Goal: Task Accomplishment & Management: Complete application form

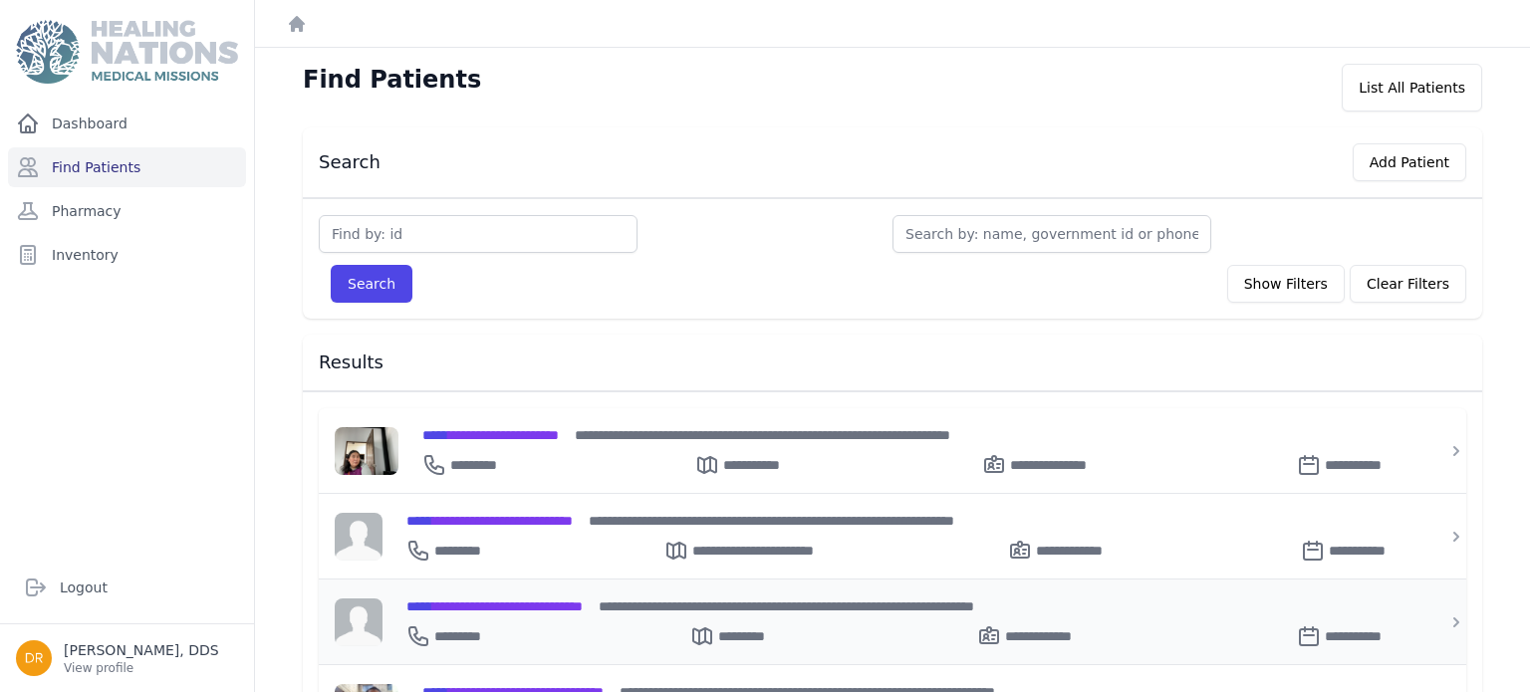
click at [546, 621] on div "**********" at bounding box center [904, 633] width 996 height 32
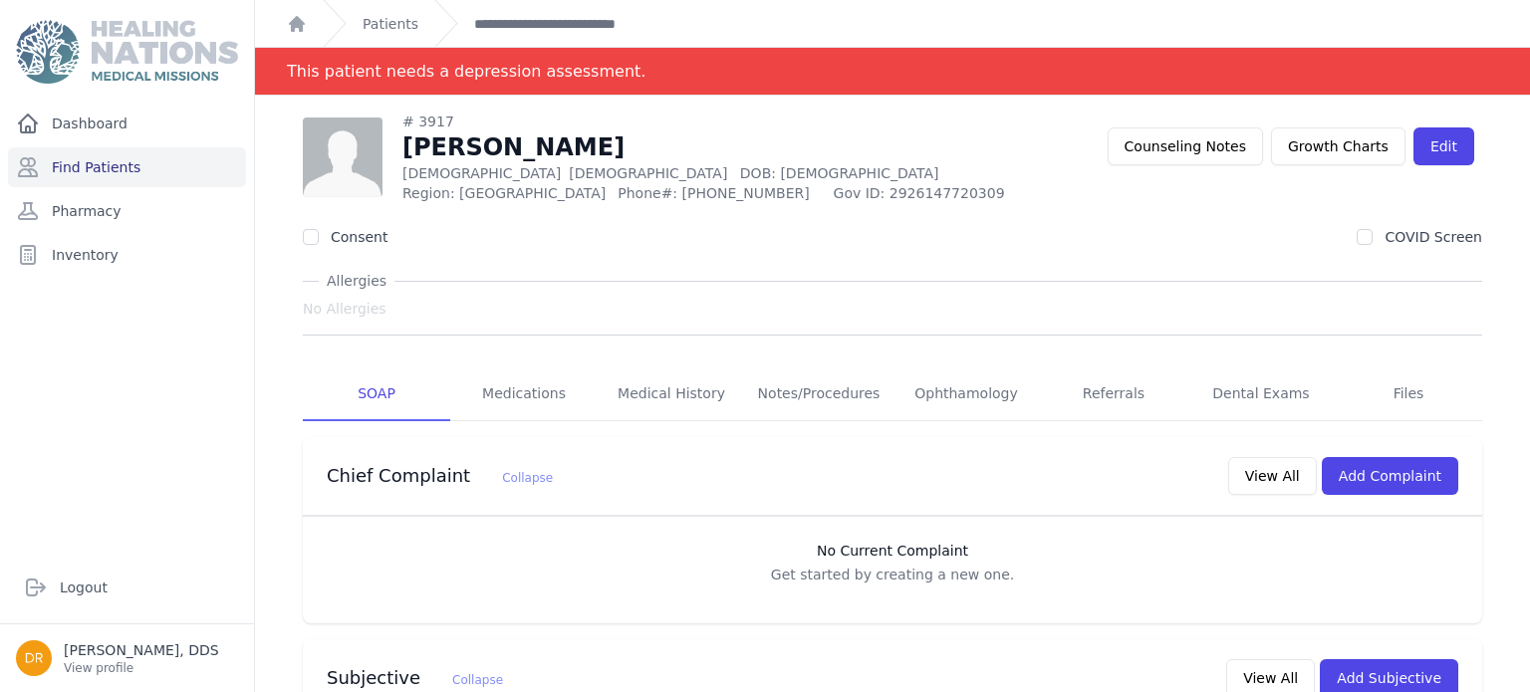
click at [1349, 437] on div "Chief Complaint Collapse View All Add Complaint" at bounding box center [892, 476] width 1179 height 79
click at [1280, 397] on link "Dental Exams" at bounding box center [1260, 395] width 147 height 54
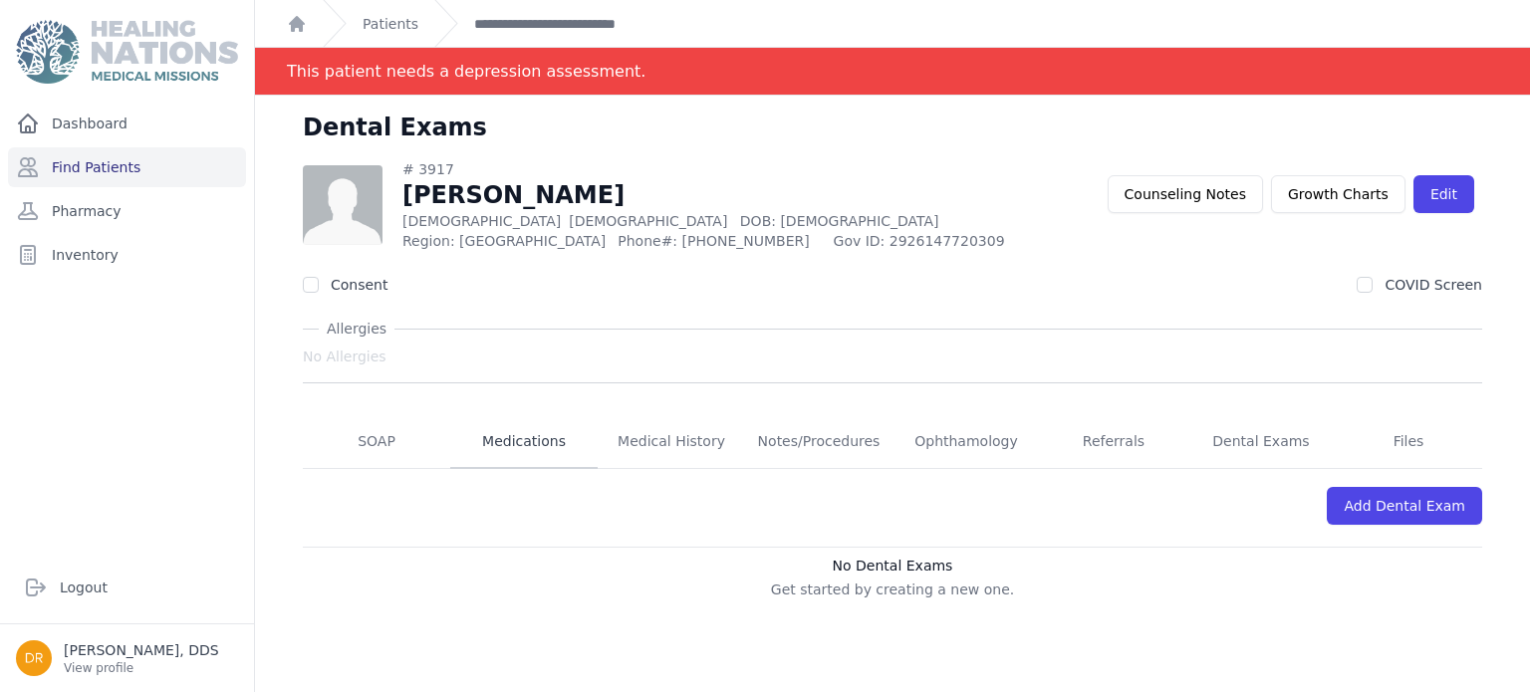
click at [507, 447] on link "Medications" at bounding box center [523, 442] width 147 height 54
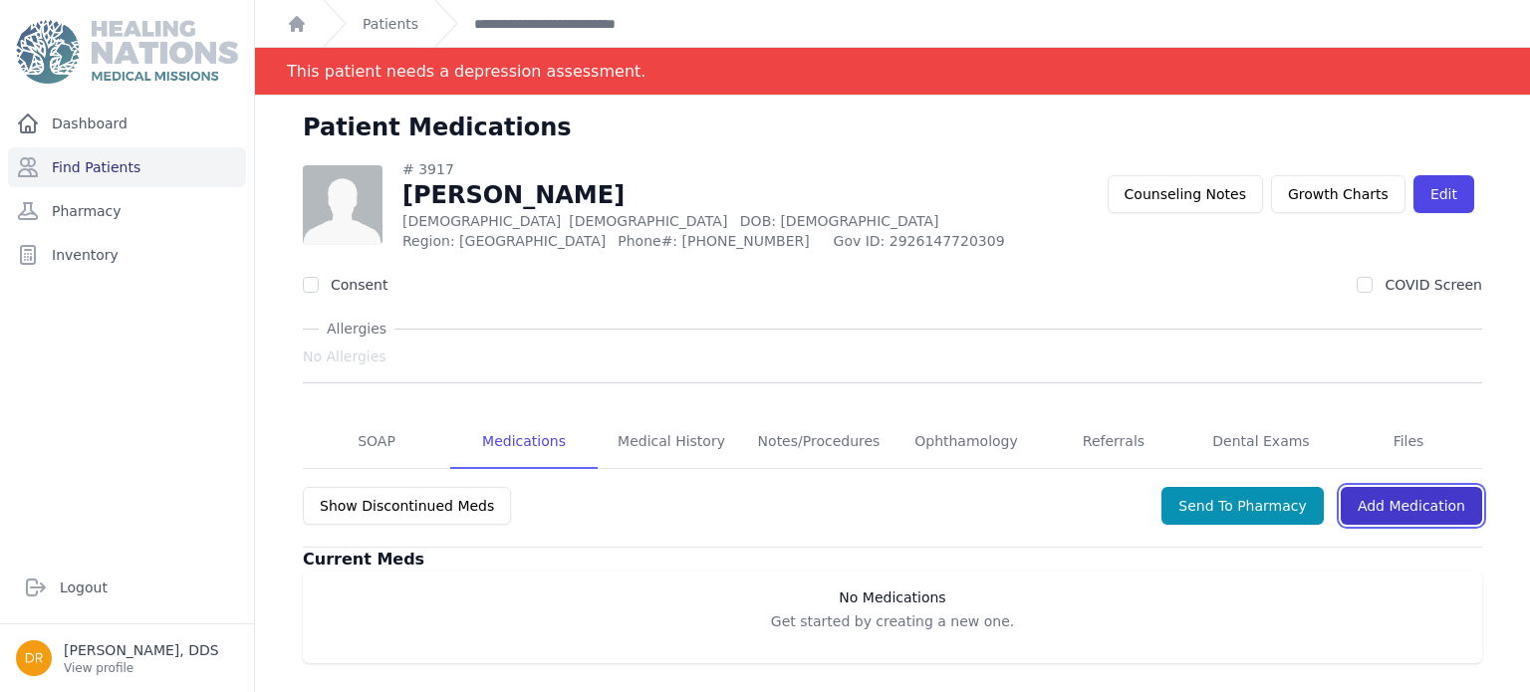
click at [1417, 521] on link "Add Medication" at bounding box center [1411, 506] width 141 height 38
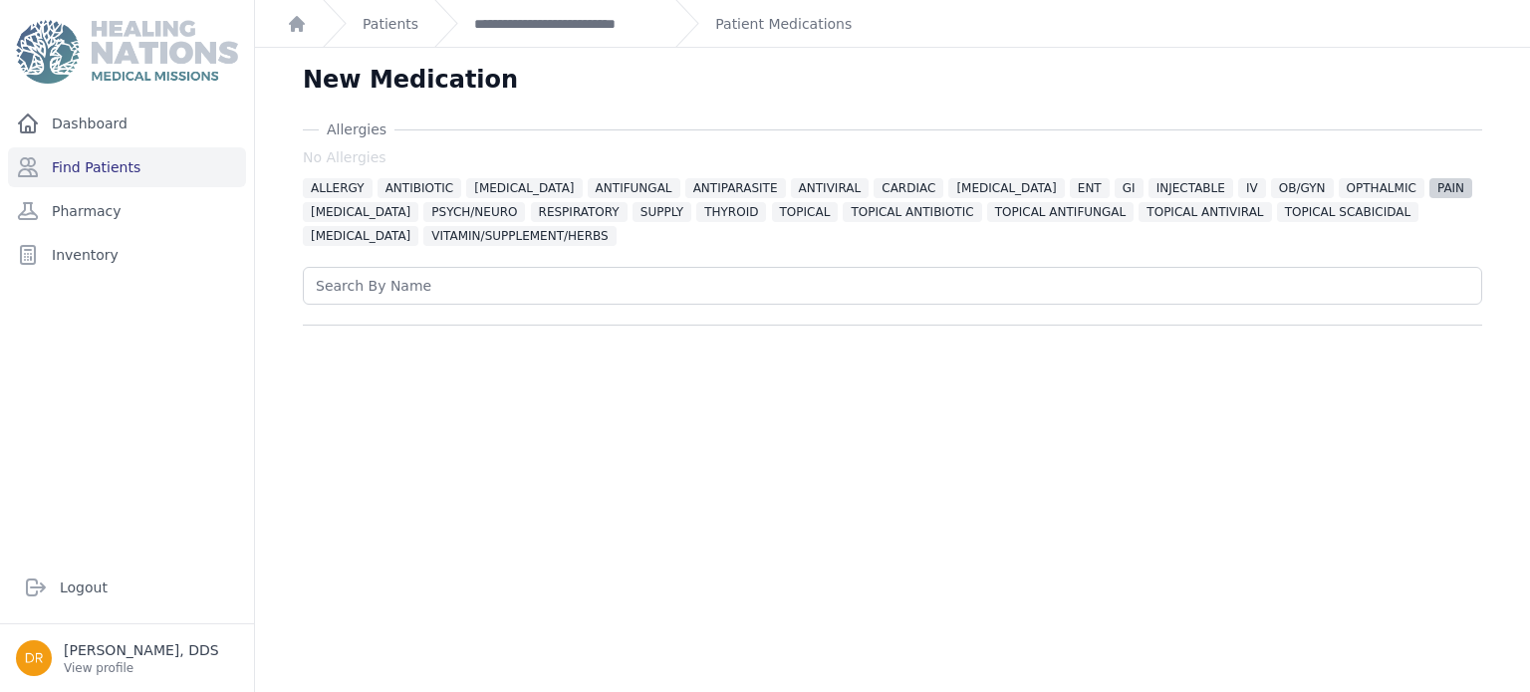
click at [1429, 182] on span "PAIN" at bounding box center [1450, 188] width 43 height 20
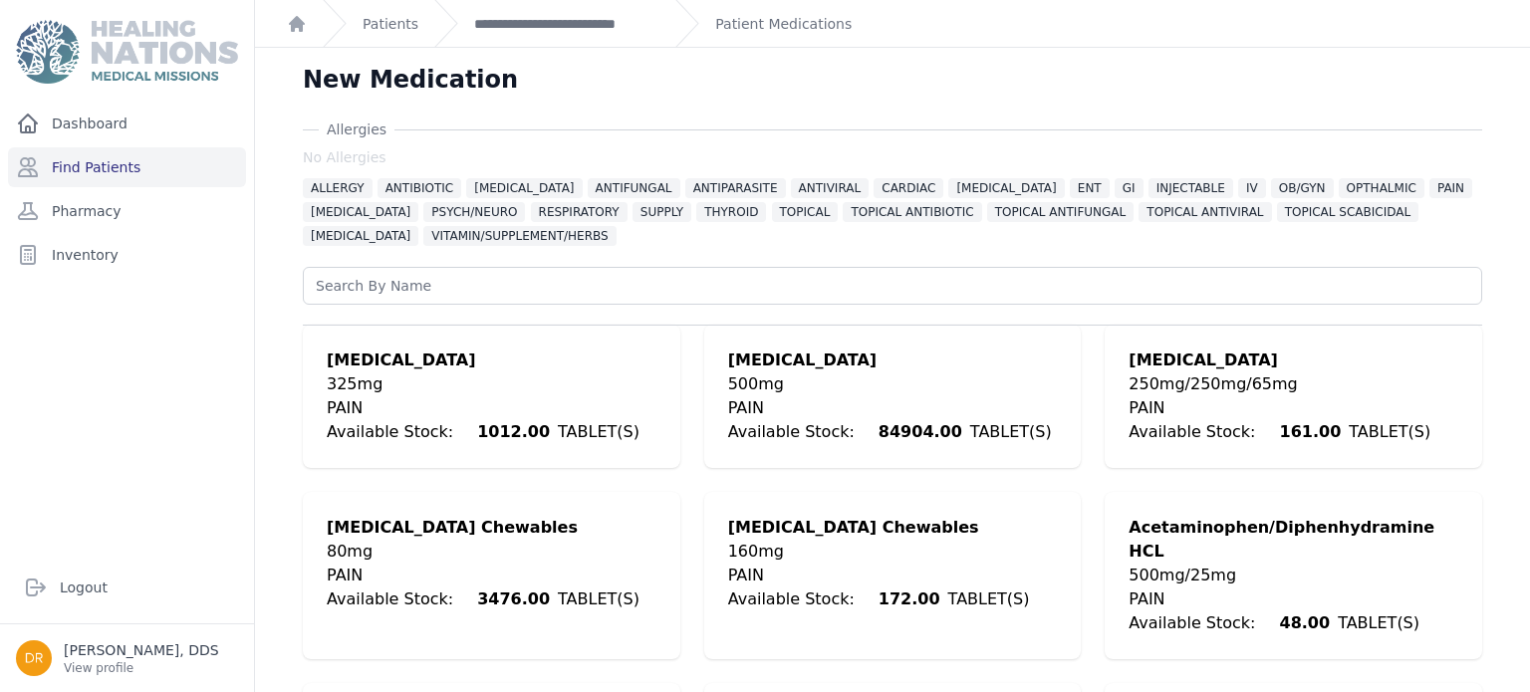
click at [1451, 588] on div "Acetaminophen/Diphenhydramine HCL 500mg/25mg PAIN Available Stock: 48.00 TABLET…" at bounding box center [1294, 575] width 378 height 167
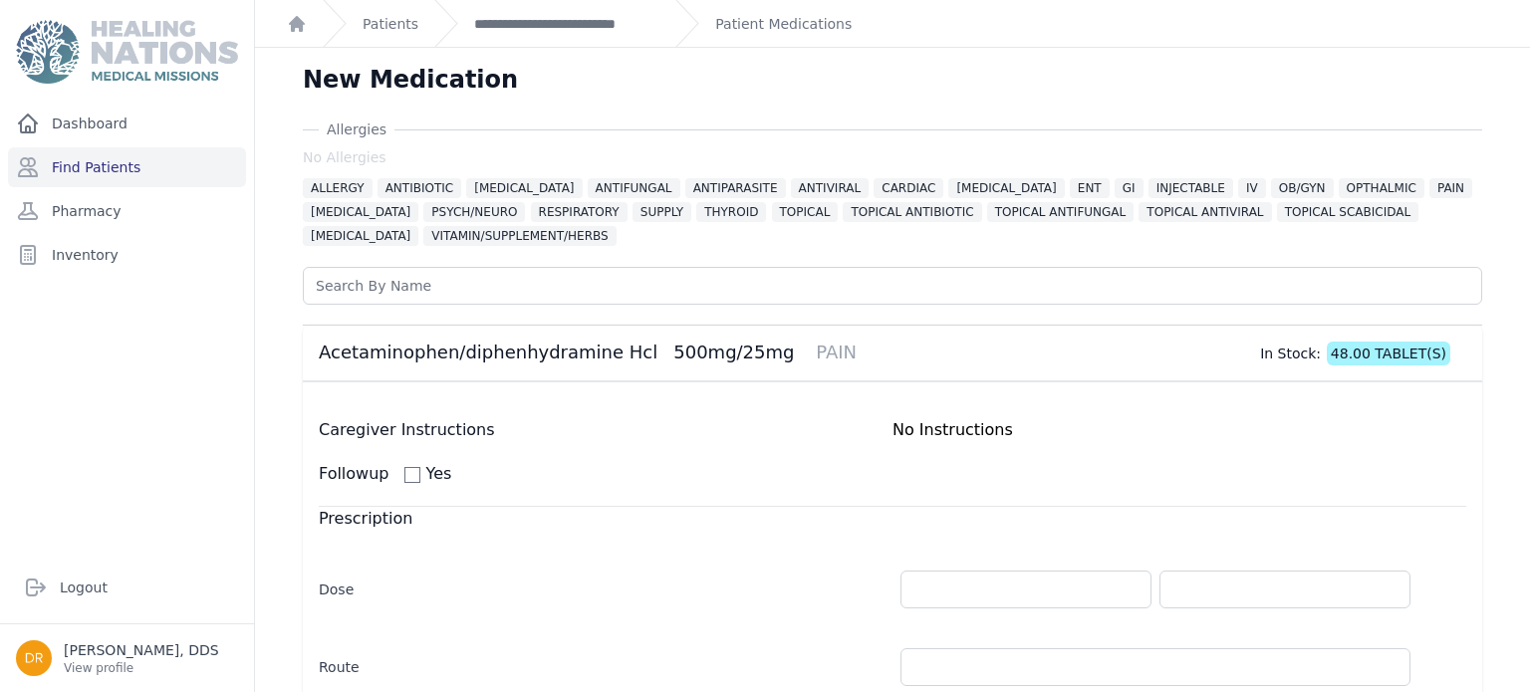
scroll to position [474, 0]
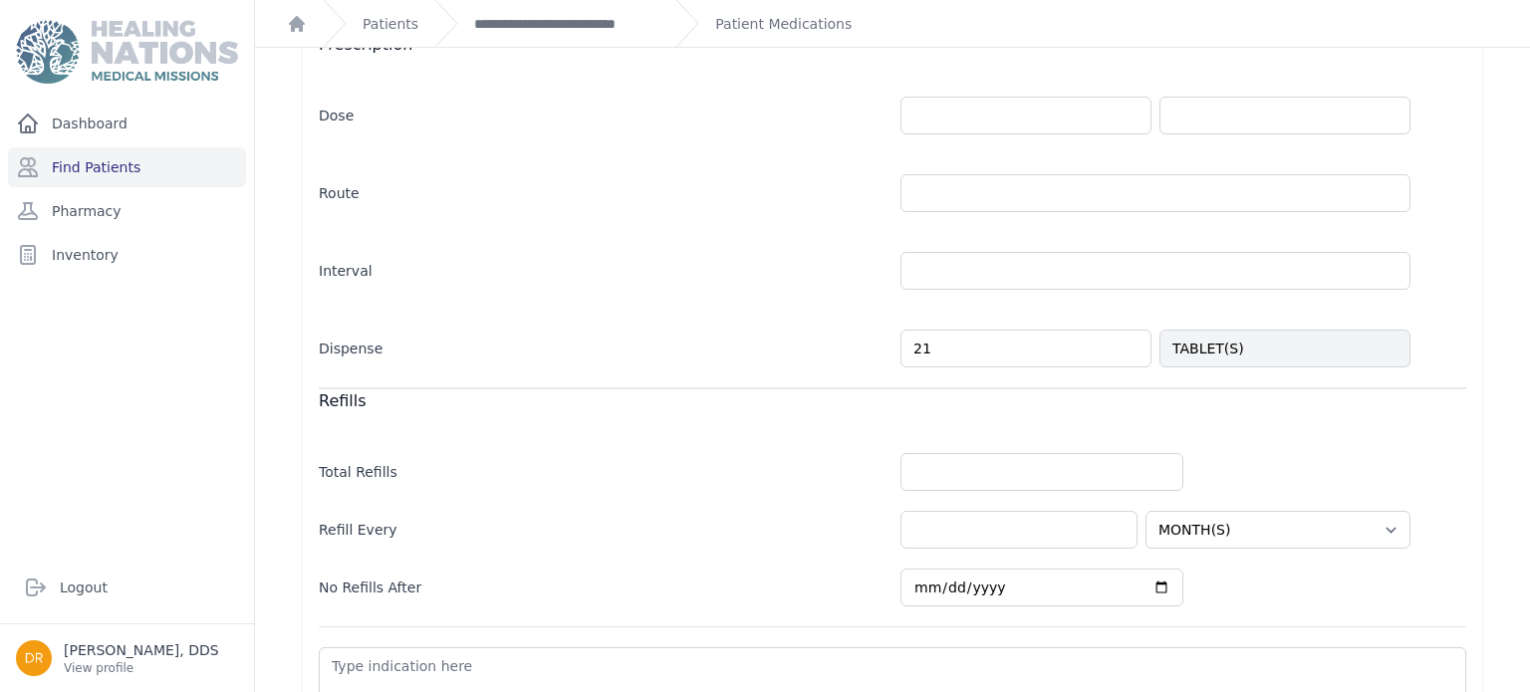
type input "22"
click at [526, 33] on div "**********" at bounding box center [546, 23] width 225 height 47
select select "MONTH(S)"
click at [775, 33] on link "Patient Medications" at bounding box center [783, 24] width 136 height 20
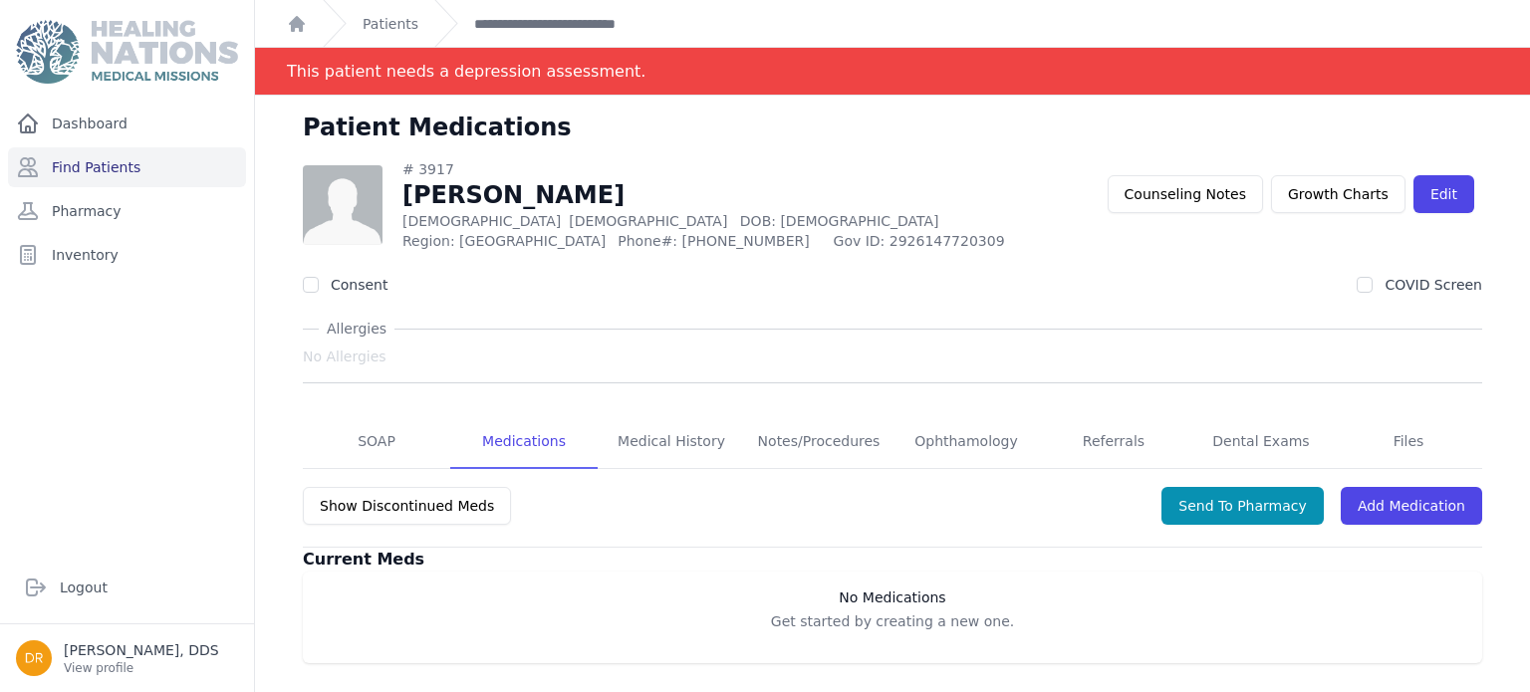
click at [501, 432] on link "Medications" at bounding box center [523, 442] width 147 height 54
click at [1439, 513] on link "Add Medication" at bounding box center [1411, 506] width 141 height 38
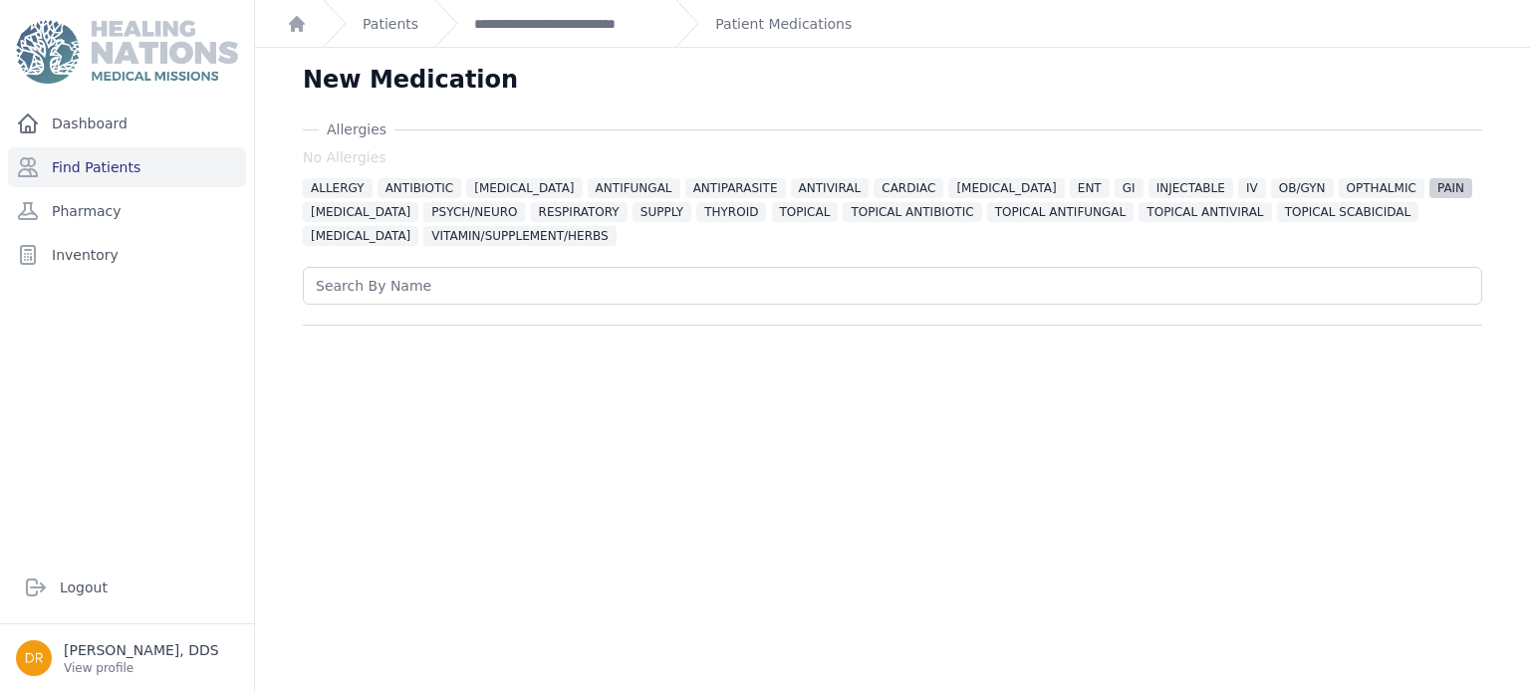
click at [1429, 191] on span "PAIN" at bounding box center [1450, 188] width 43 height 20
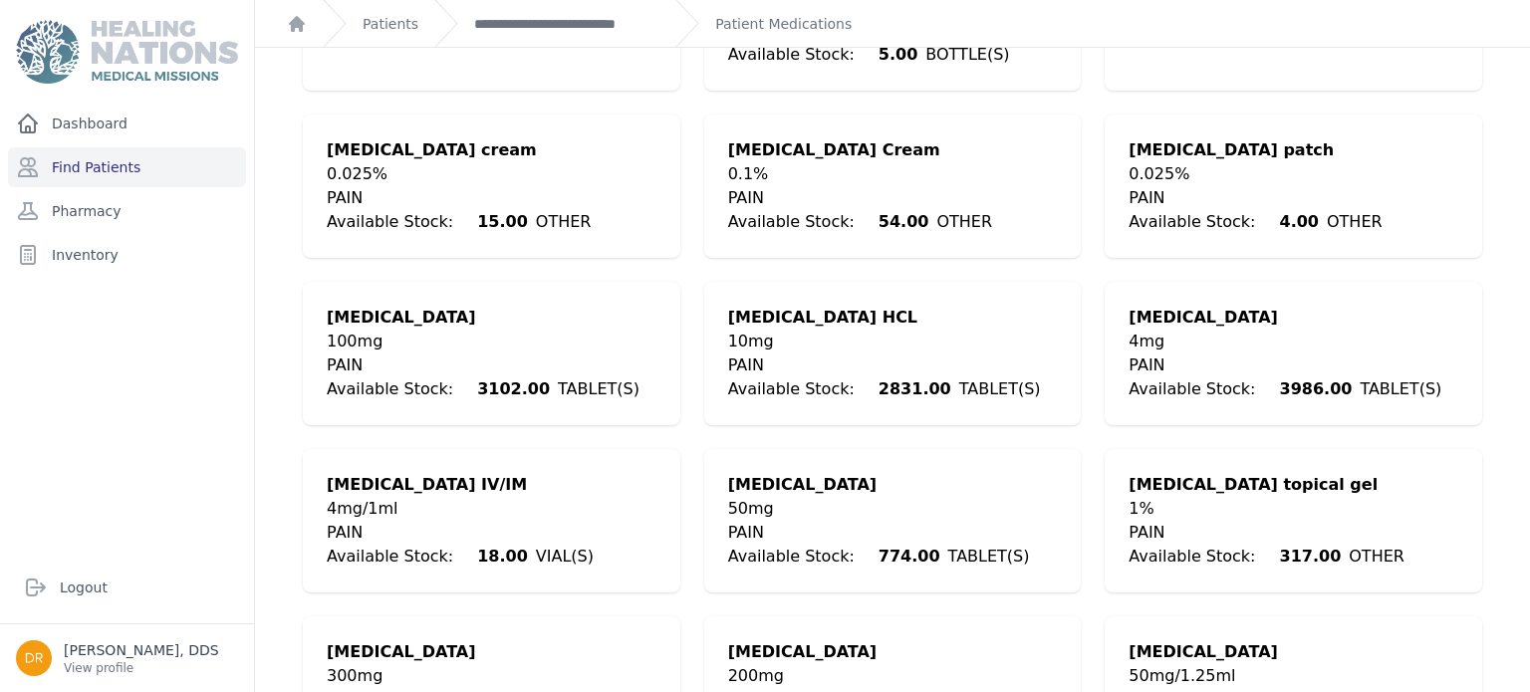
scroll to position [1107, 0]
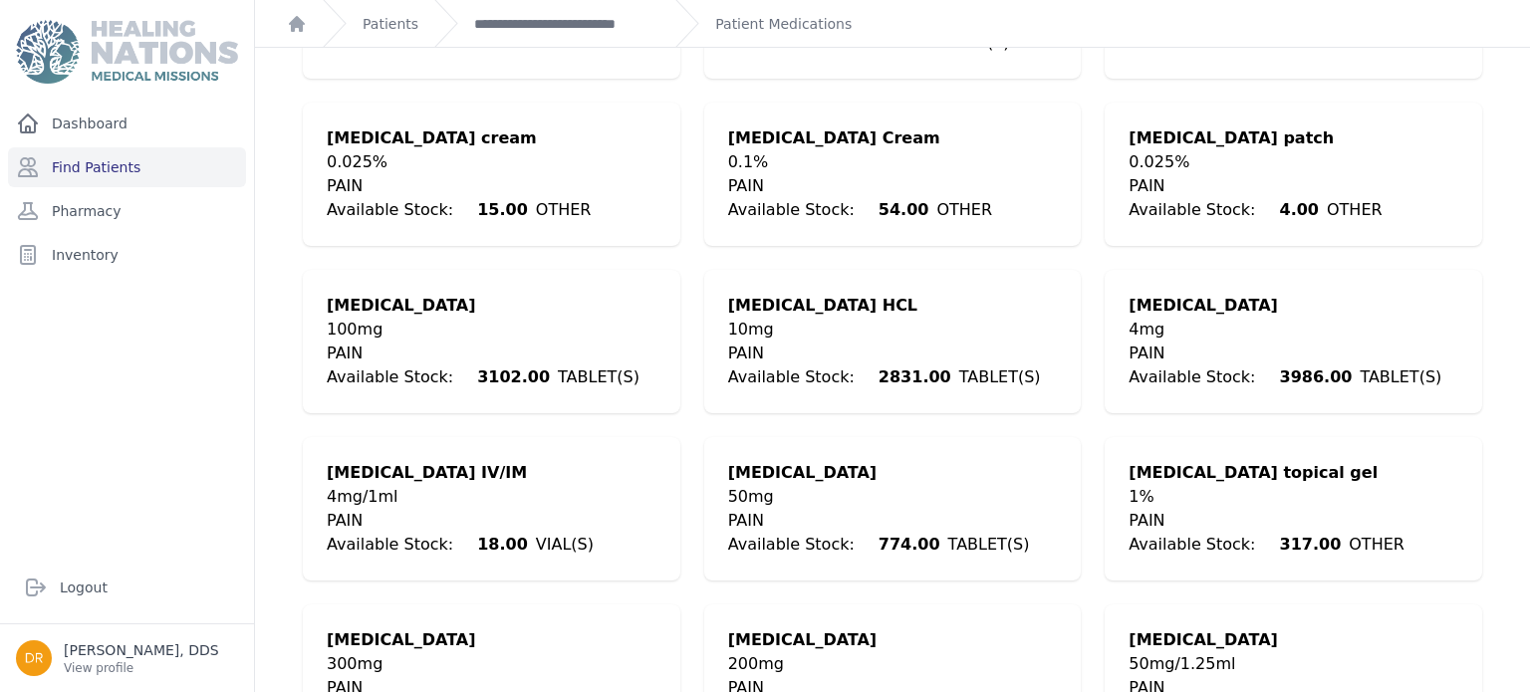
click at [799, 485] on div "50mg" at bounding box center [879, 497] width 302 height 24
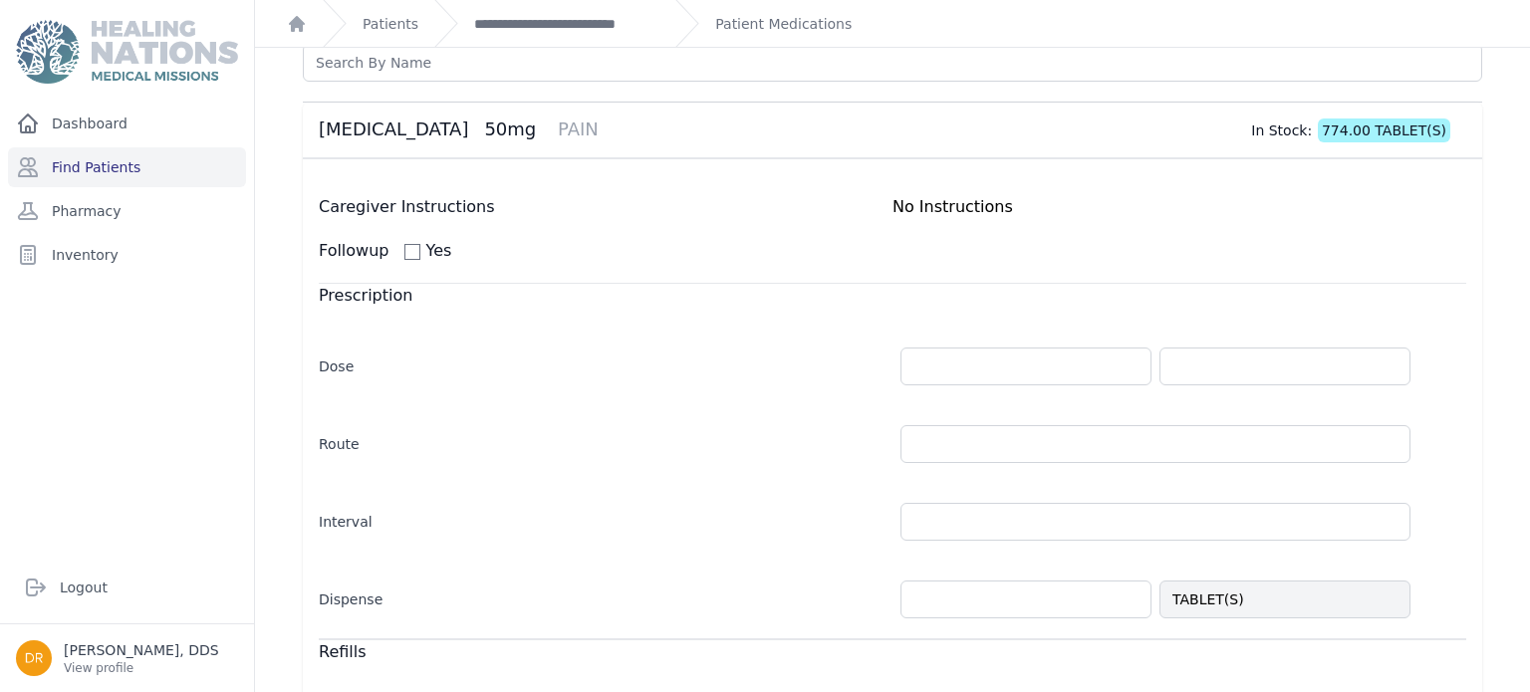
scroll to position [222, 0]
click at [987, 369] on input "number" at bounding box center [1025, 368] width 251 height 38
click at [1390, 364] on input "text" at bounding box center [1284, 368] width 251 height 38
type input "1.0"
select select "MONTH(S)"
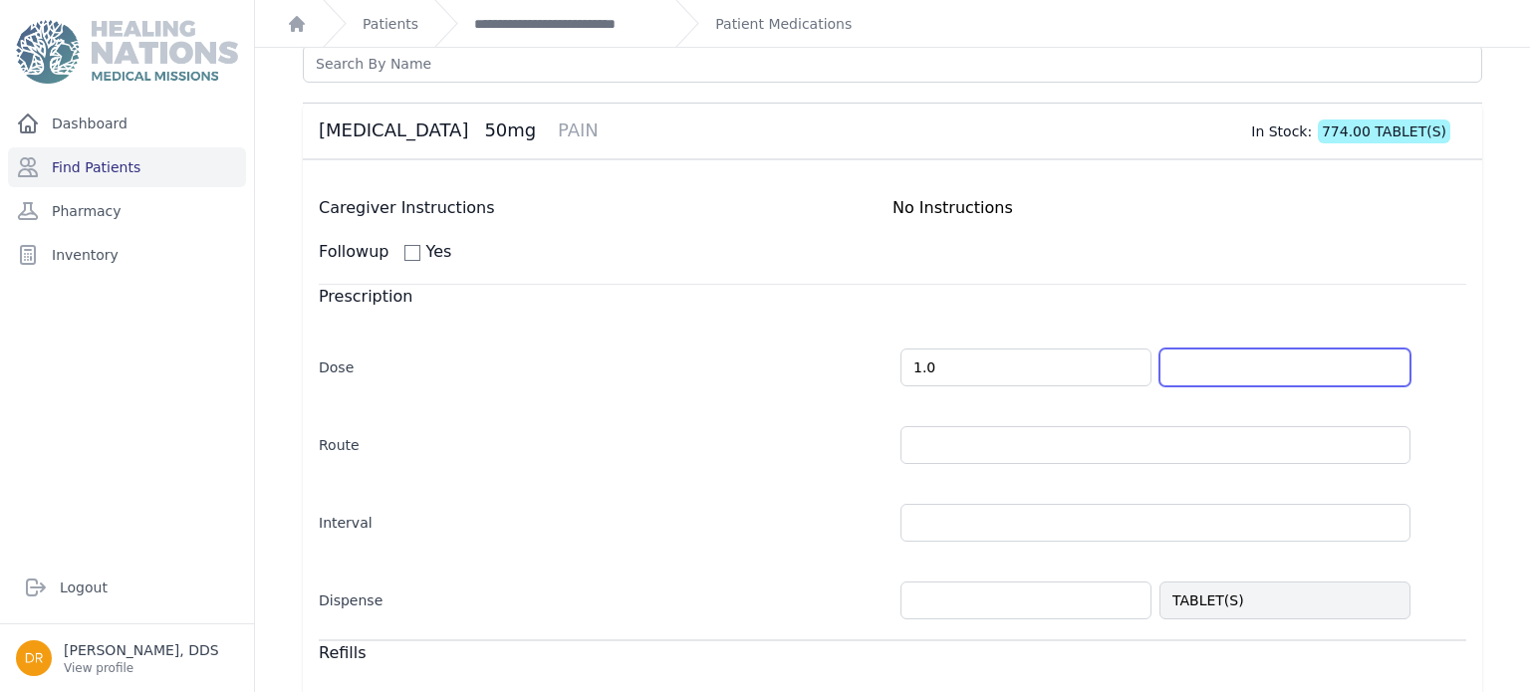
click at [1390, 364] on input "text" at bounding box center [1284, 368] width 251 height 38
type input "TABLET(S)"
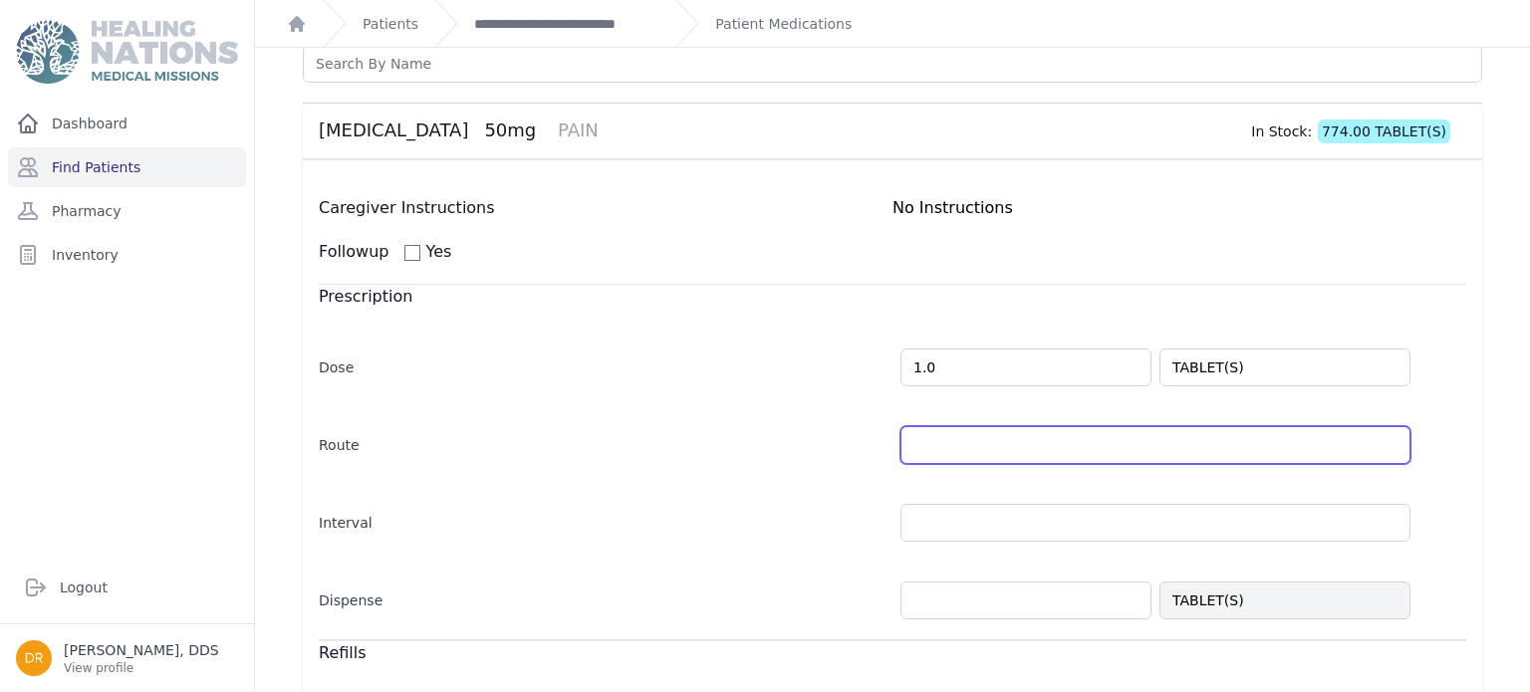
click at [1396, 442] on input "text" at bounding box center [1155, 445] width 510 height 38
select select "MONTH(S)"
click at [1396, 442] on input "text" at bounding box center [1155, 445] width 510 height 38
type input "PO"
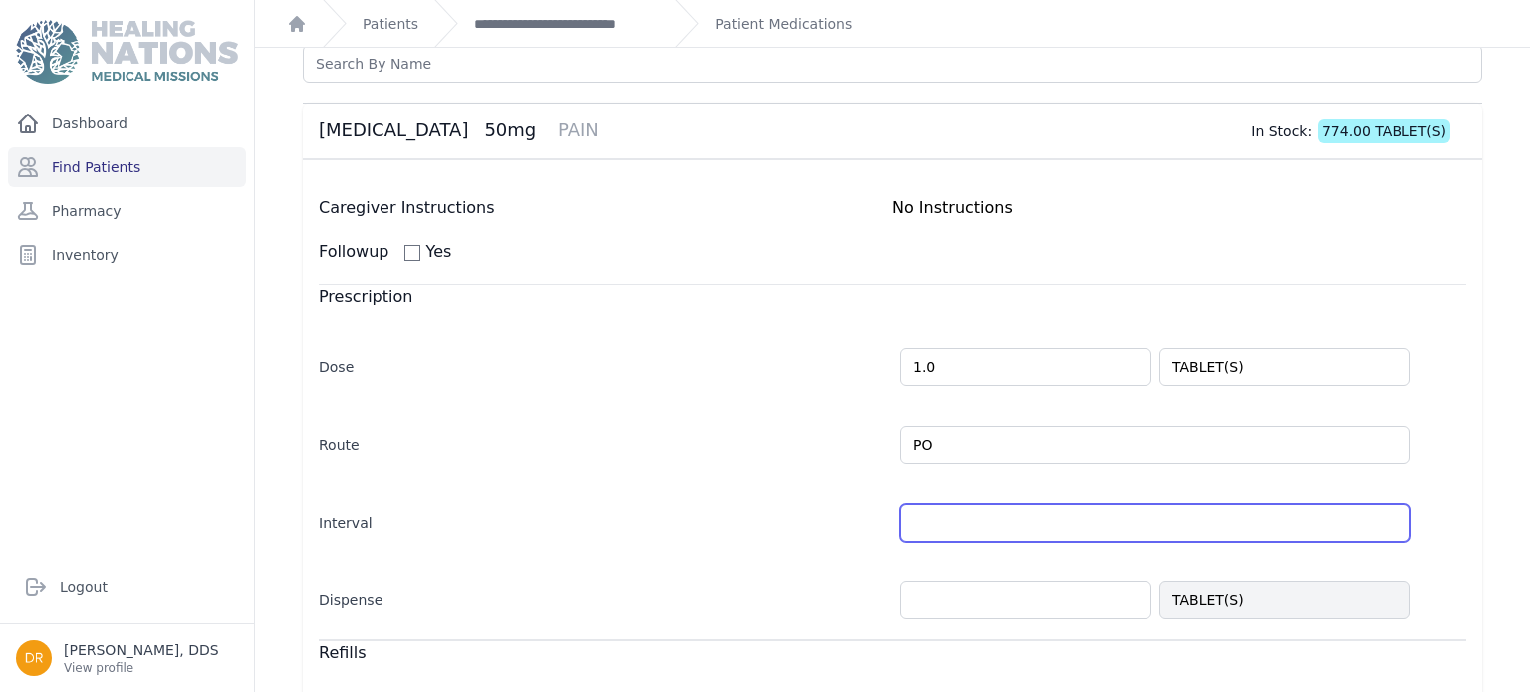
select select "MONTH(S)"
click at [1101, 510] on input "text" at bounding box center [1155, 523] width 510 height 38
type input "bid"
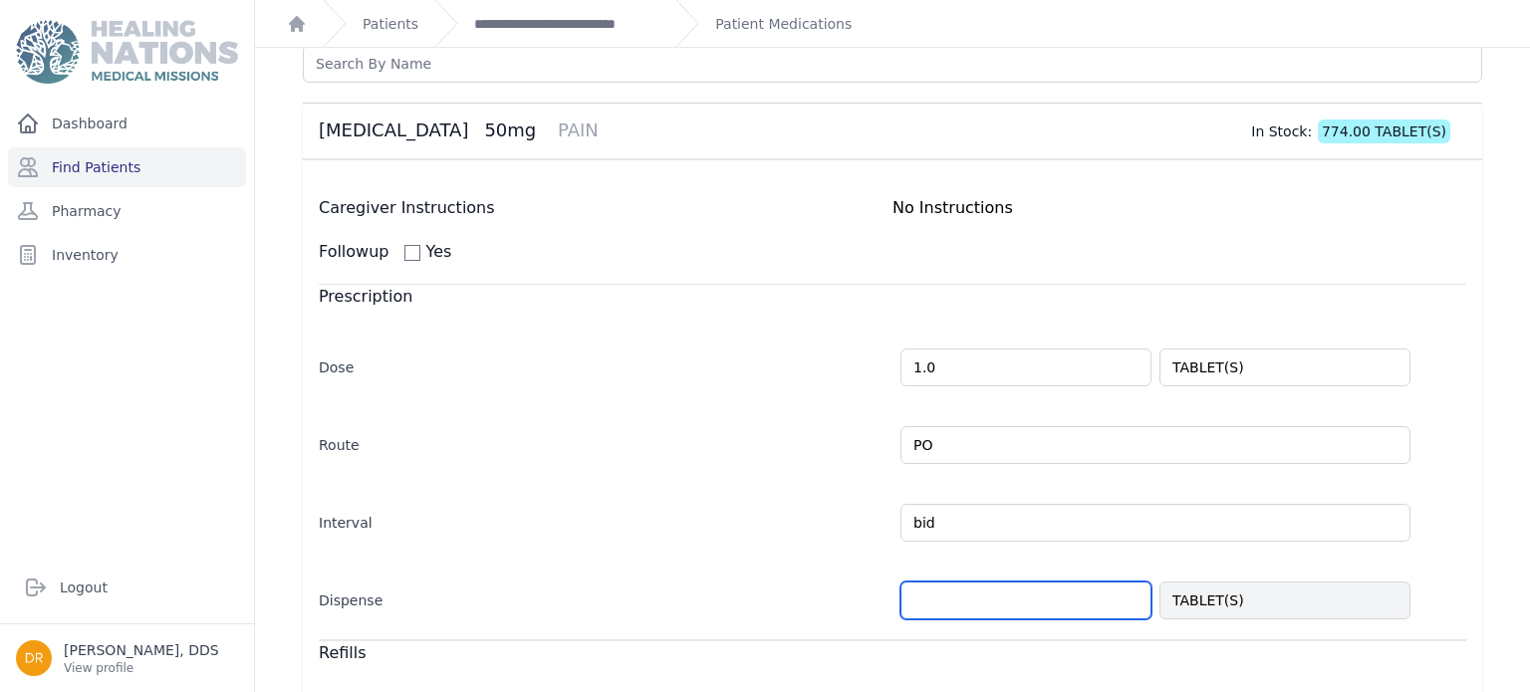
select select "MONTH(S)"
click at [1128, 594] on input "number" at bounding box center [1025, 601] width 251 height 38
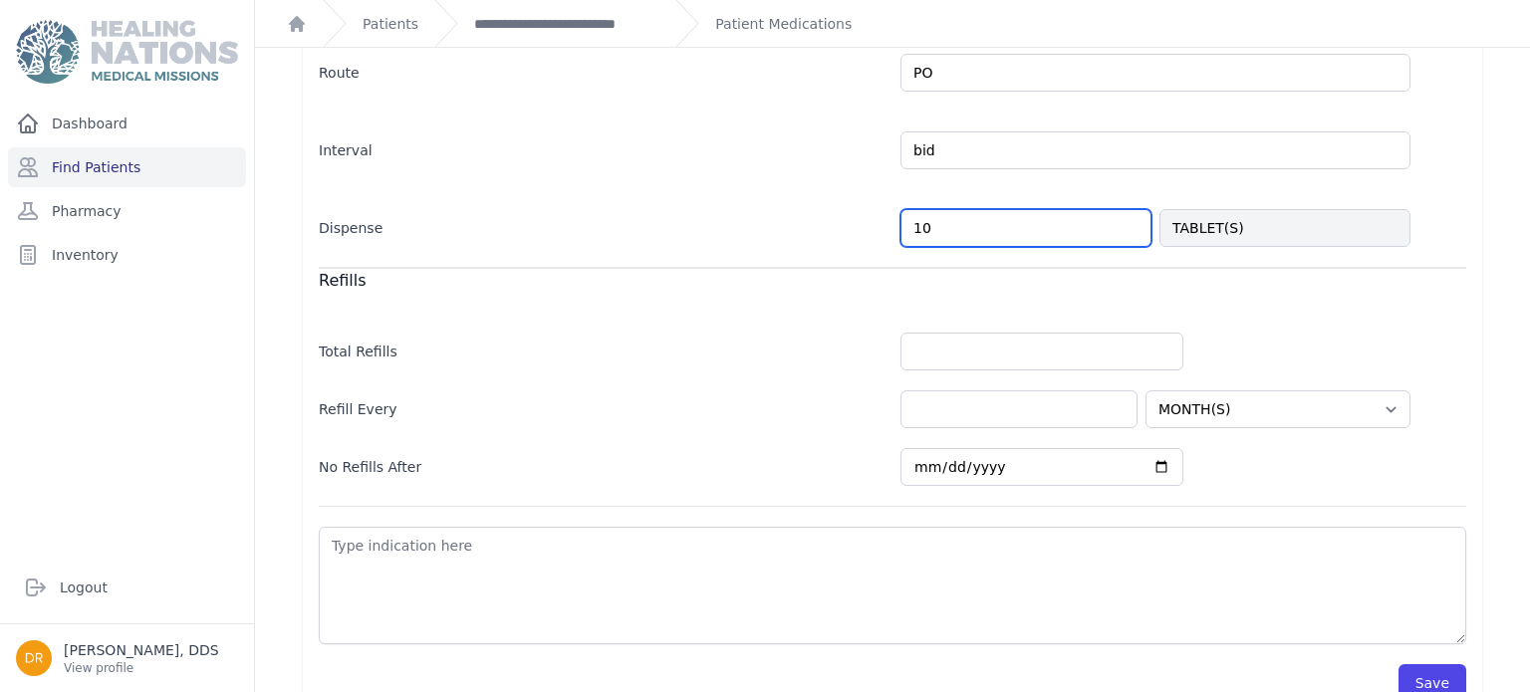
scroll to position [597, 0]
type input "10"
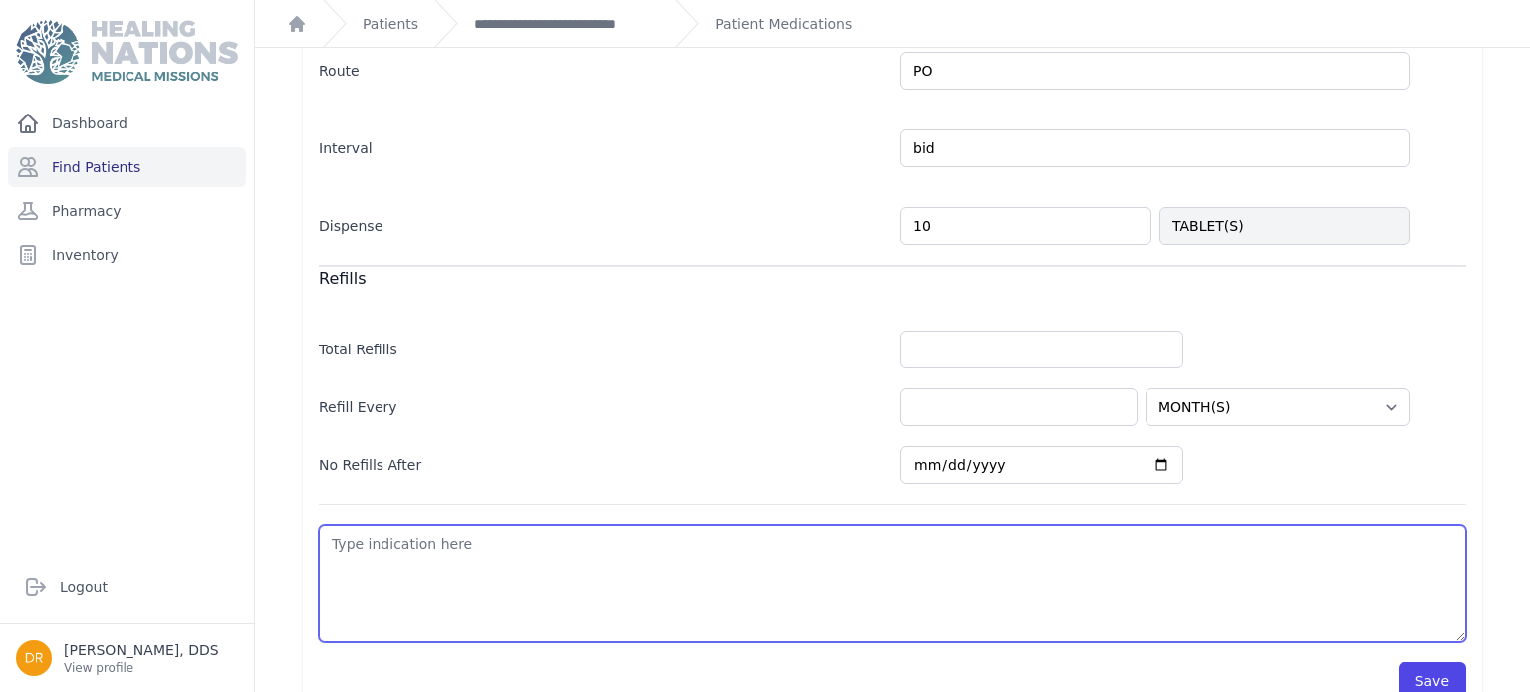
click at [1135, 564] on textarea at bounding box center [892, 584] width 1147 height 118
select select "MONTH(S)"
type textarea "t"
select select "MONTH(S)"
type textarea "ta"
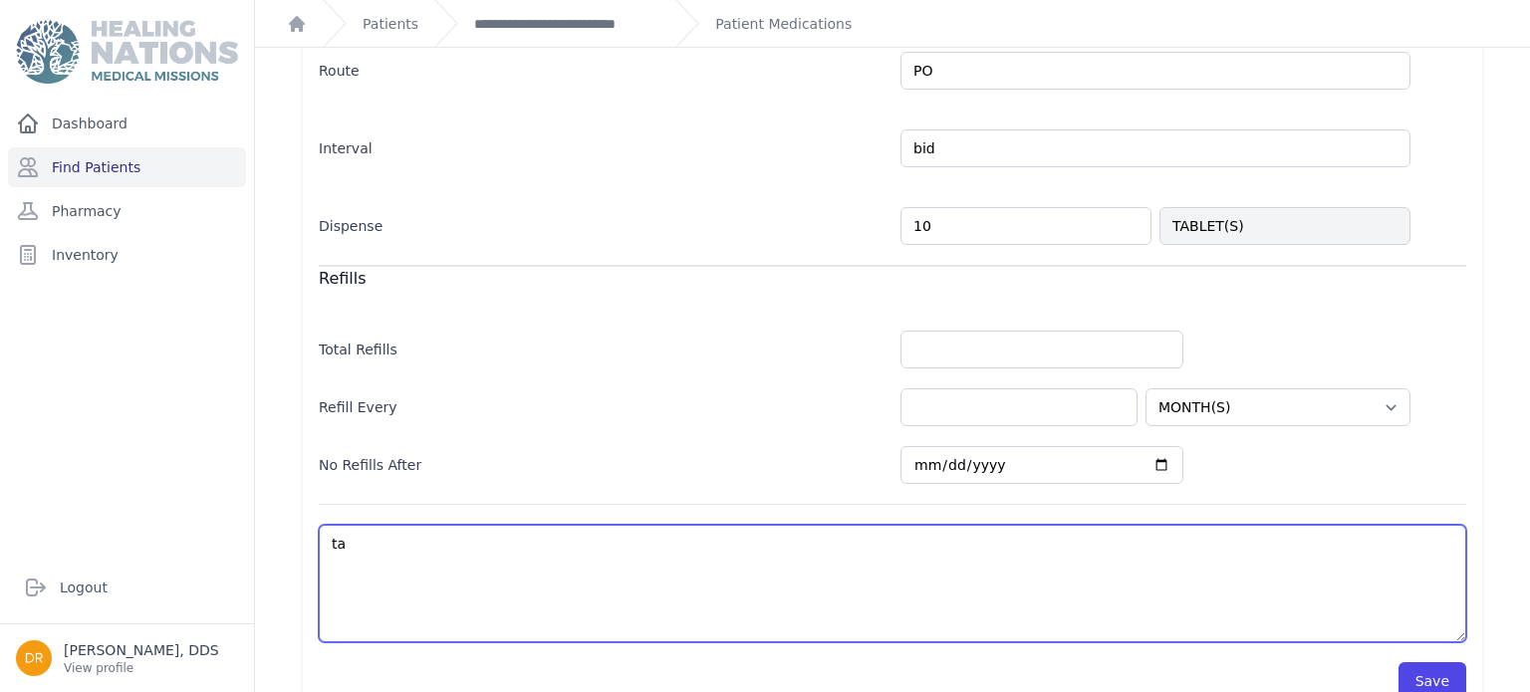
select select "MONTH(S)"
type textarea "take"
select select "MONTH(S)"
type textarea "take"
select select "MONTH(S)"
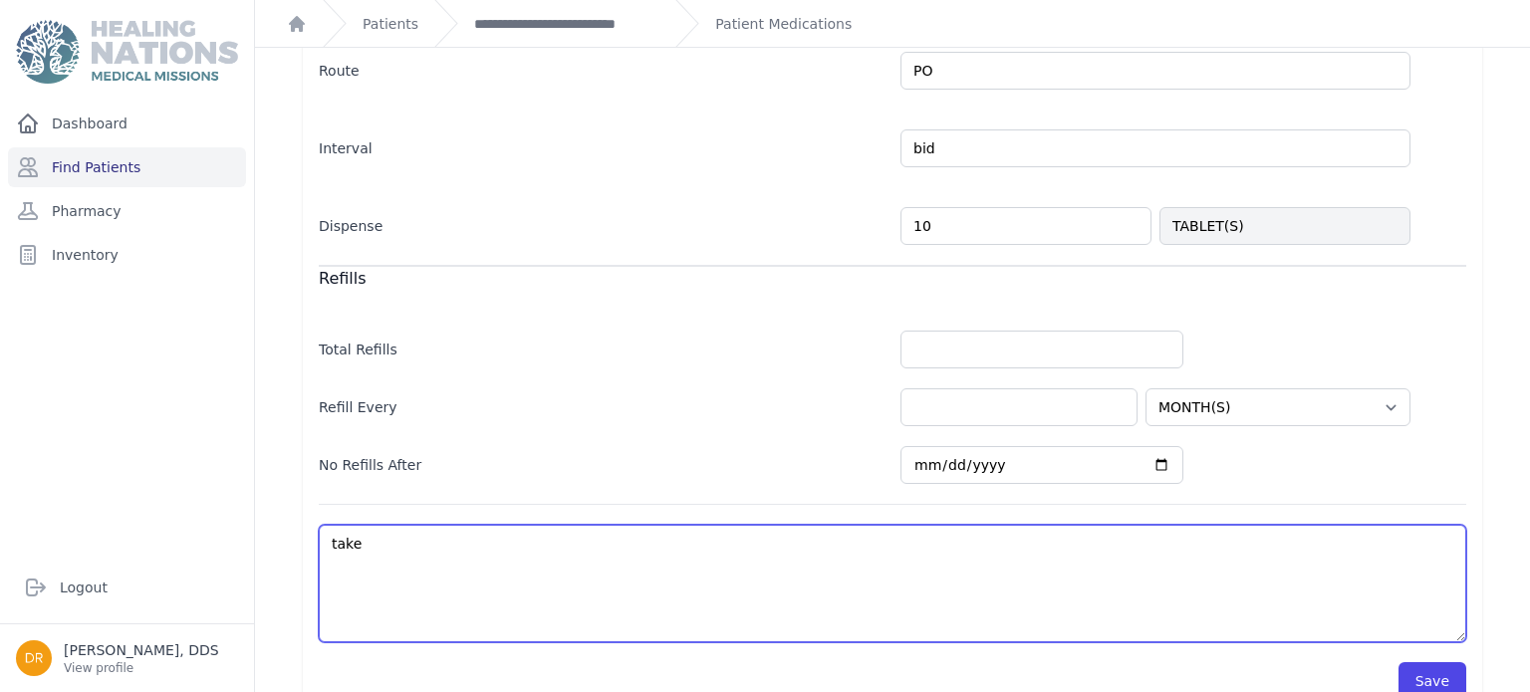
type textarea "take 1"
select select "MONTH(S)"
type textarea "take"
select select "MONTH(S)"
type textarea "tak"
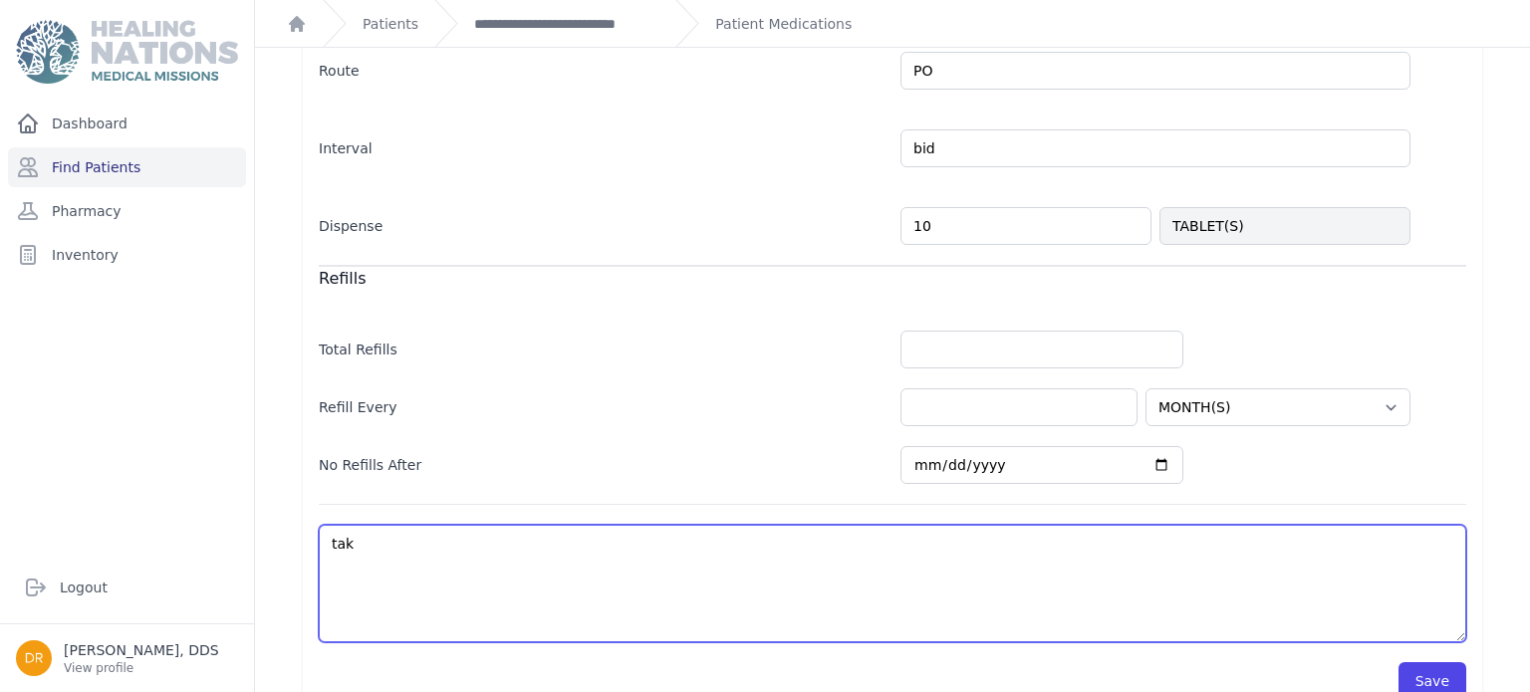
select select "MONTH(S)"
type textarea "ta"
select select "MONTH(S)"
type textarea "t"
select select "MONTH(S)"
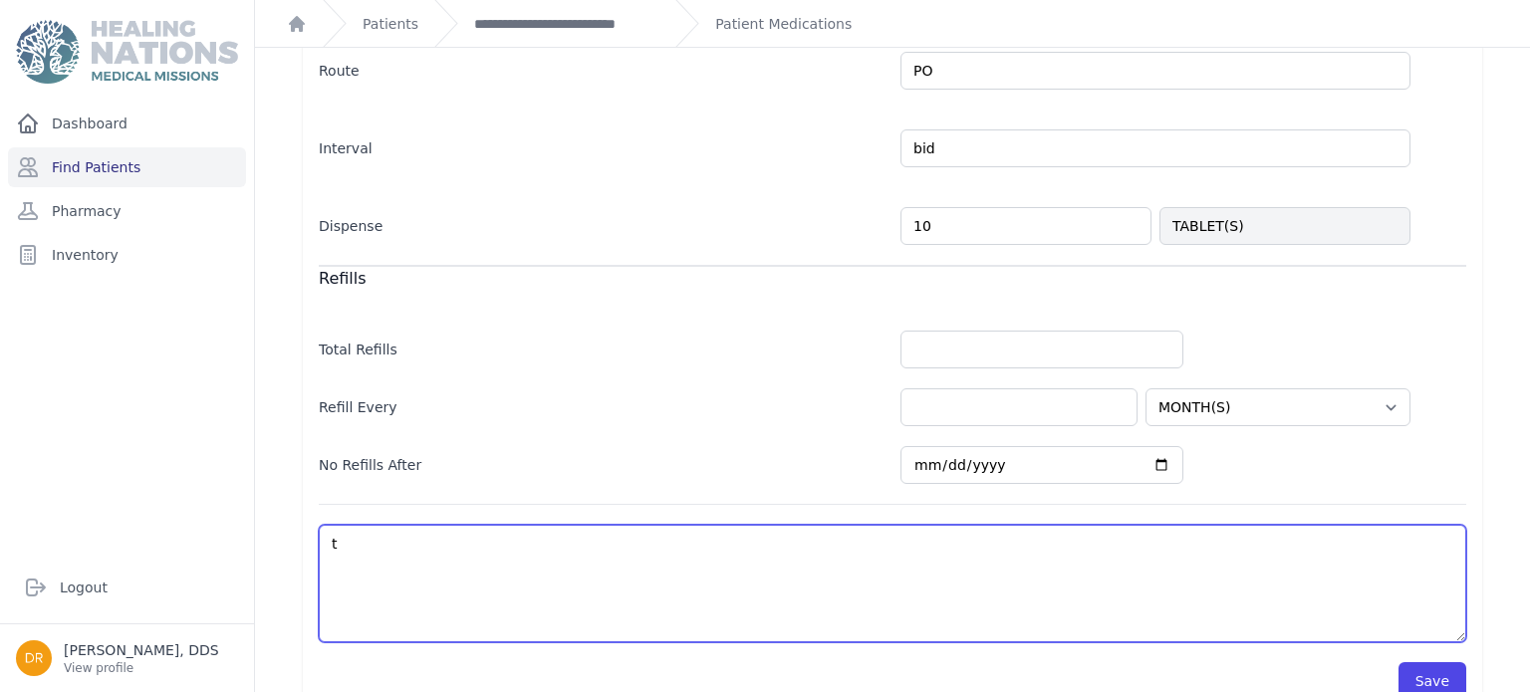
type textarea "to"
select select "MONTH(S)"
type textarea "toma"
select select "MONTH(S)"
type textarea "[PERSON_NAME]"
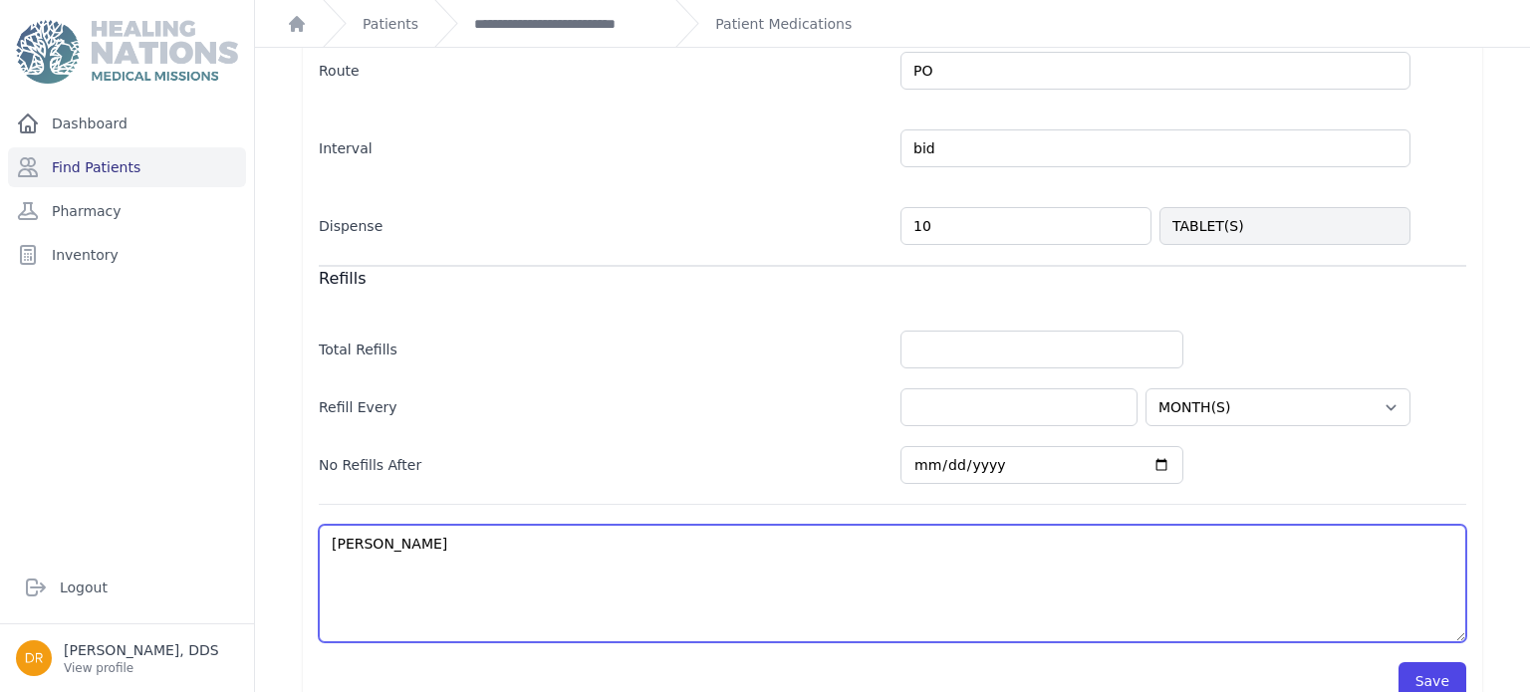
select select "MONTH(S)"
type textarea "[PERSON_NAME]"
select select "MONTH(S)"
type textarea "[PERSON_NAME] 1"
select select "MONTH(S)"
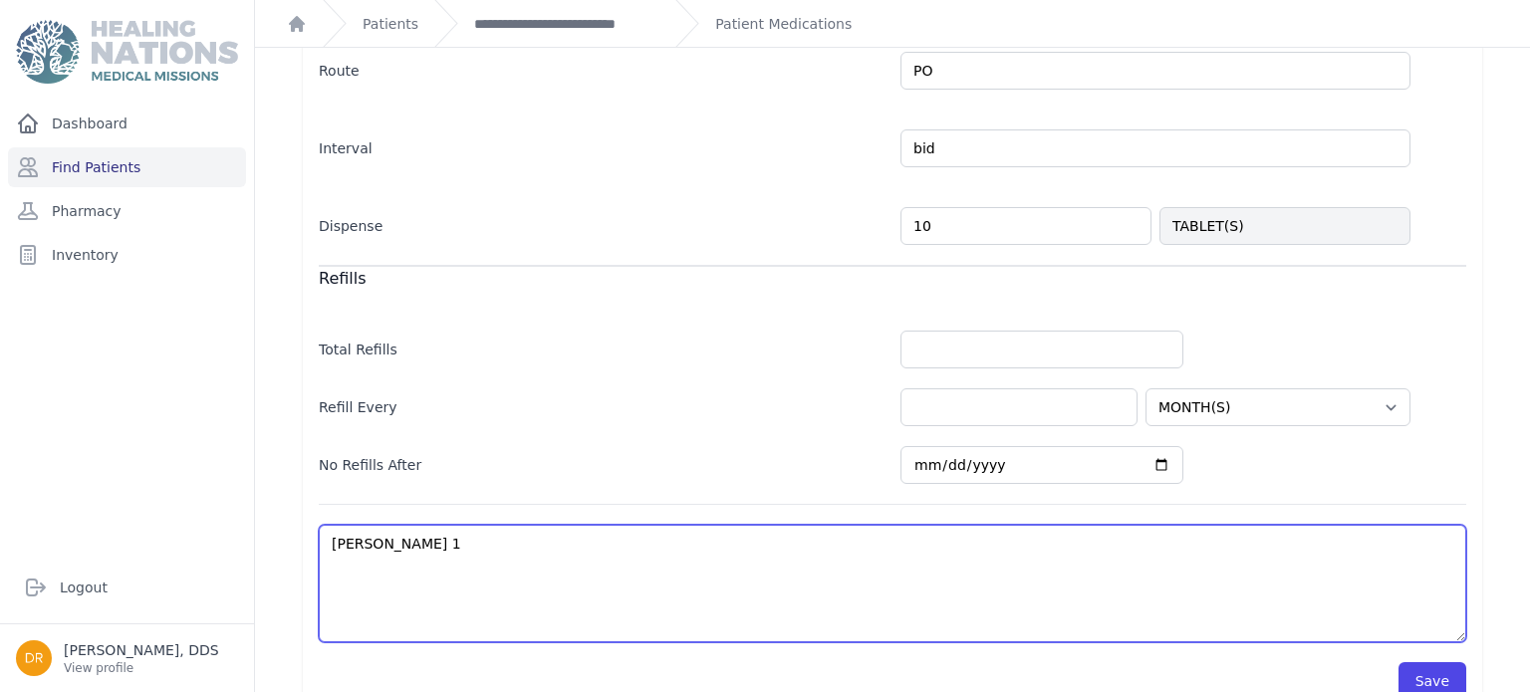
type textarea "[PERSON_NAME] 1"
select select "MONTH(S)"
type textarea "[PERSON_NAME] 1 c"
select select "MONTH(S)"
type textarea "[PERSON_NAME] 1 ca"
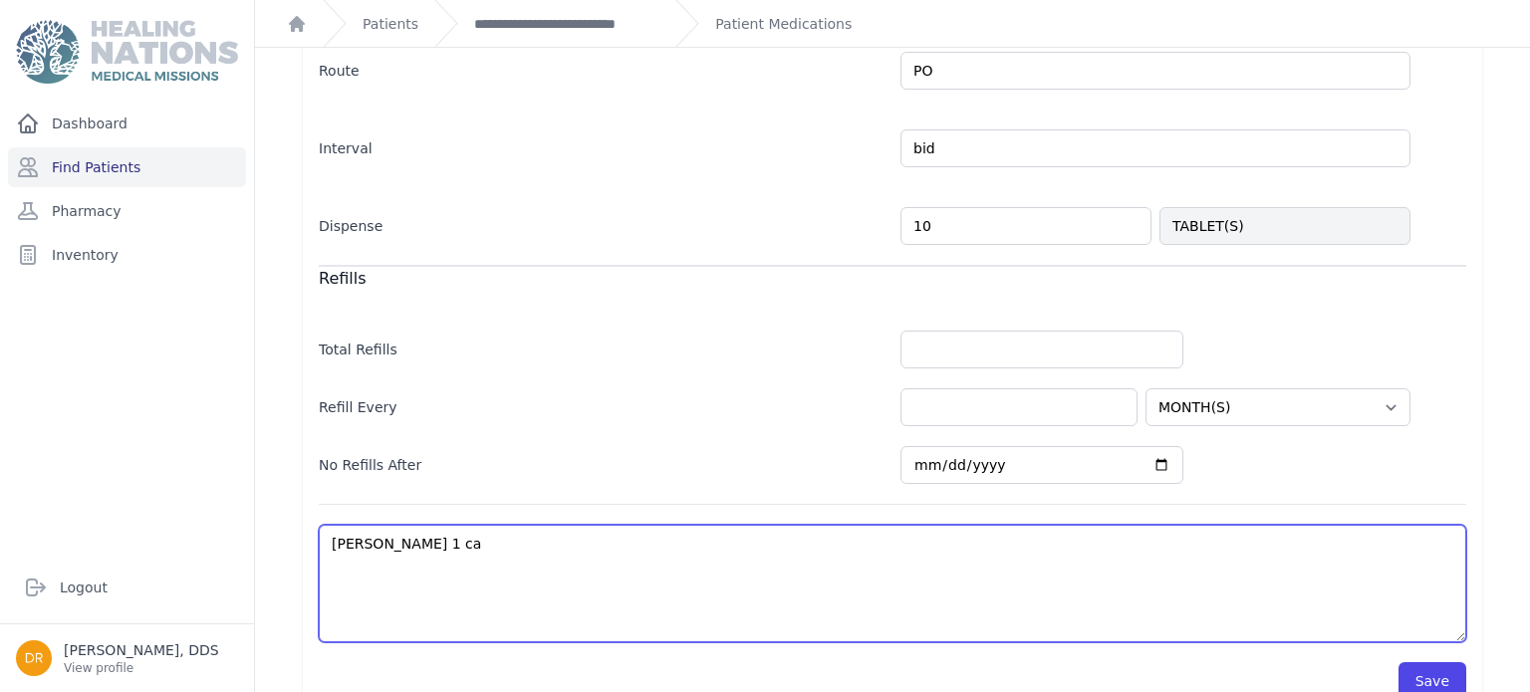
select select "MONTH(S)"
type textarea "[PERSON_NAME] 1 cad"
select select "MONTH(S)"
type textarea "[PERSON_NAME] 1 cada"
select select "MONTH(S)"
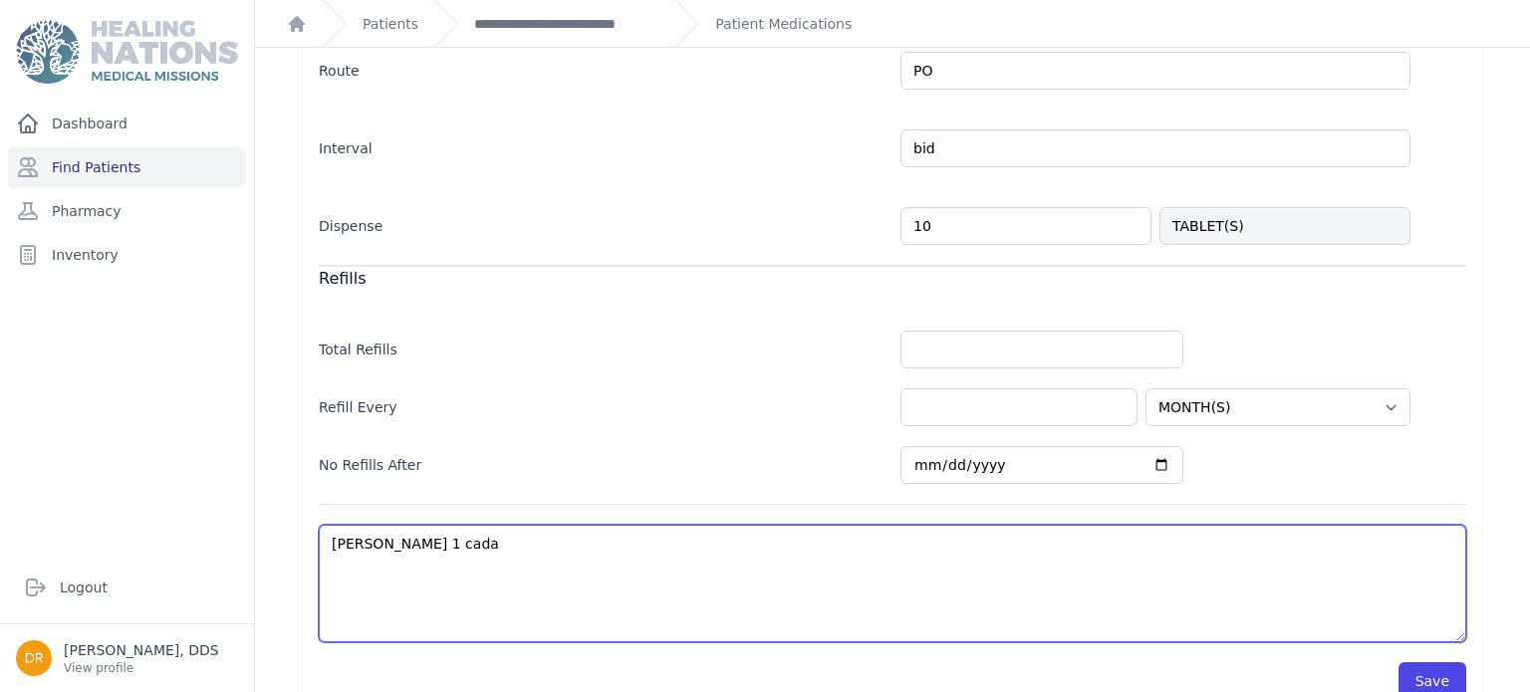
type textarea "[PERSON_NAME] 1 cada"
select select "MONTH(S)"
type textarea "[PERSON_NAME] 1 cada 1"
select select "MONTH(S)"
type textarea "[PERSON_NAME] 1 cada 12"
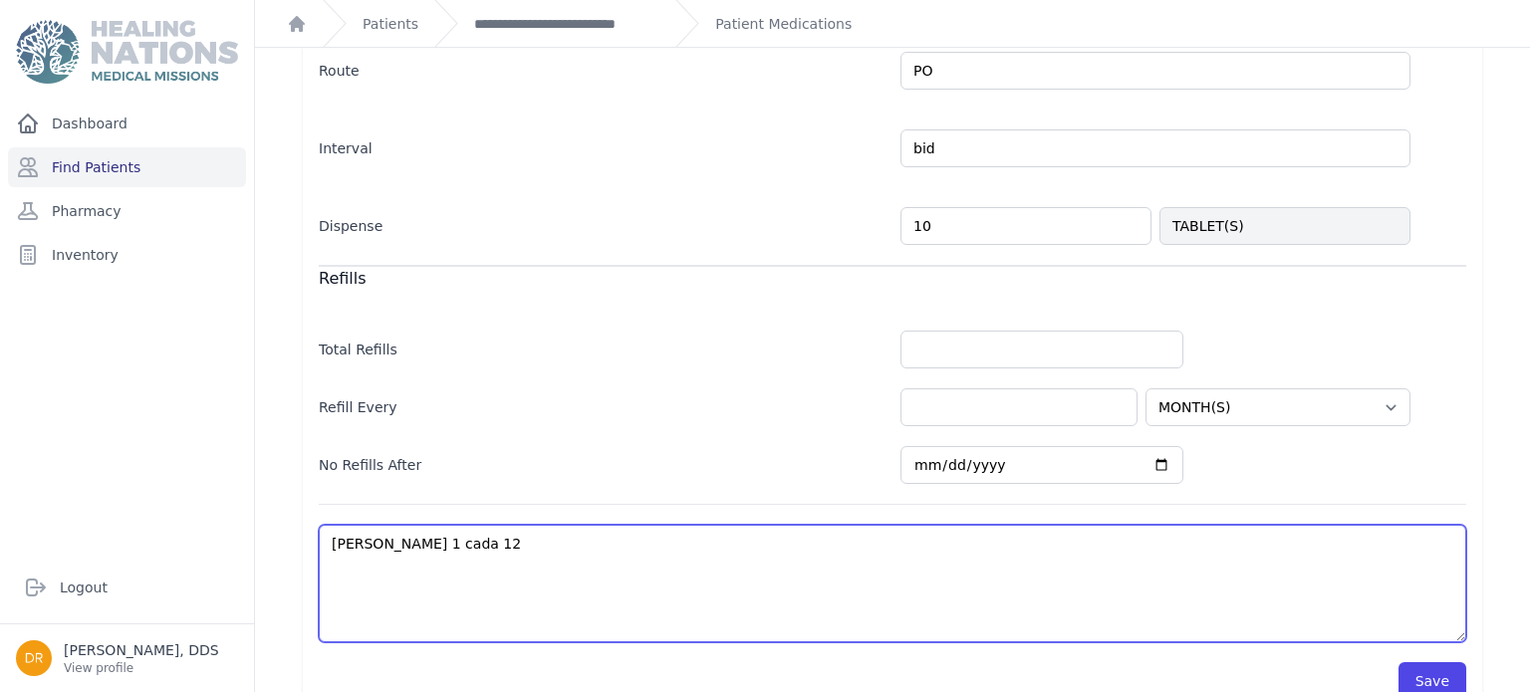
select select "MONTH(S)"
type textarea "[PERSON_NAME] 1 cada 12"
select select "MONTH(S)"
type textarea "[PERSON_NAME] 1 cada 12 h"
select select "MONTH(S)"
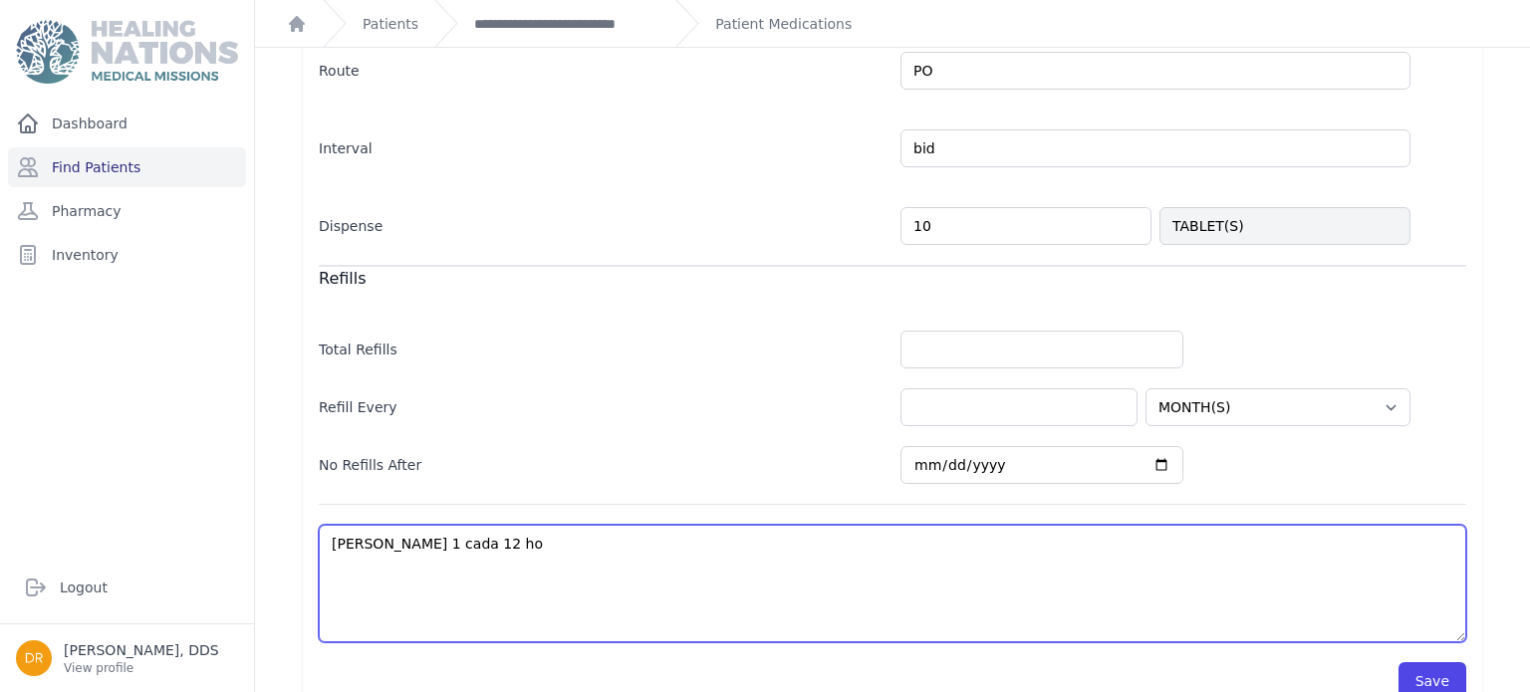
type textarea "[PERSON_NAME] 1 cada 12 hor"
select select "MONTH(S)"
type textarea "[PERSON_NAME] 1 cada 12 hora"
select select "MONTH(S)"
type textarea "[PERSON_NAME] 1 cada 12 horas"
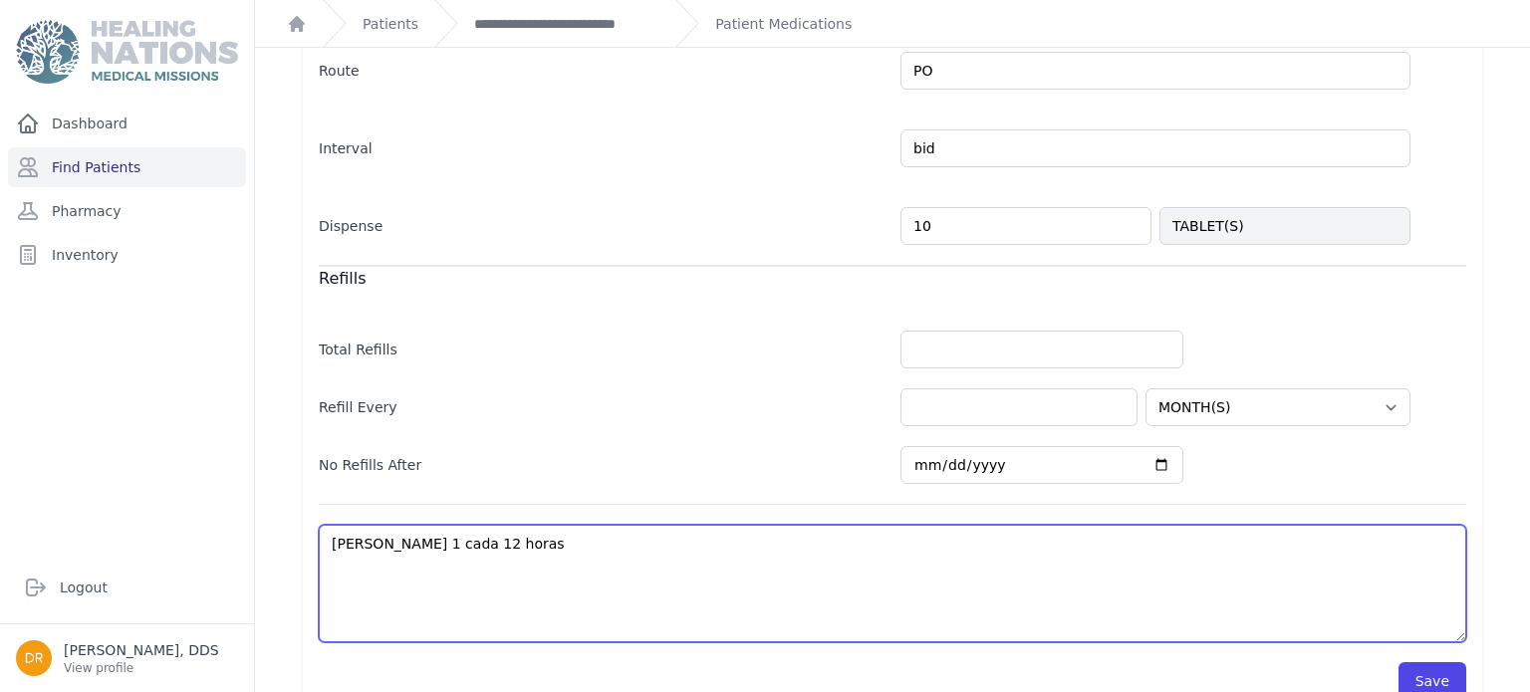
select select "MONTH(S)"
type textarea "[PERSON_NAME] 1 cada 12 horas po"
select select "MONTH(S)"
type textarea "[PERSON_NAME] 1 cada 12 horas por"
select select "MONTH(S)"
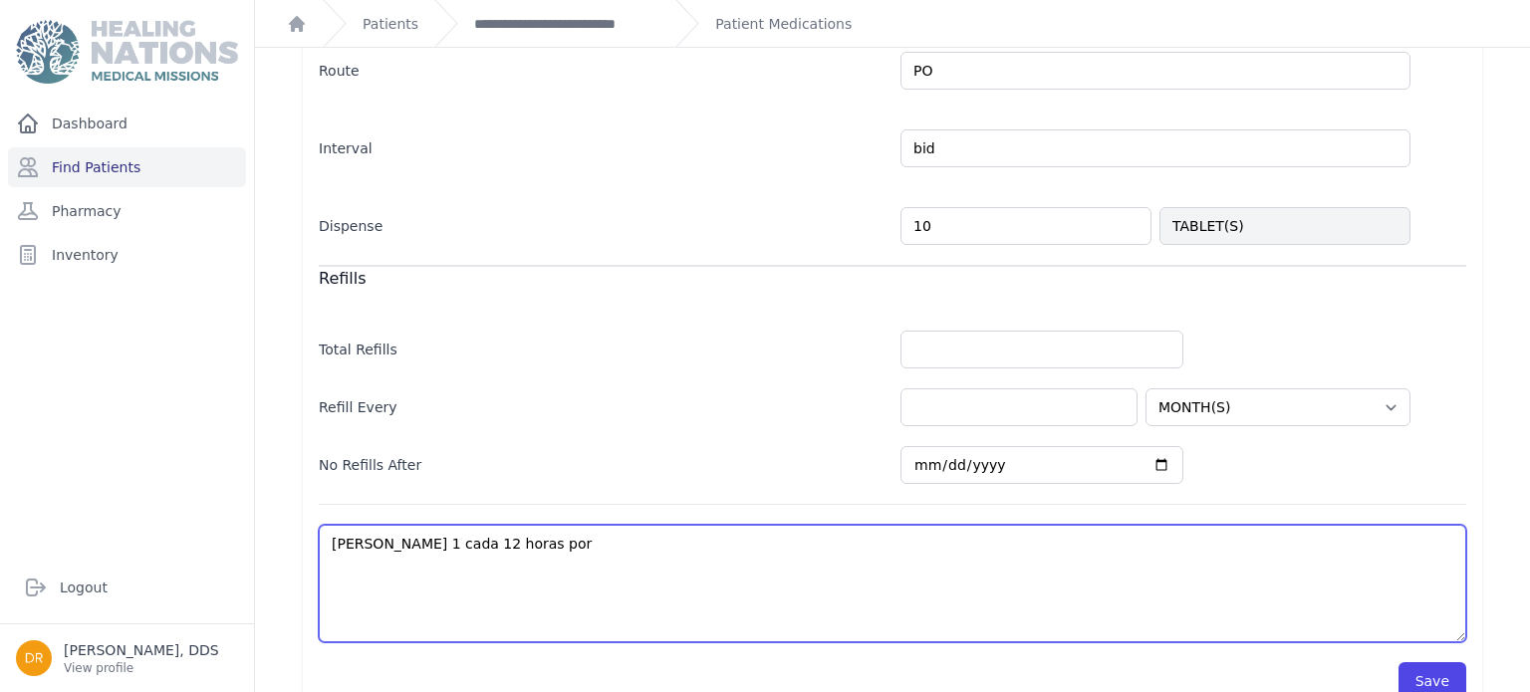
type textarea "[PERSON_NAME] 1 cada 12 horas por"
select select "MONTH(S)"
type textarea "[PERSON_NAME] 1 cada 12 horas por 5"
select select "MONTH(S)"
type textarea "[PERSON_NAME] 1 cada 12 horas por 5"
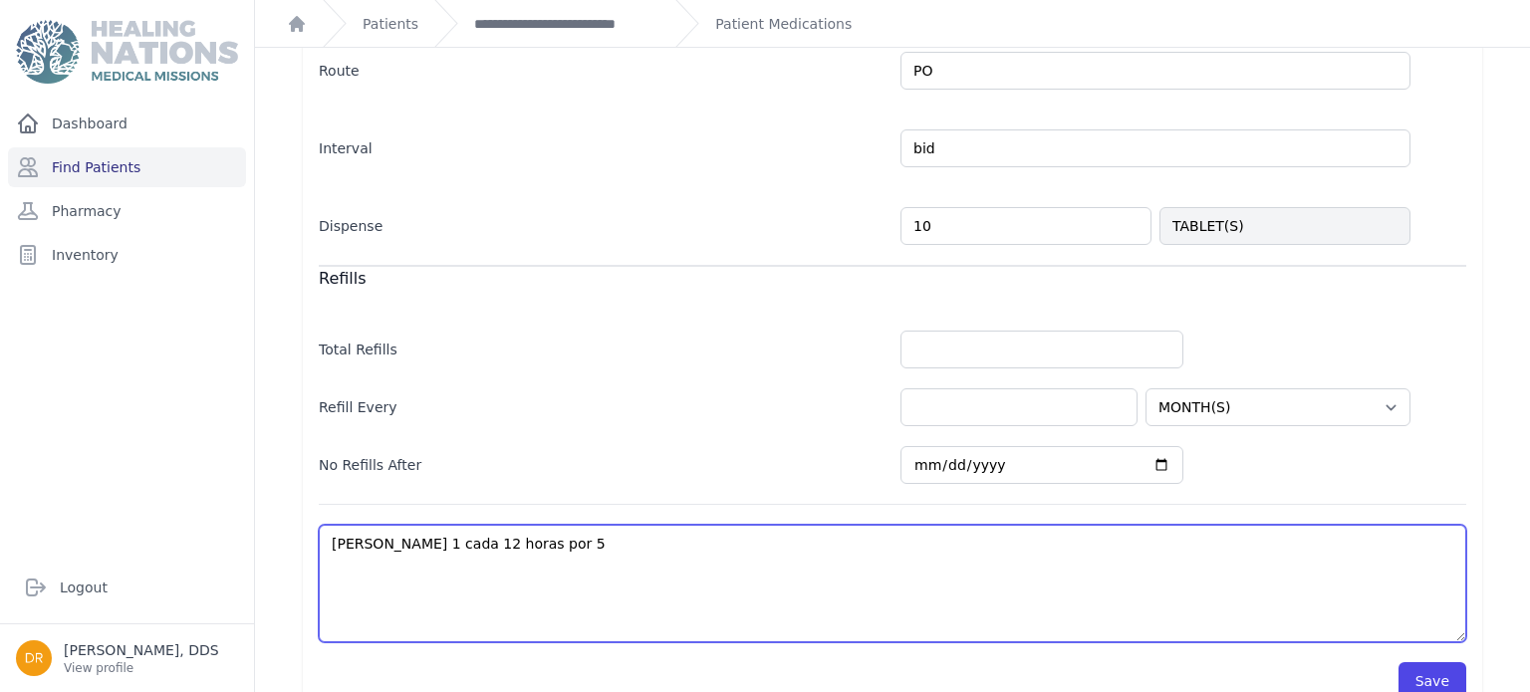
select select "MONTH(S)"
type textarea "[PERSON_NAME] 1 cada 12 horas por 5 d"
select select "MONTH(S)"
type textarea "[PERSON_NAME] 1 cada 12 horas por 5 dia"
select select "MONTH(S)"
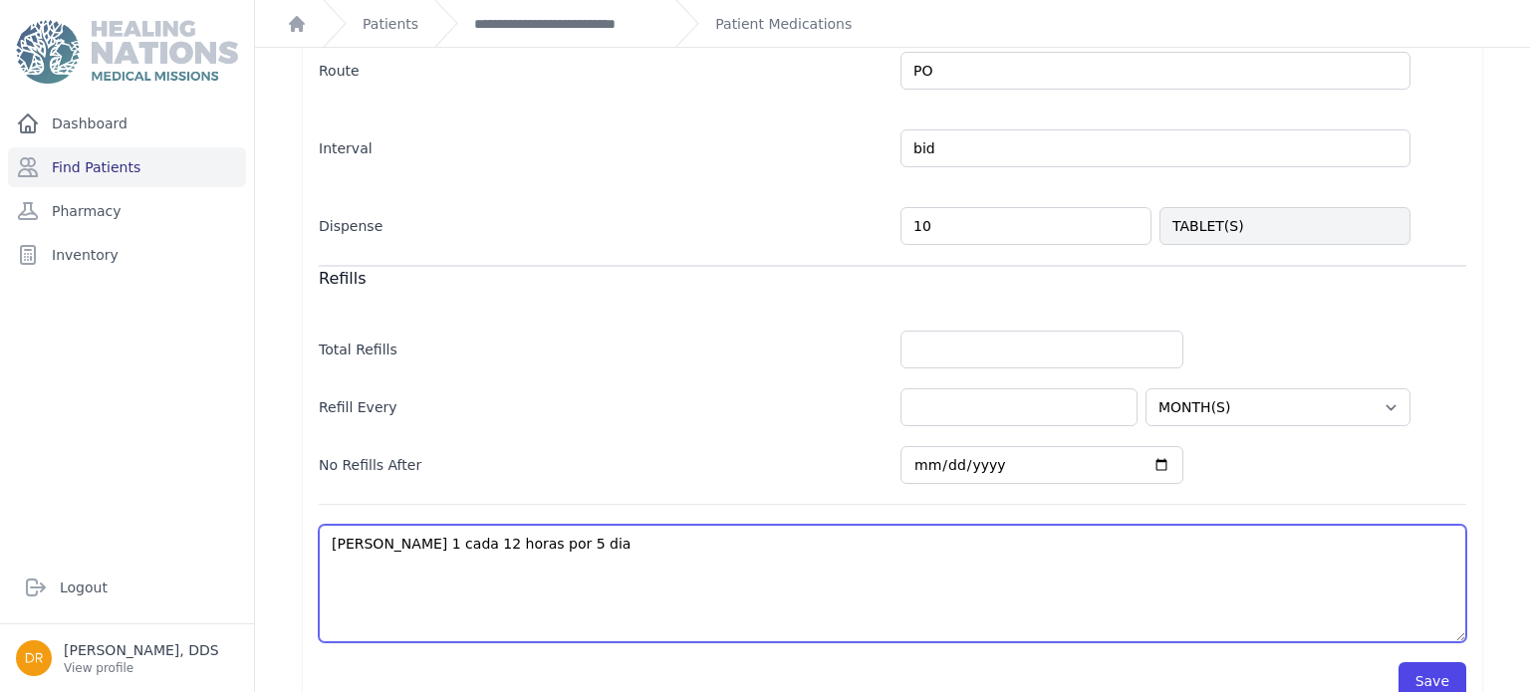
type textarea "[PERSON_NAME] 1 cada 12 horas por 5 [PERSON_NAME]"
select select "MONTH(S)"
type textarea "[PERSON_NAME] 1 cada 12 horas por 5 [PERSON_NAME]"
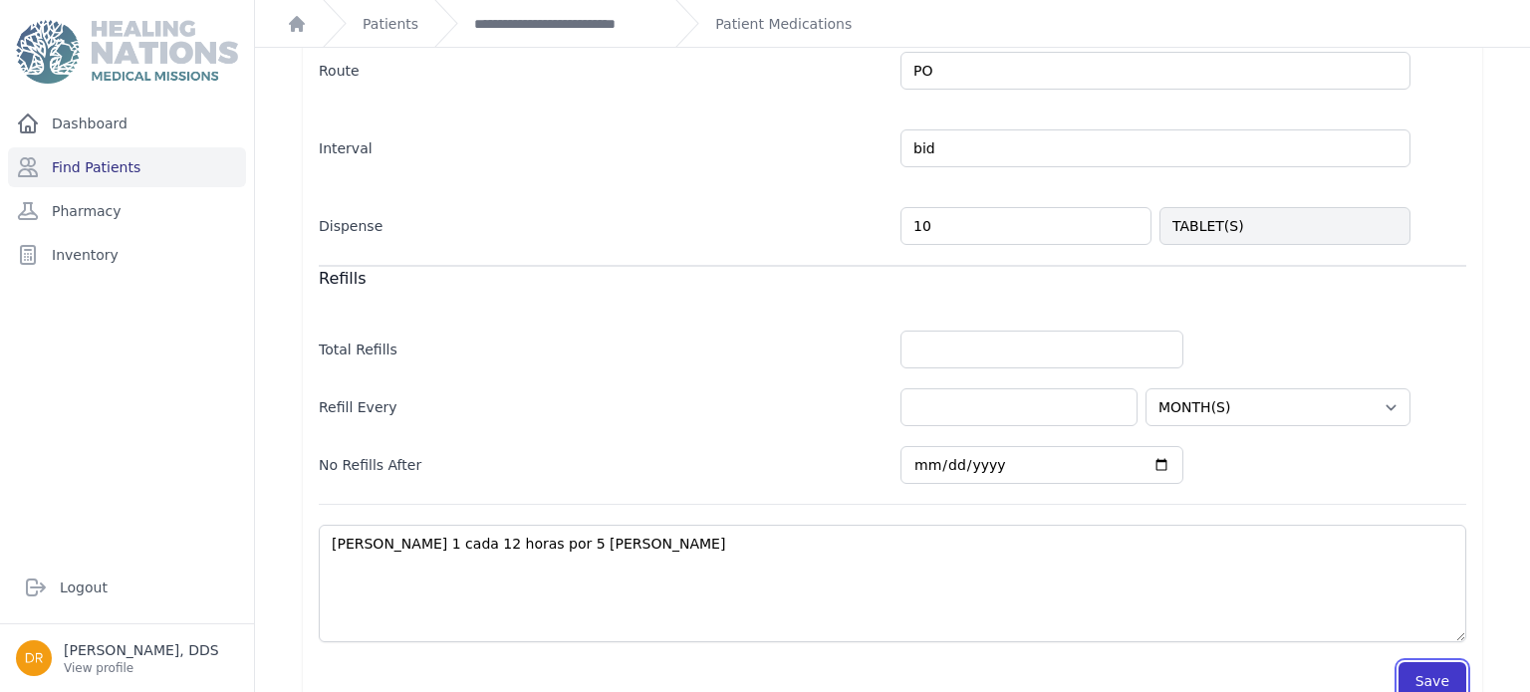
click at [1436, 672] on button "Save" at bounding box center [1432, 681] width 68 height 38
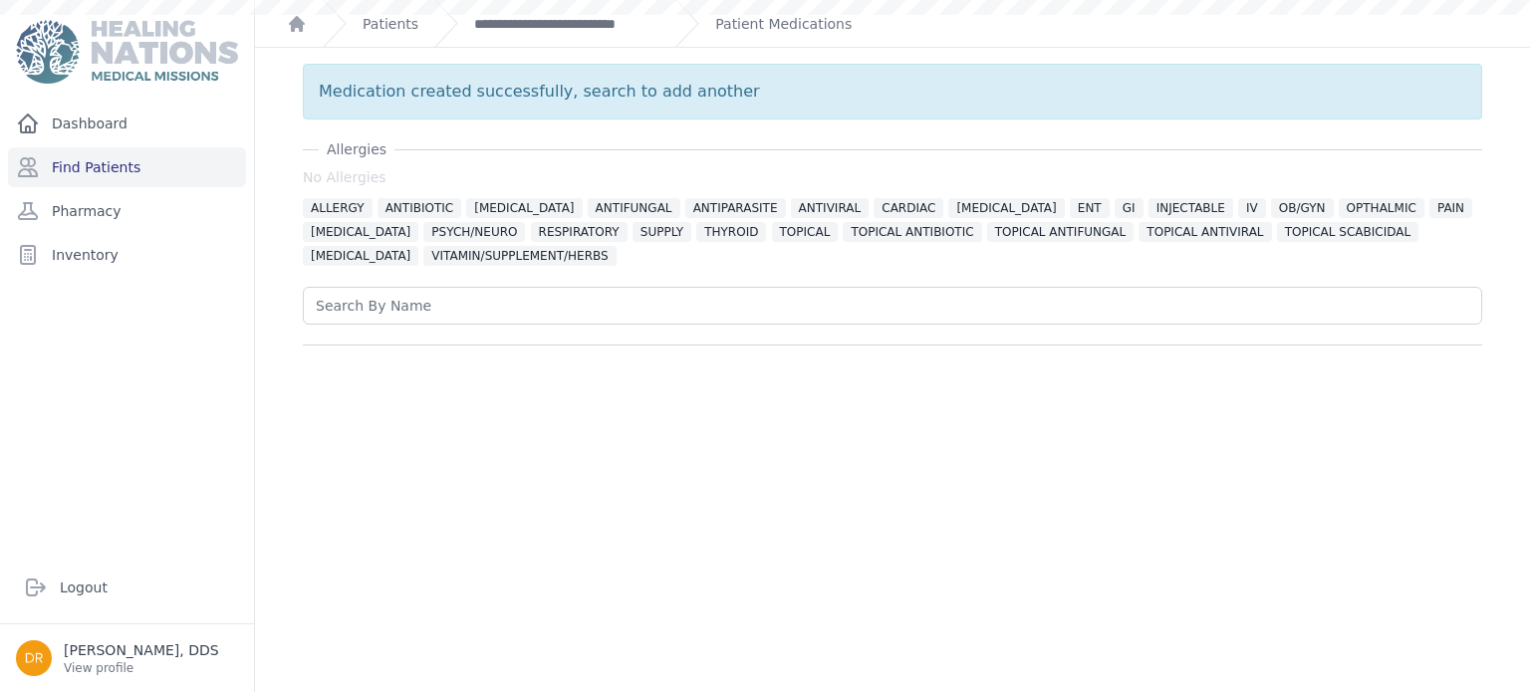
scroll to position [0, 0]
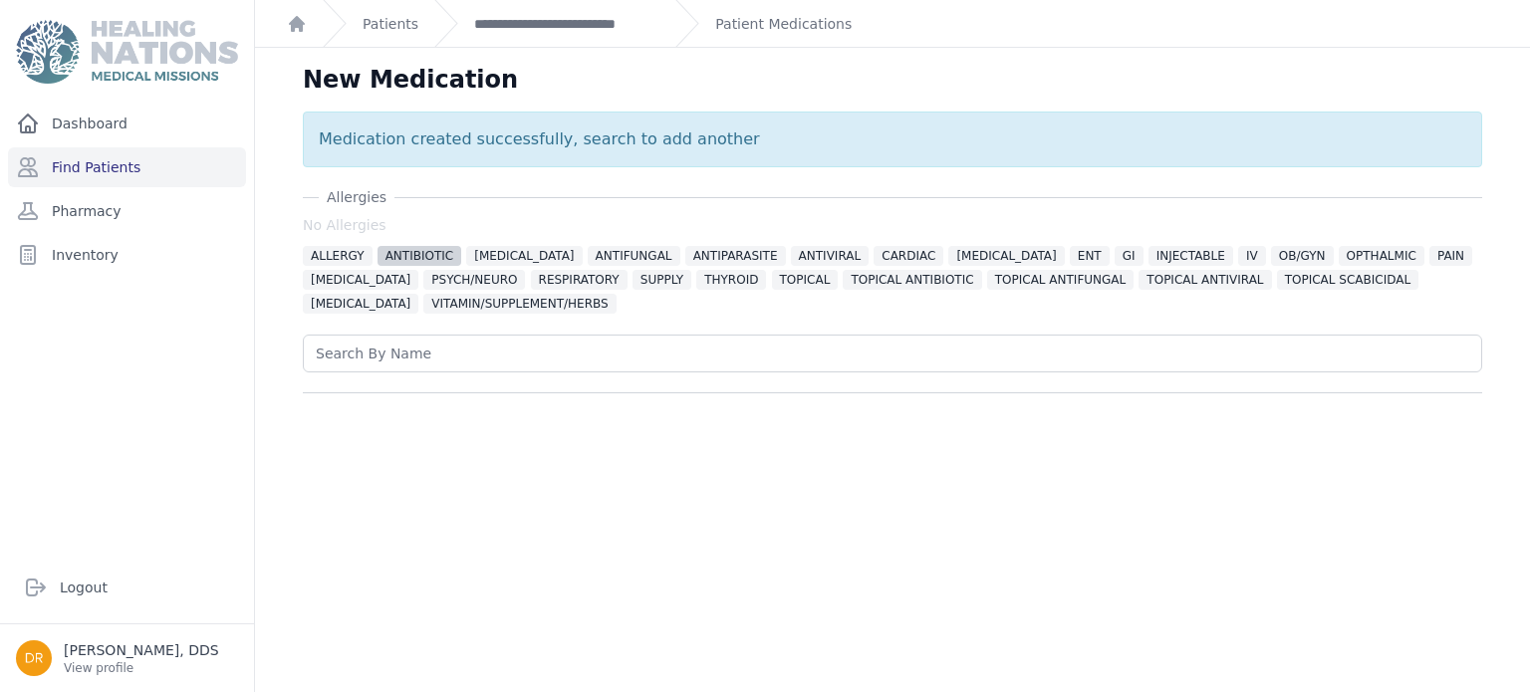
click at [431, 260] on span "ANTIBIOTIC" at bounding box center [420, 256] width 85 height 20
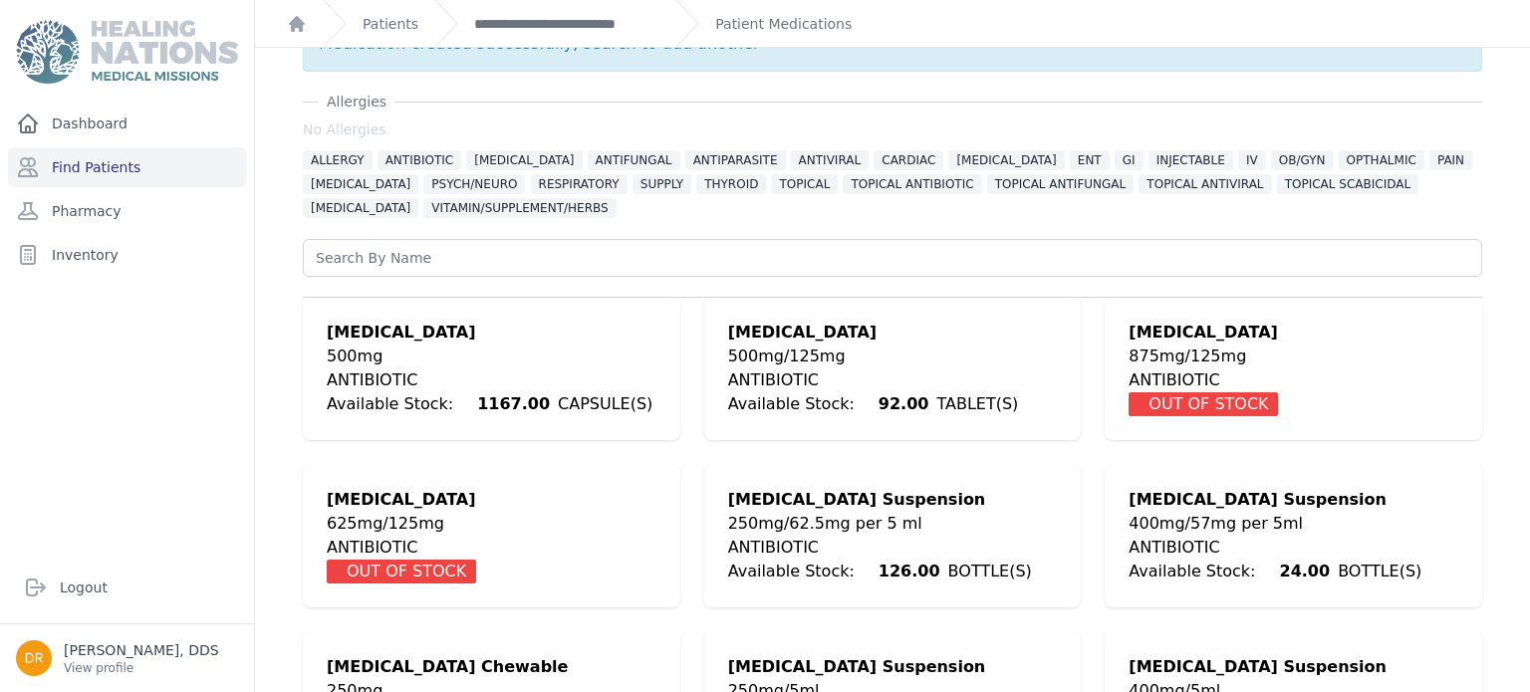
scroll to position [98, 0]
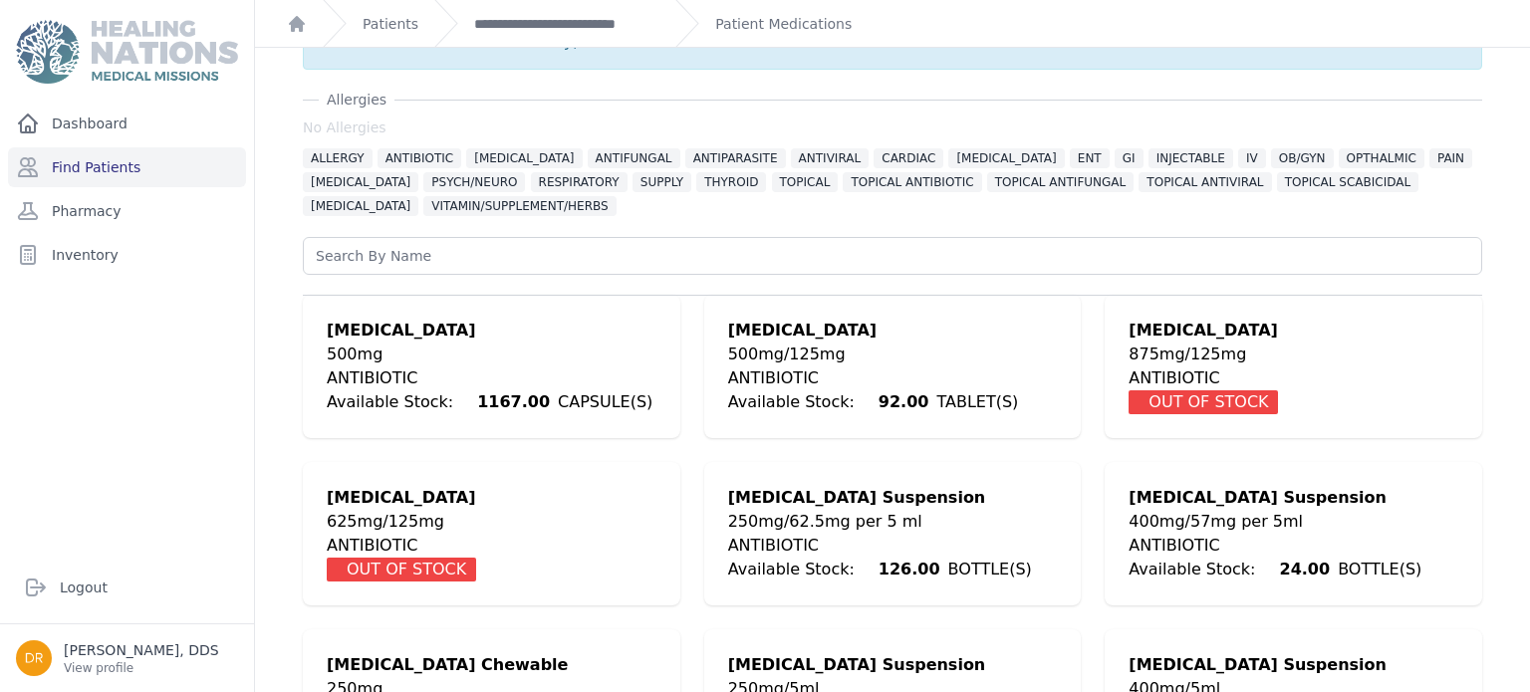
click at [571, 350] on div "500mg" at bounding box center [490, 355] width 326 height 24
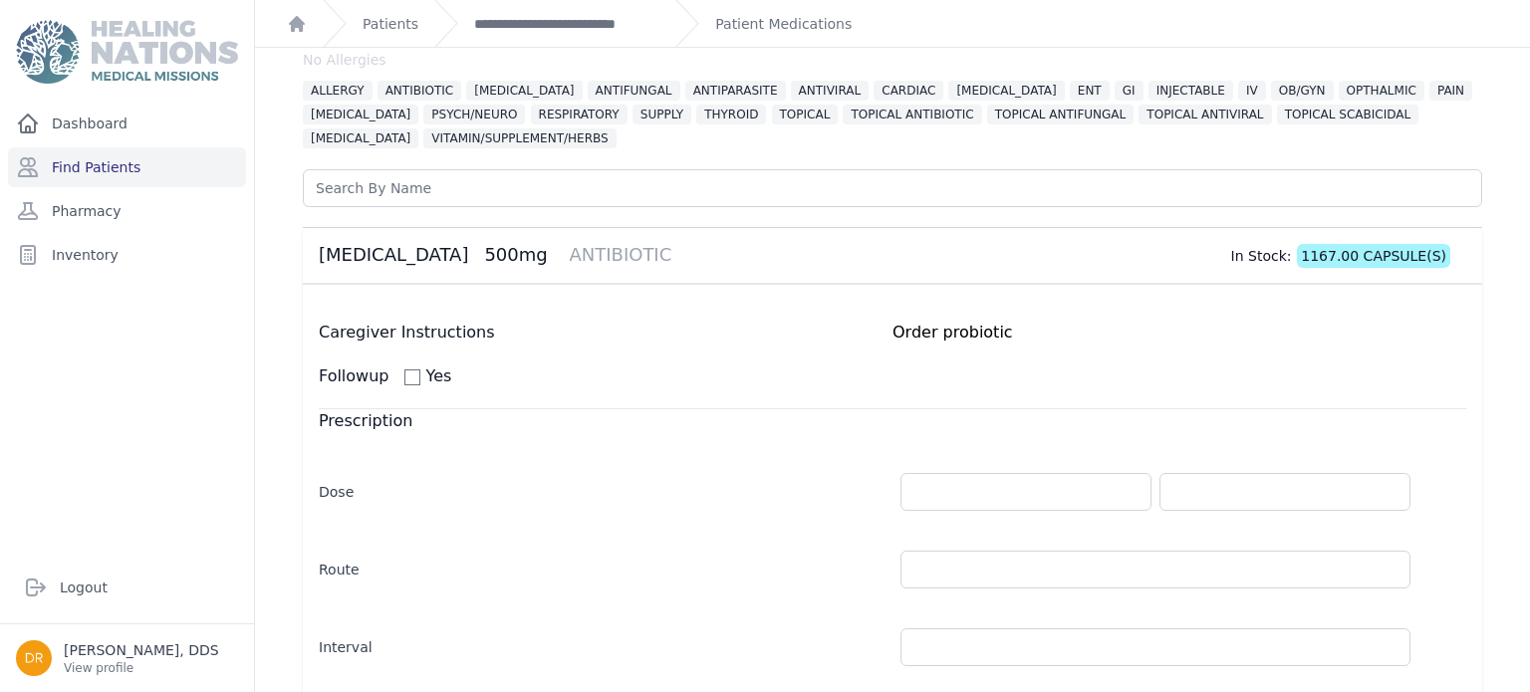
scroll to position [0, 0]
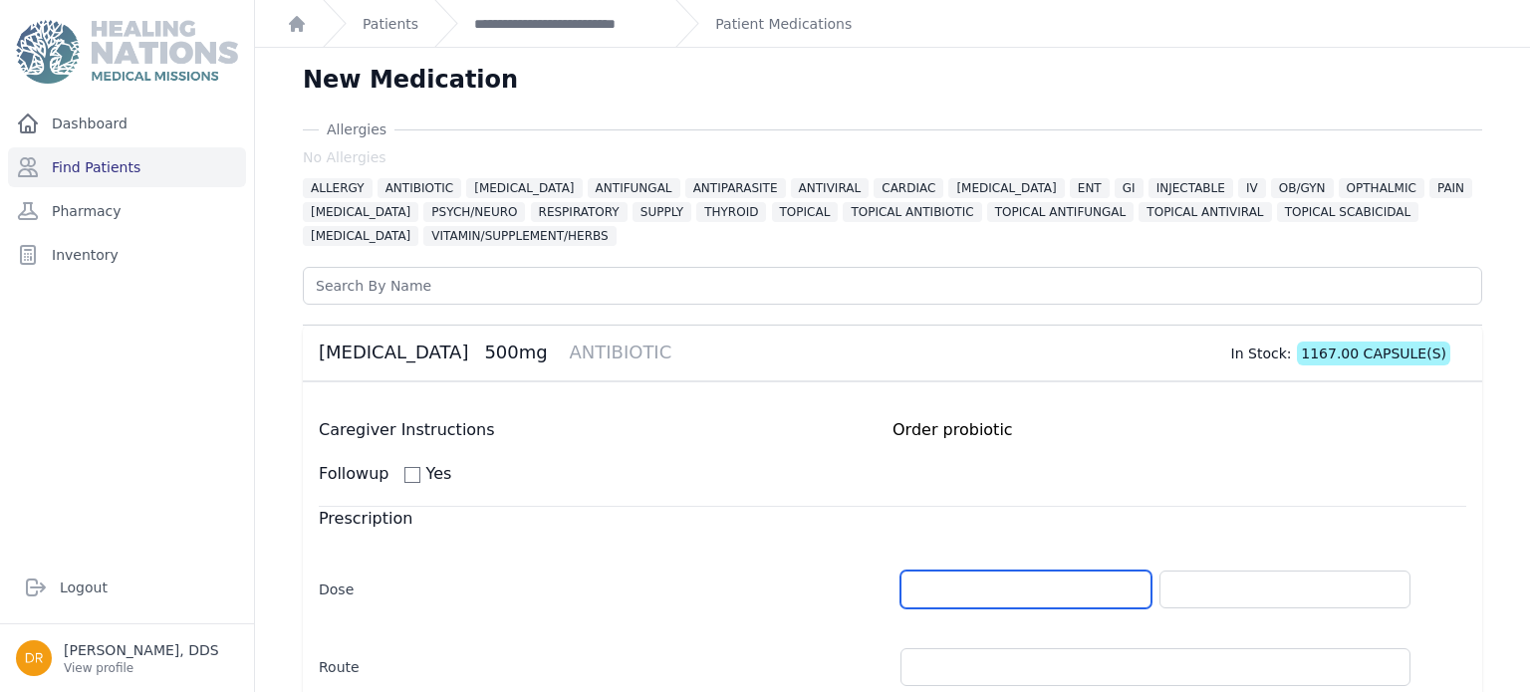
click at [989, 587] on input "number" at bounding box center [1025, 590] width 251 height 38
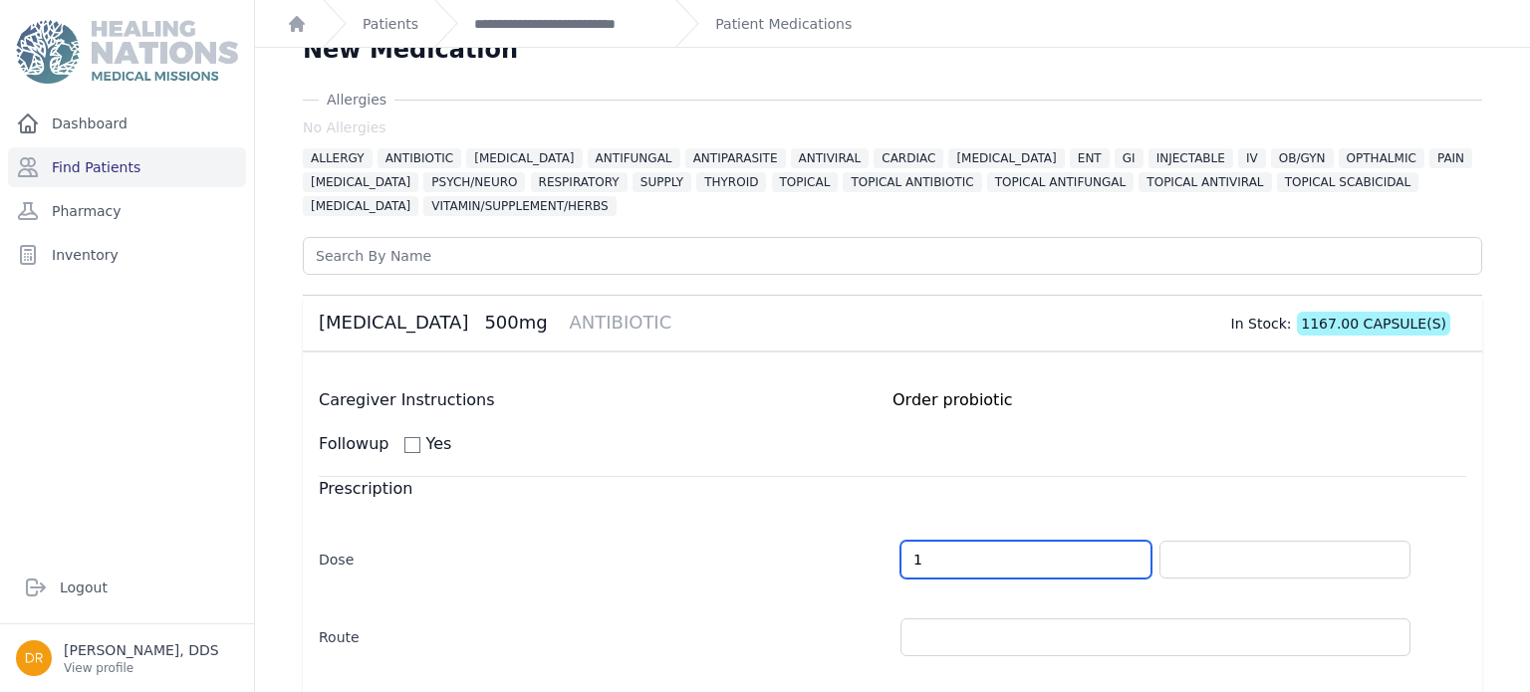
scroll to position [31, 0]
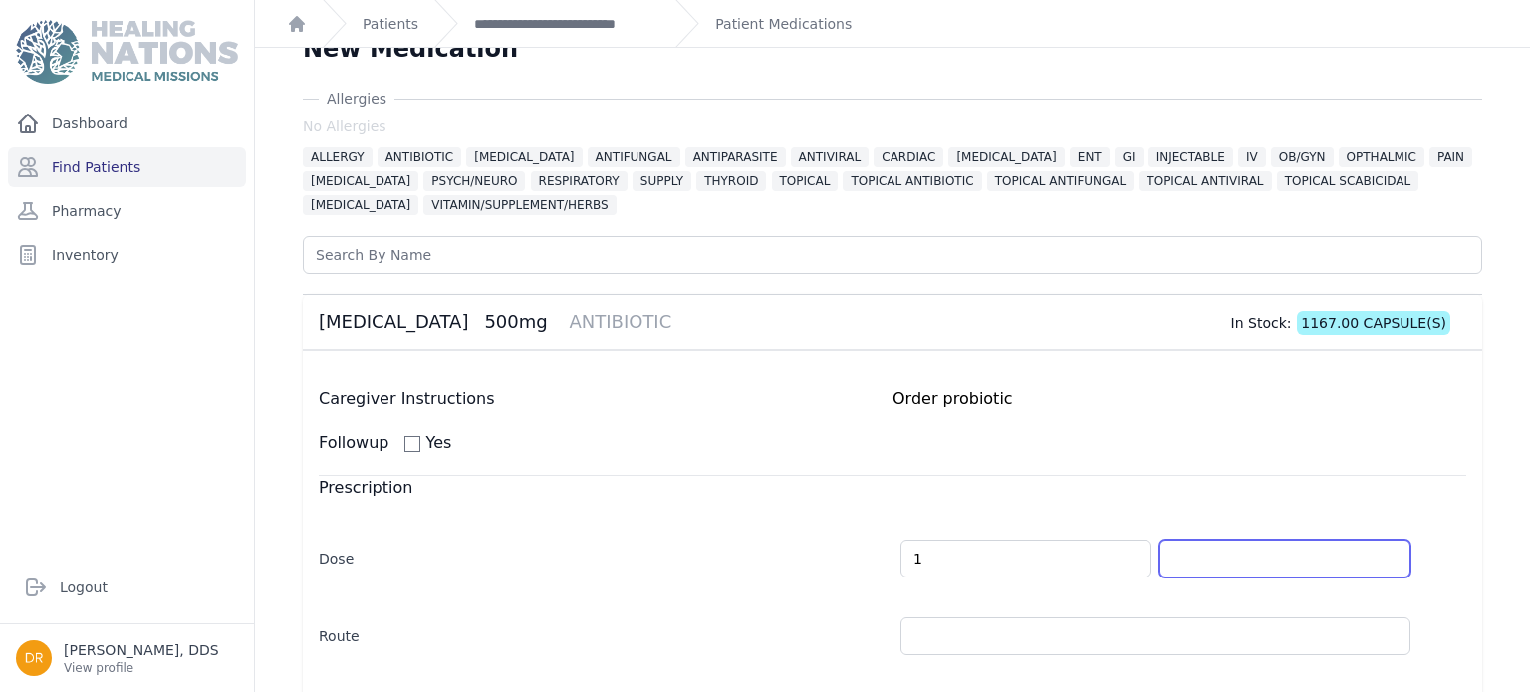
click at [1289, 556] on input "text" at bounding box center [1284, 559] width 251 height 38
type input "1.0"
select select "MONTH(S)"
click at [1387, 553] on input "text" at bounding box center [1284, 559] width 251 height 38
type input "CAPSULE(S)"
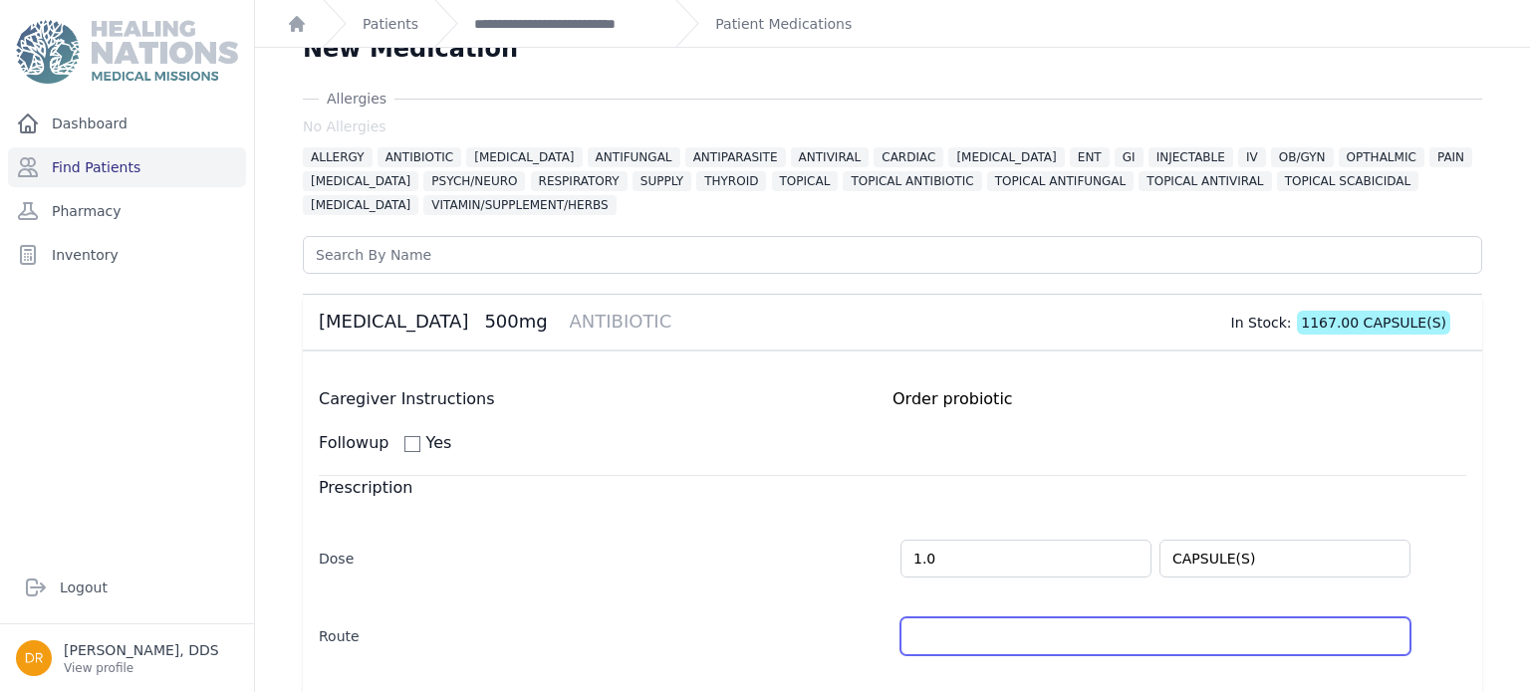
click at [1321, 644] on input "text" at bounding box center [1155, 637] width 510 height 38
select select "MONTH(S)"
click at [1395, 634] on input "text" at bounding box center [1155, 637] width 510 height 38
type input "PO"
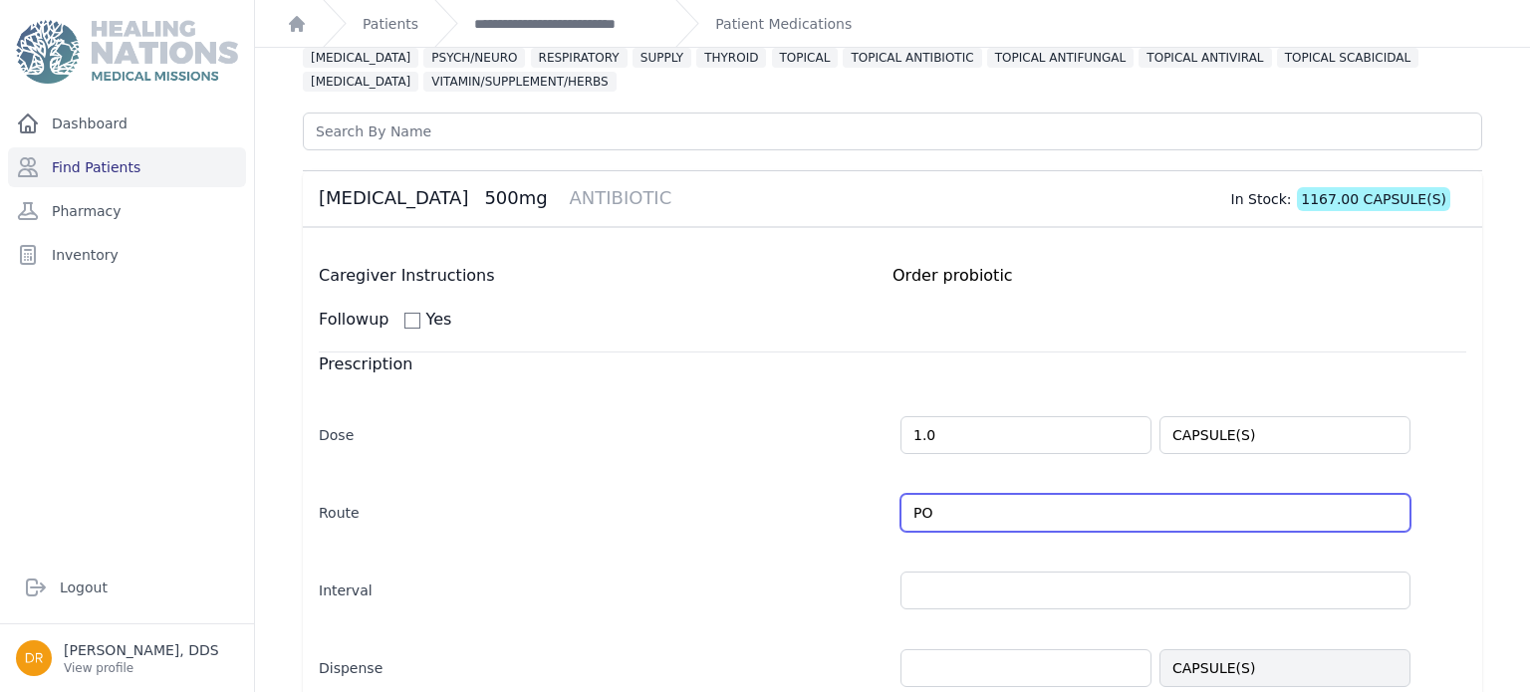
scroll to position [156, 0]
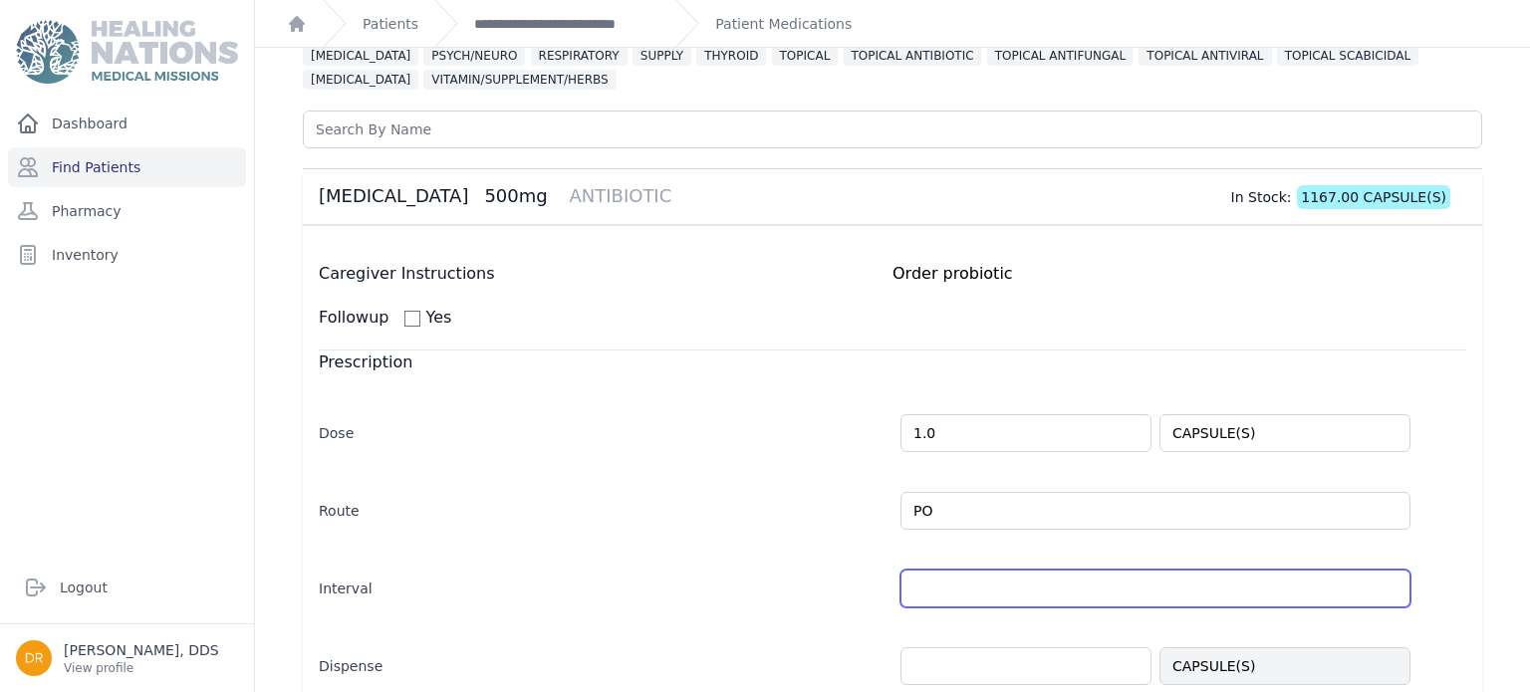
click at [942, 592] on input "text" at bounding box center [1155, 589] width 510 height 38
select select "MONTH(S)"
click at [1390, 590] on input "text" at bounding box center [1155, 589] width 510 height 38
type input "tid"
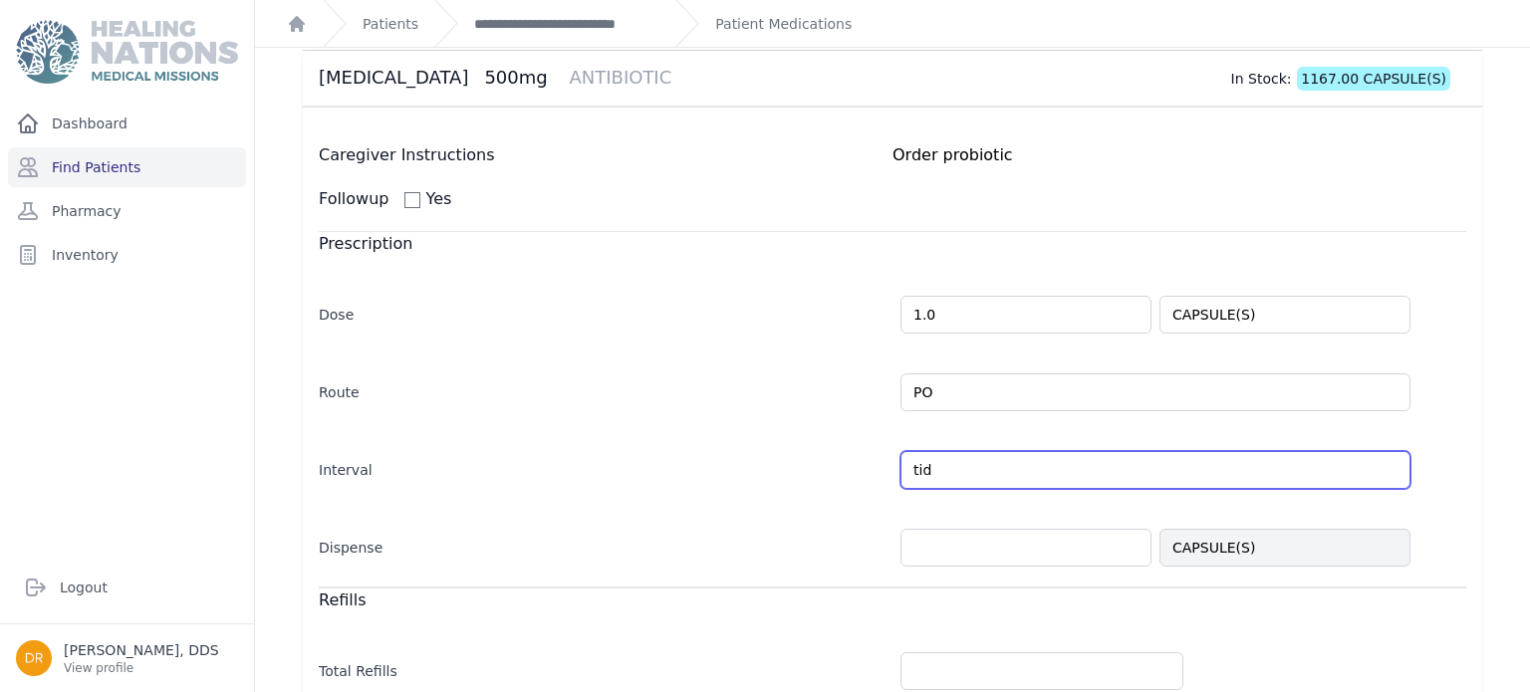
scroll to position [276, 0]
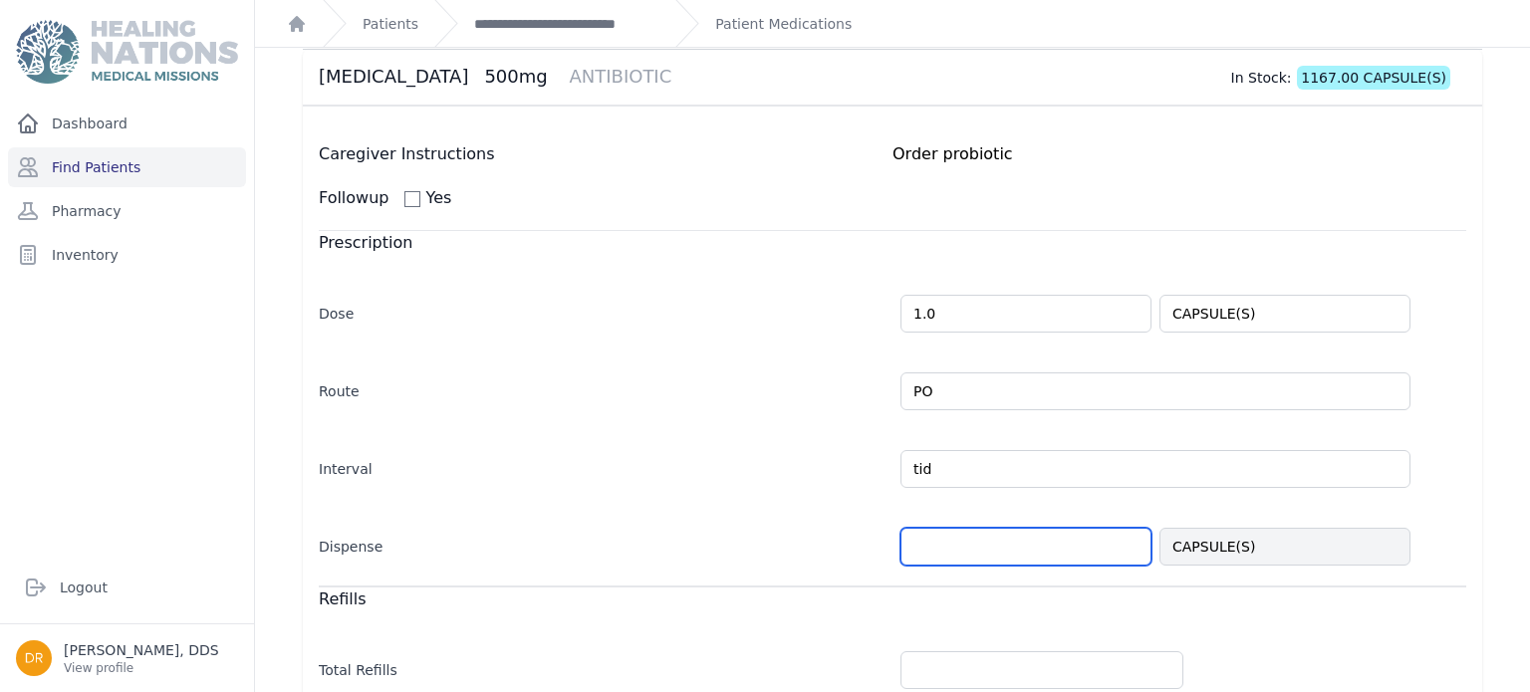
click at [1140, 545] on input "number" at bounding box center [1025, 547] width 251 height 38
select select "MONTH(S)"
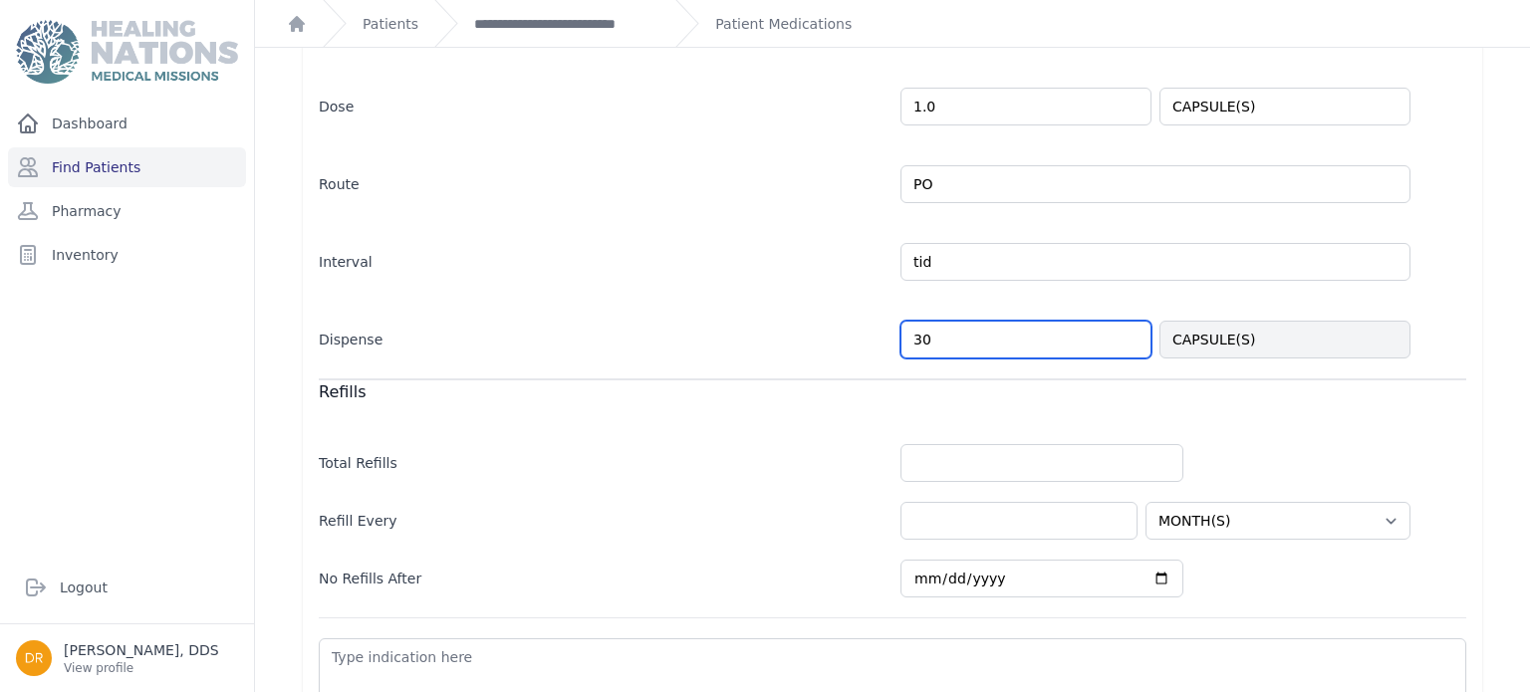
scroll to position [631, 0]
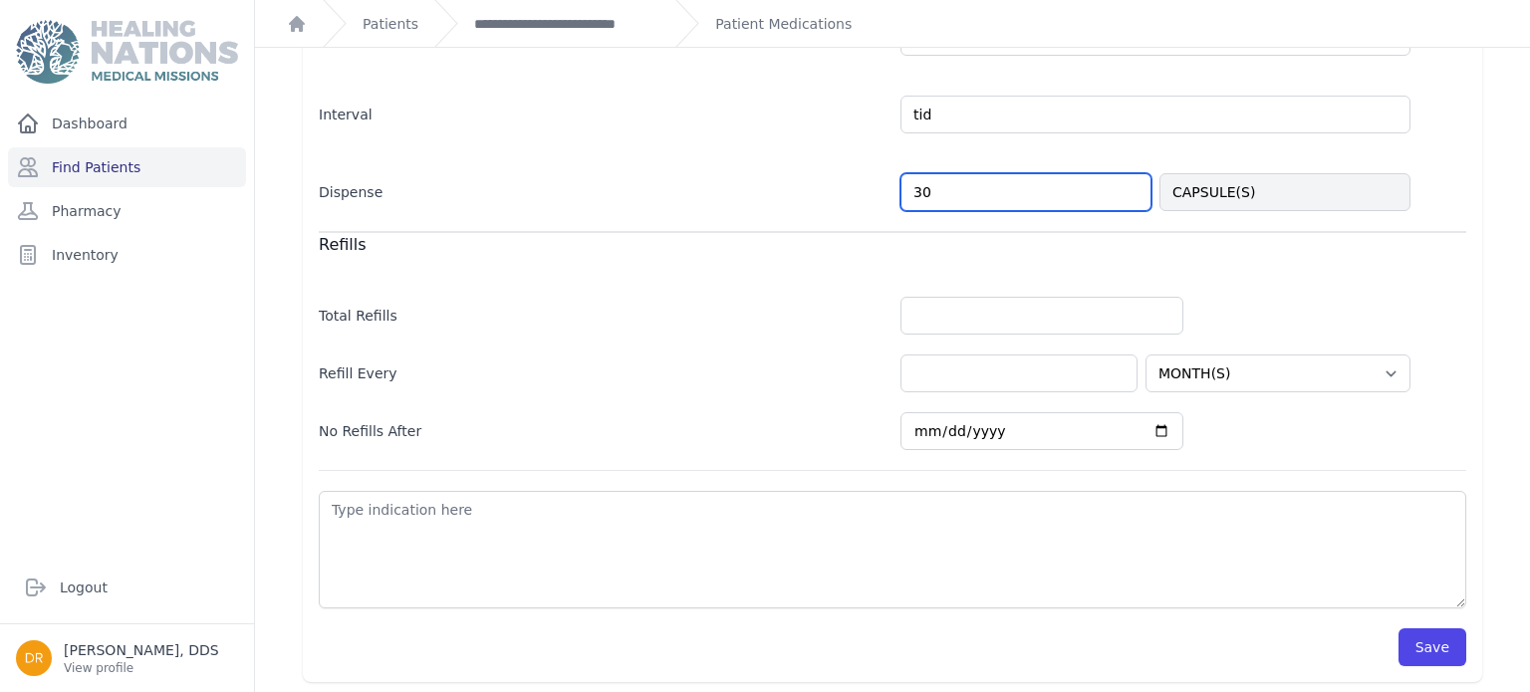
type input "30"
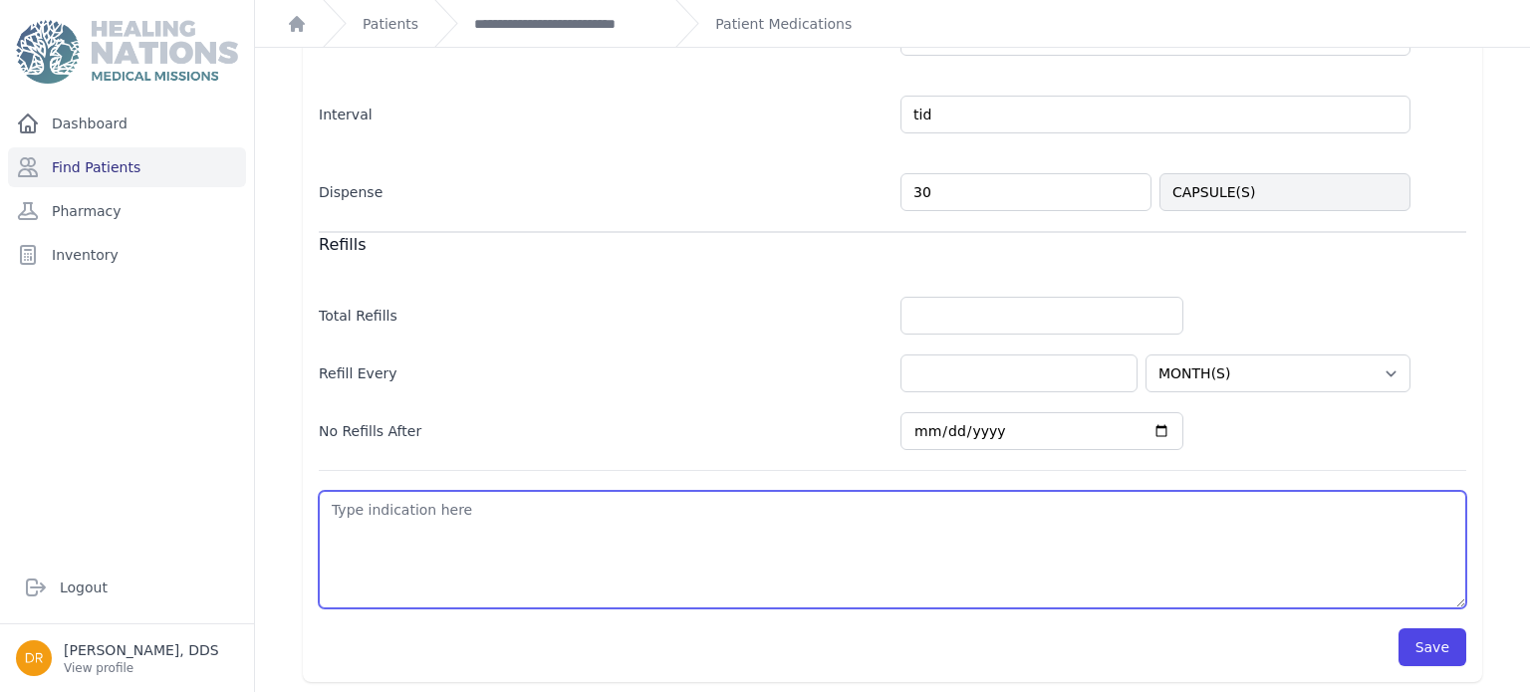
click at [1026, 501] on textarea at bounding box center [892, 550] width 1147 height 118
select select "MONTH(S)"
type textarea "t"
select select "MONTH(S)"
type textarea "to"
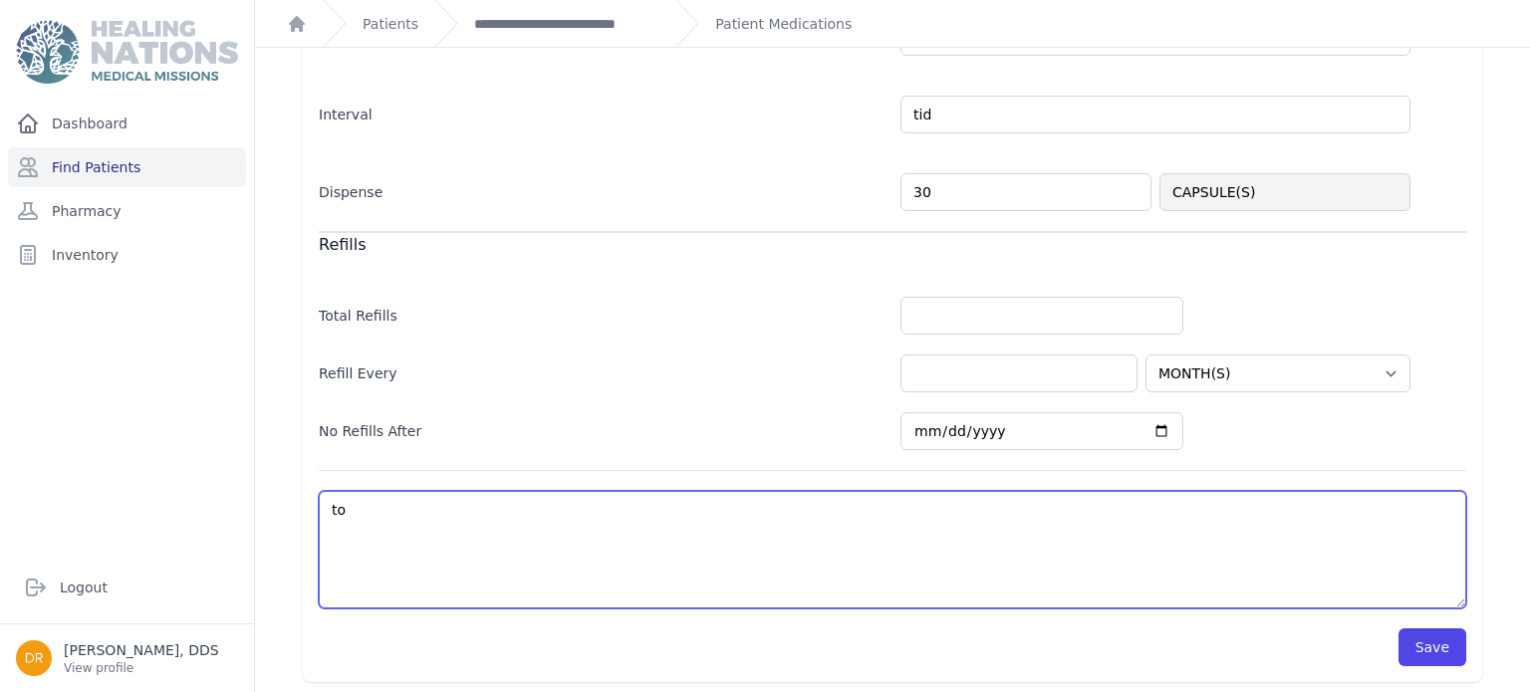
select select "MONTH(S)"
type textarea "[PERSON_NAME]"
select select "MONTH(S)"
type textarea "toma"
select select "MONTH(S)"
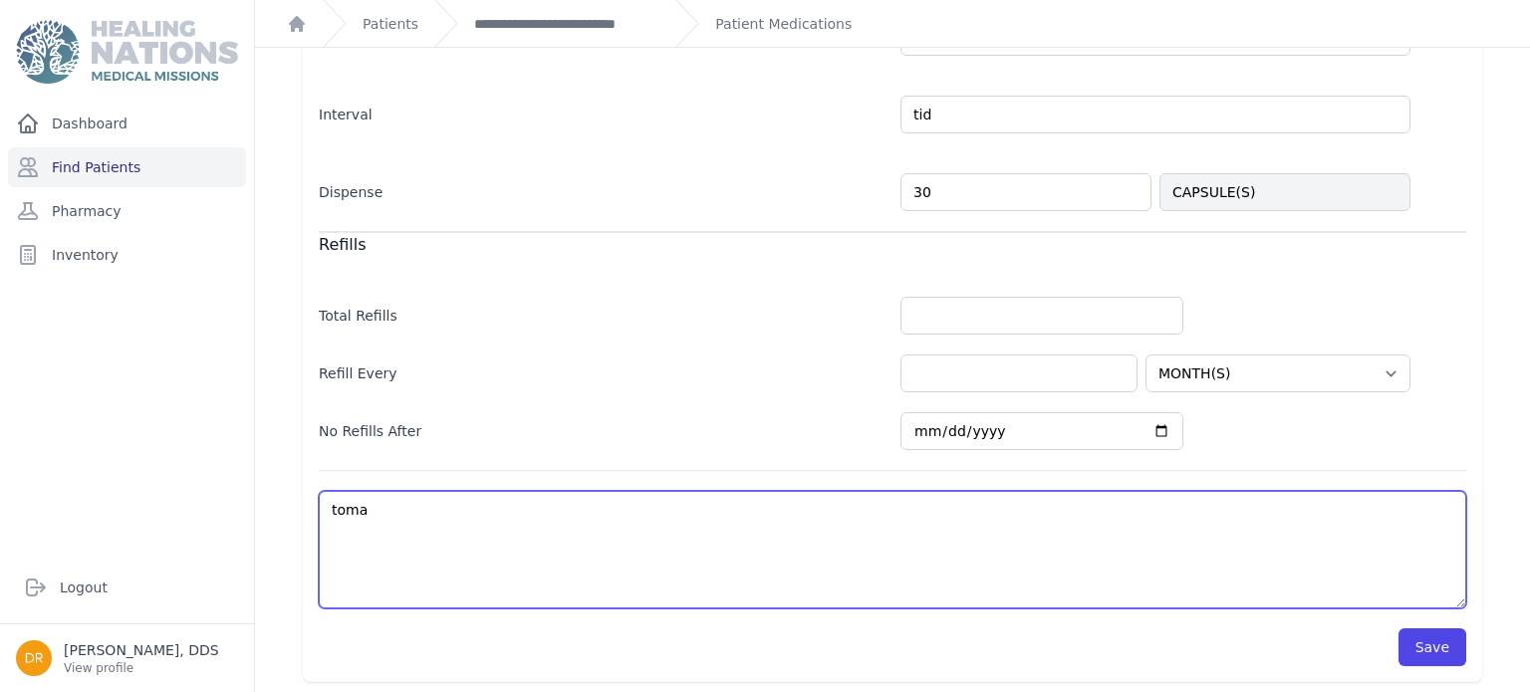
type textarea "[PERSON_NAME]"
select select "MONTH(S)"
type textarea "[PERSON_NAME]"
select select "MONTH(S)"
type textarea "[PERSON_NAME] u"
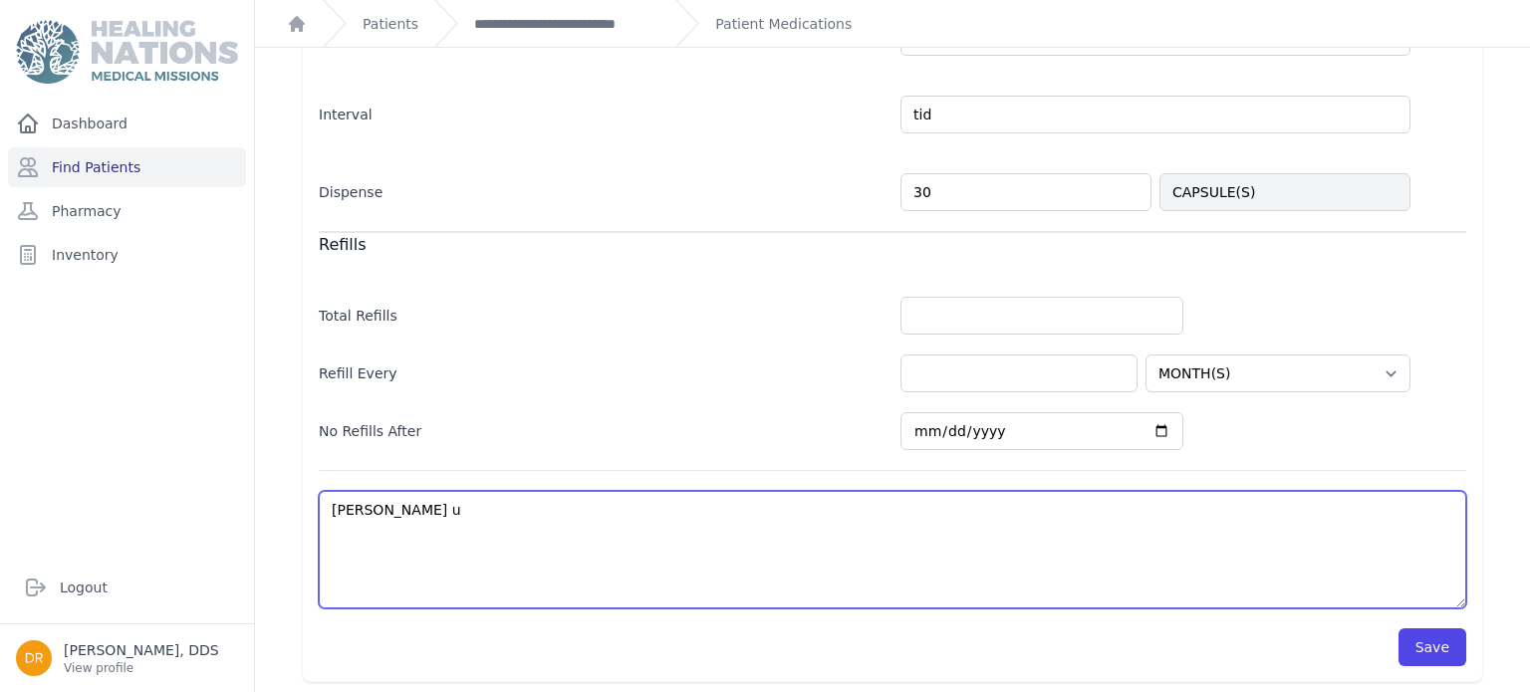
select select "MONTH(S)"
type textarea "[PERSON_NAME] un"
select select "MONTH(S)"
type textarea "[PERSON_NAME] una"
select select "MONTH(S)"
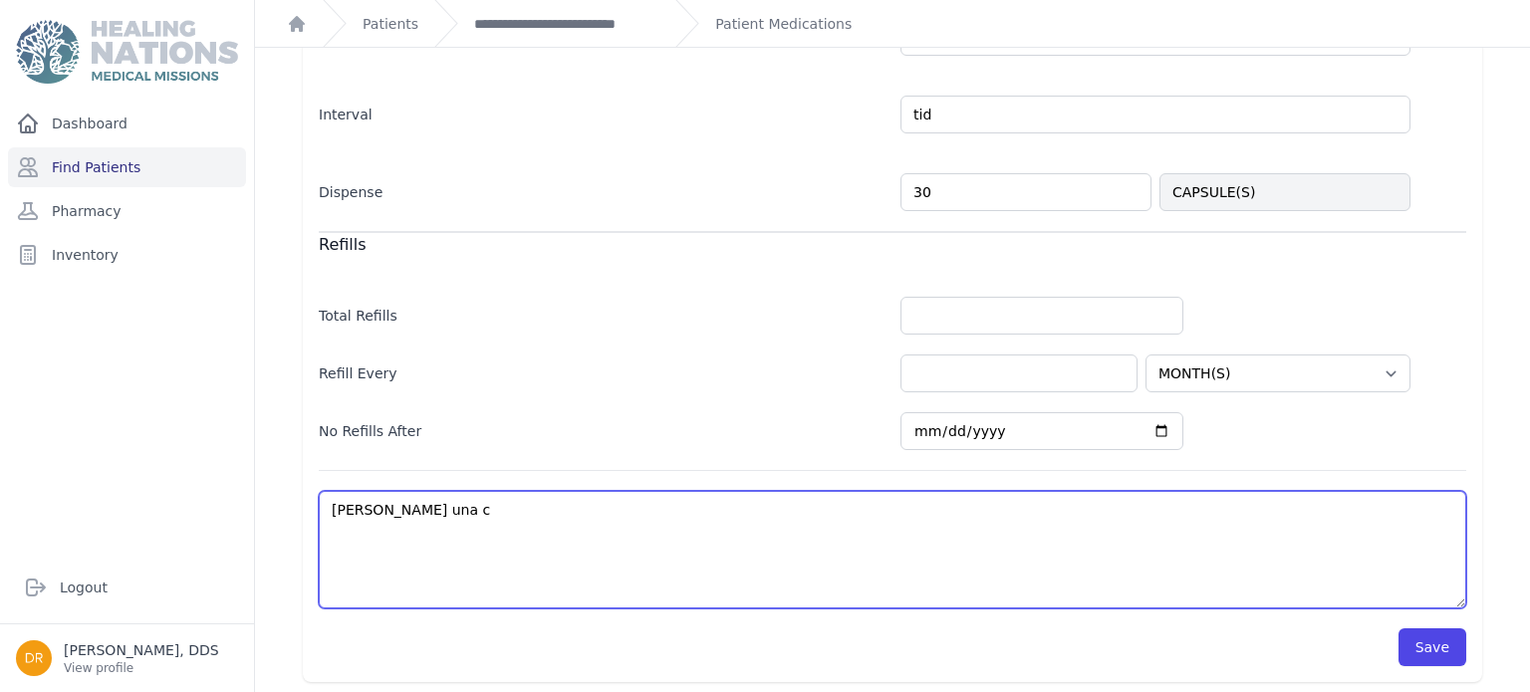
type textarea "[PERSON_NAME] una ca"
select select "MONTH(S)"
type textarea "[PERSON_NAME] una cad"
select select "MONTH(S)"
type textarea "[PERSON_NAME] una cada"
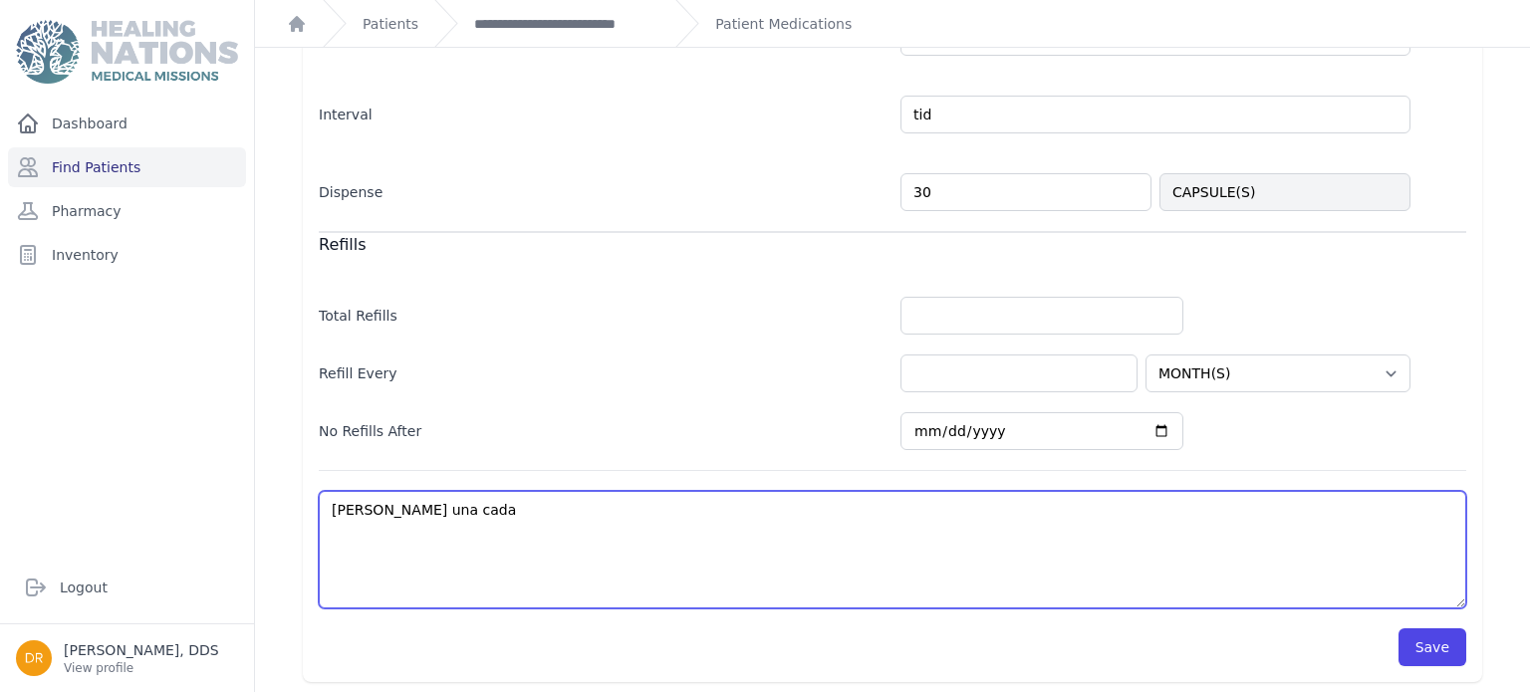
select select "MONTH(S)"
type textarea "[PERSON_NAME] una cada"
select select "MONTH(S)"
type textarea "[PERSON_NAME] una cada 8"
select select "MONTH(S)"
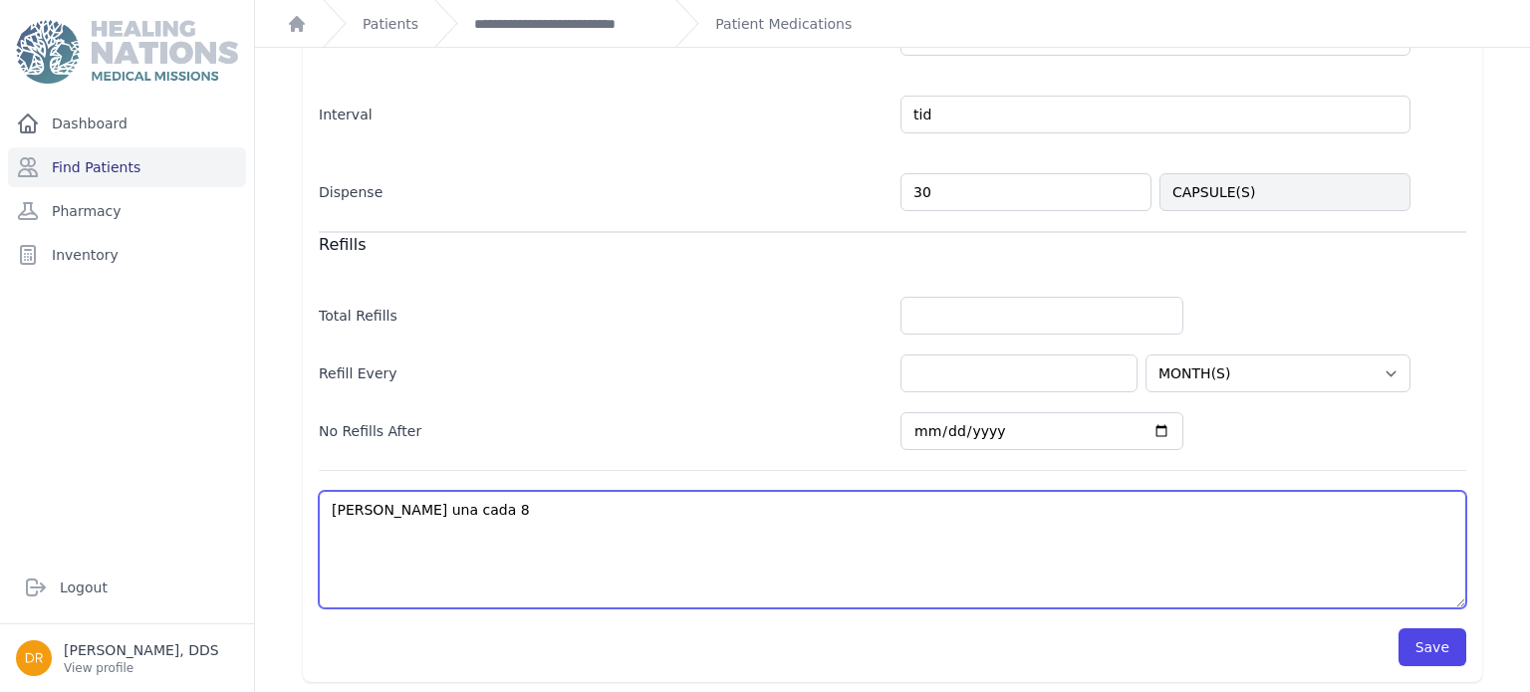
type textarea "[PERSON_NAME] una cada 8"
select select "MONTH(S)"
type textarea "[PERSON_NAME] una cada 8 h"
select select "MONTH(S)"
type textarea "[PERSON_NAME] una cada 8 ho"
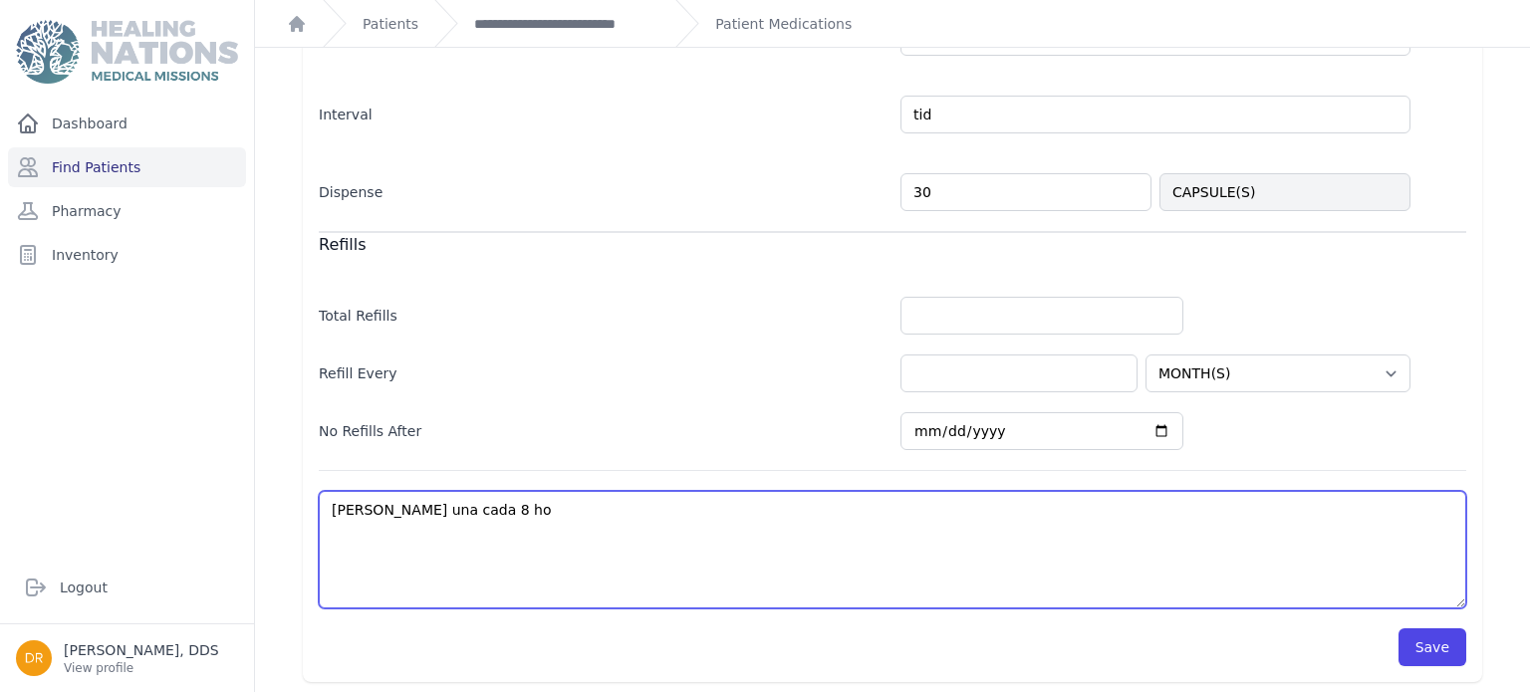
select select "MONTH(S)"
type textarea "[PERSON_NAME] una cada 8 hora"
select select "MONTH(S)"
type textarea "[PERSON_NAME] una cada 8 horas"
select select "MONTH(S)"
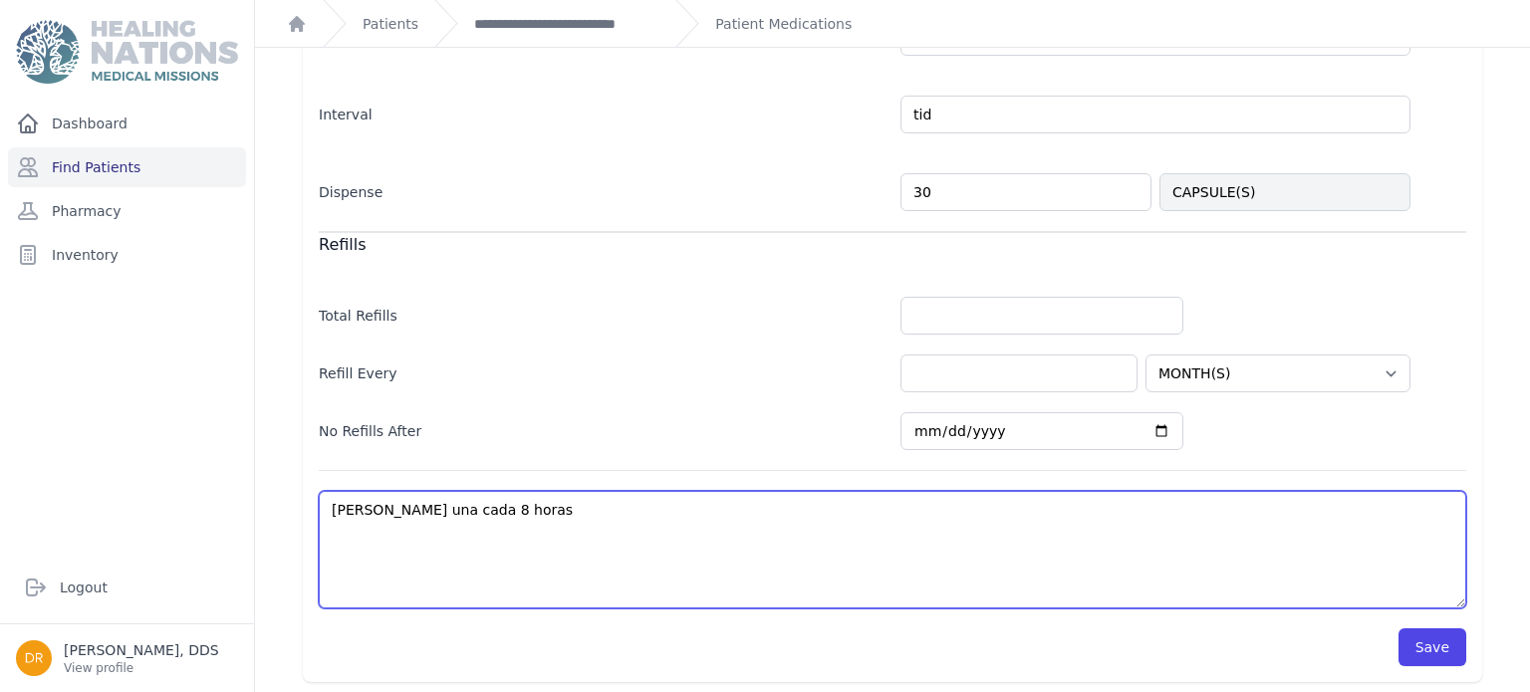
type textarea "[PERSON_NAME] una cada 8 horas"
select select "MONTH(S)"
type textarea "[PERSON_NAME] una cada 8 horas p"
select select "MONTH(S)"
type textarea "[PERSON_NAME] una cada 8 horas po"
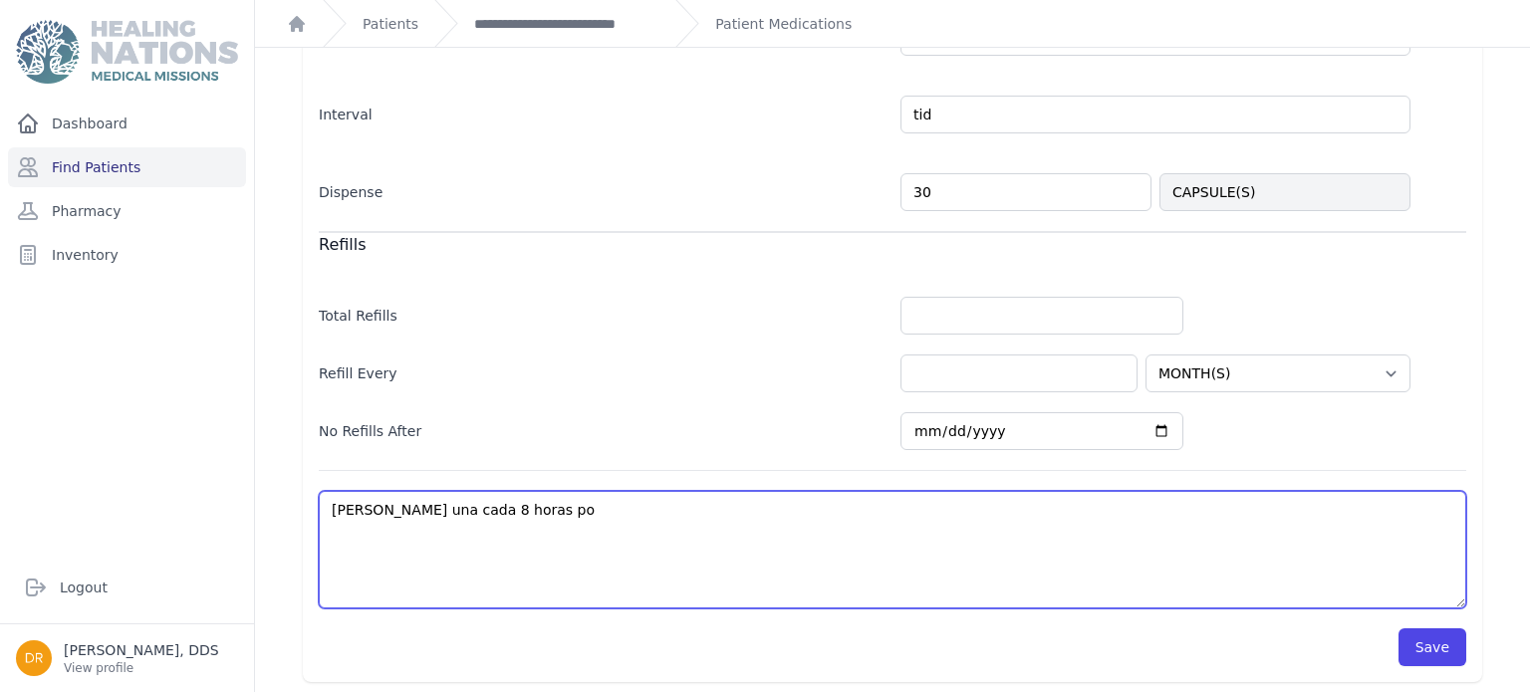
select select "MONTH(S)"
type textarea "[PERSON_NAME] una cada 8 horas por"
select select "MONTH(S)"
type textarea "[PERSON_NAME] una cada 8 horas por 1"
select select "MONTH(S)"
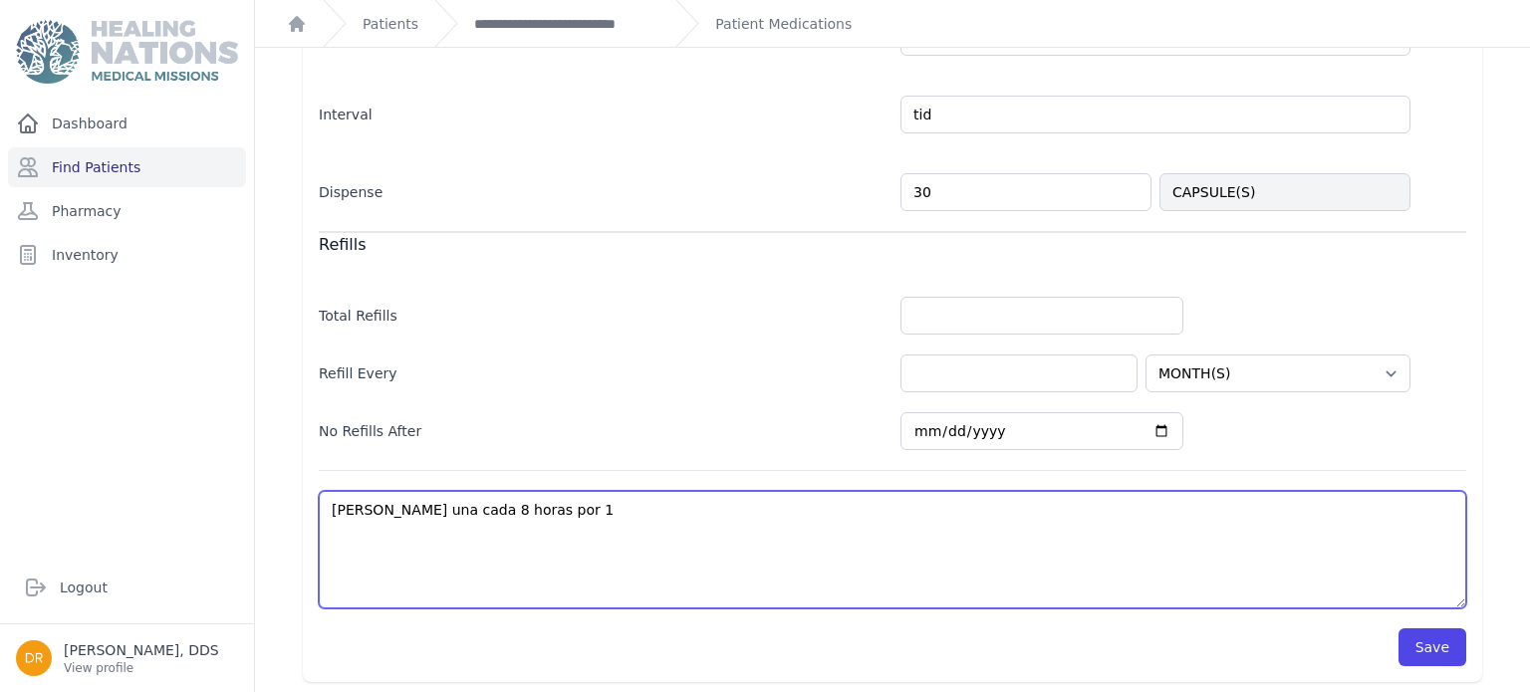
type textarea "[PERSON_NAME] una cada 8 horas por 10"
select select "MONTH(S)"
type textarea "[PERSON_NAME] una cada 8 horas por 10"
select select "MONTH(S)"
type textarea "[PERSON_NAME] una cada 8 horas por 10 di"
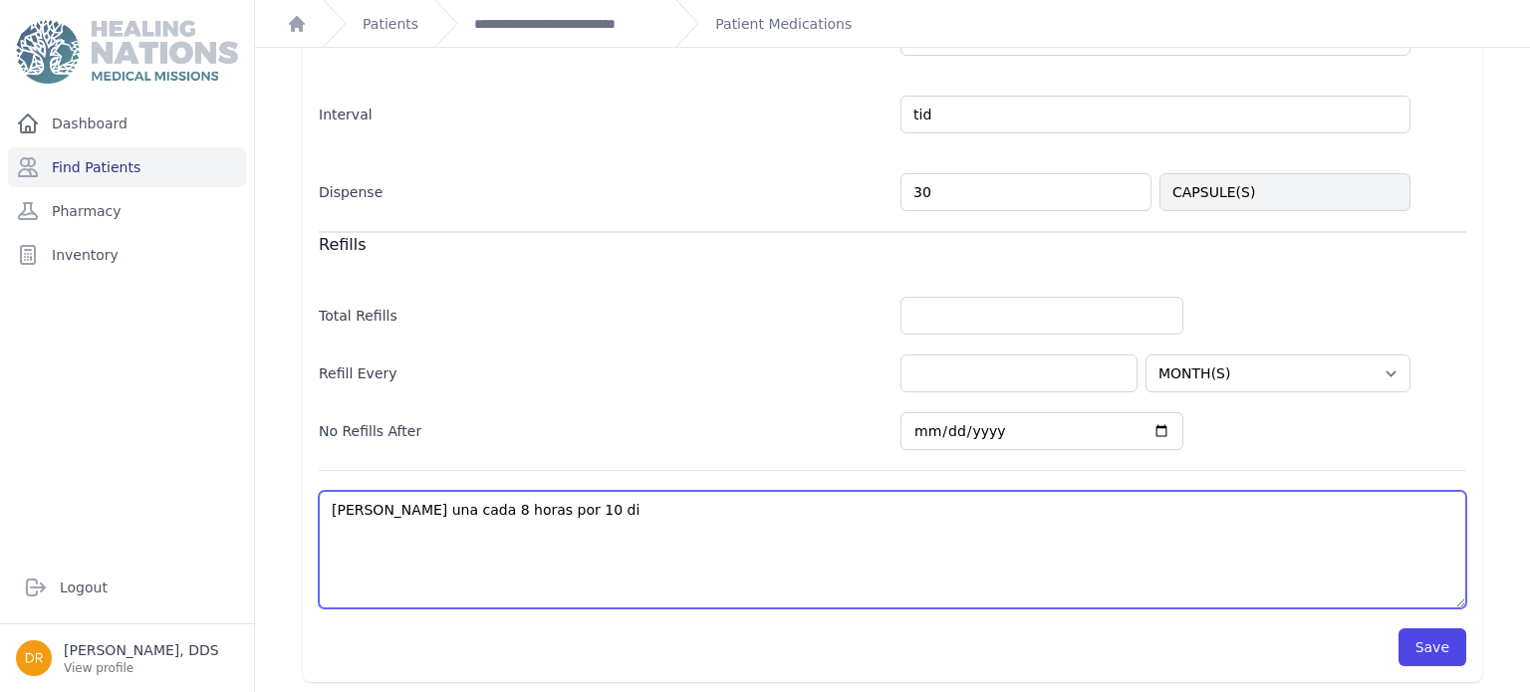
select select "MONTH(S)"
type textarea "[PERSON_NAME] una cada 8 horas por 10 dia"
select select "MONTH(S)"
type textarea "[PERSON_NAME] una cada 8 horas por 10 [PERSON_NAME]"
select select "MONTH(S)"
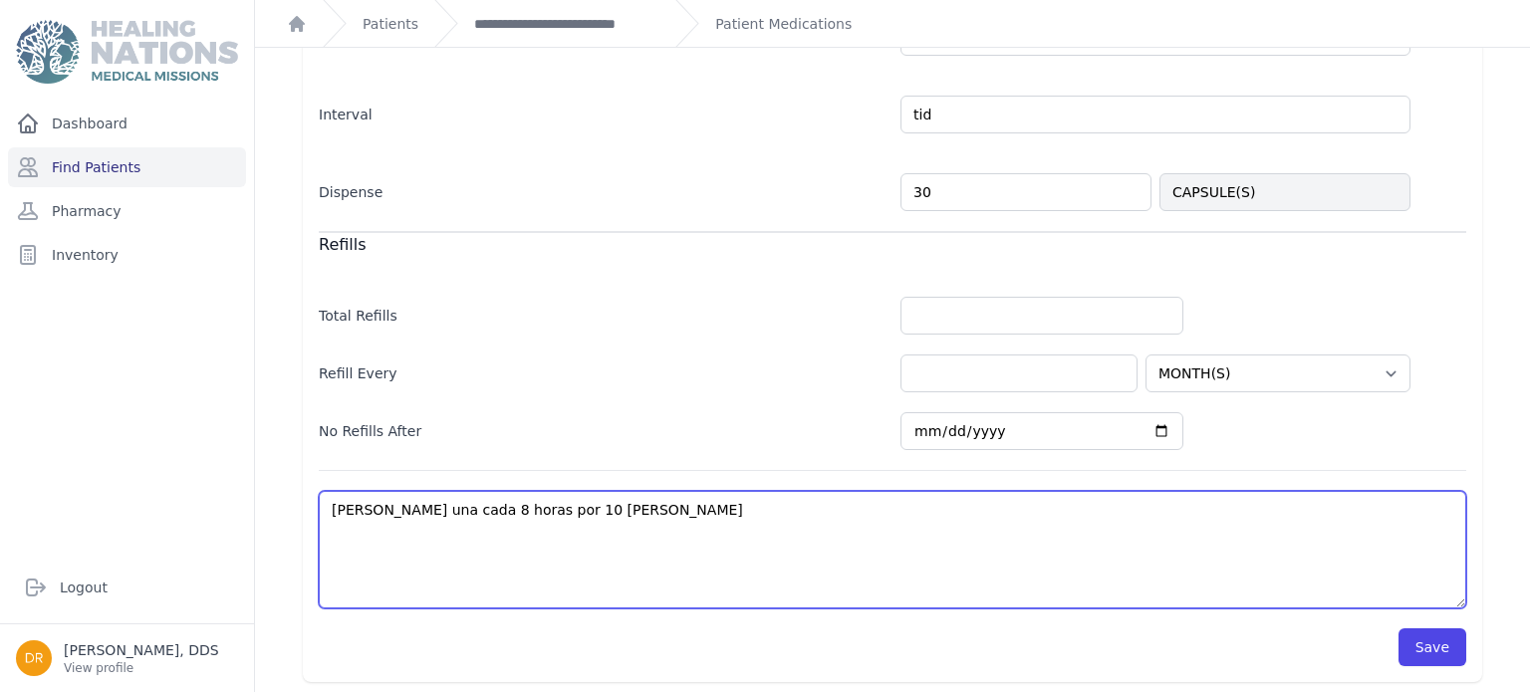
type textarea "[PERSON_NAME] una cada 8 horas por 10 dia"
select select "MONTH(S)"
type textarea "[PERSON_NAME] una cada 8 horas por 10 [PERSON_NAME]"
select select "MONTH(S)"
type textarea "[PERSON_NAME] una cada 8 horas por 10 [PERSON_NAME]"
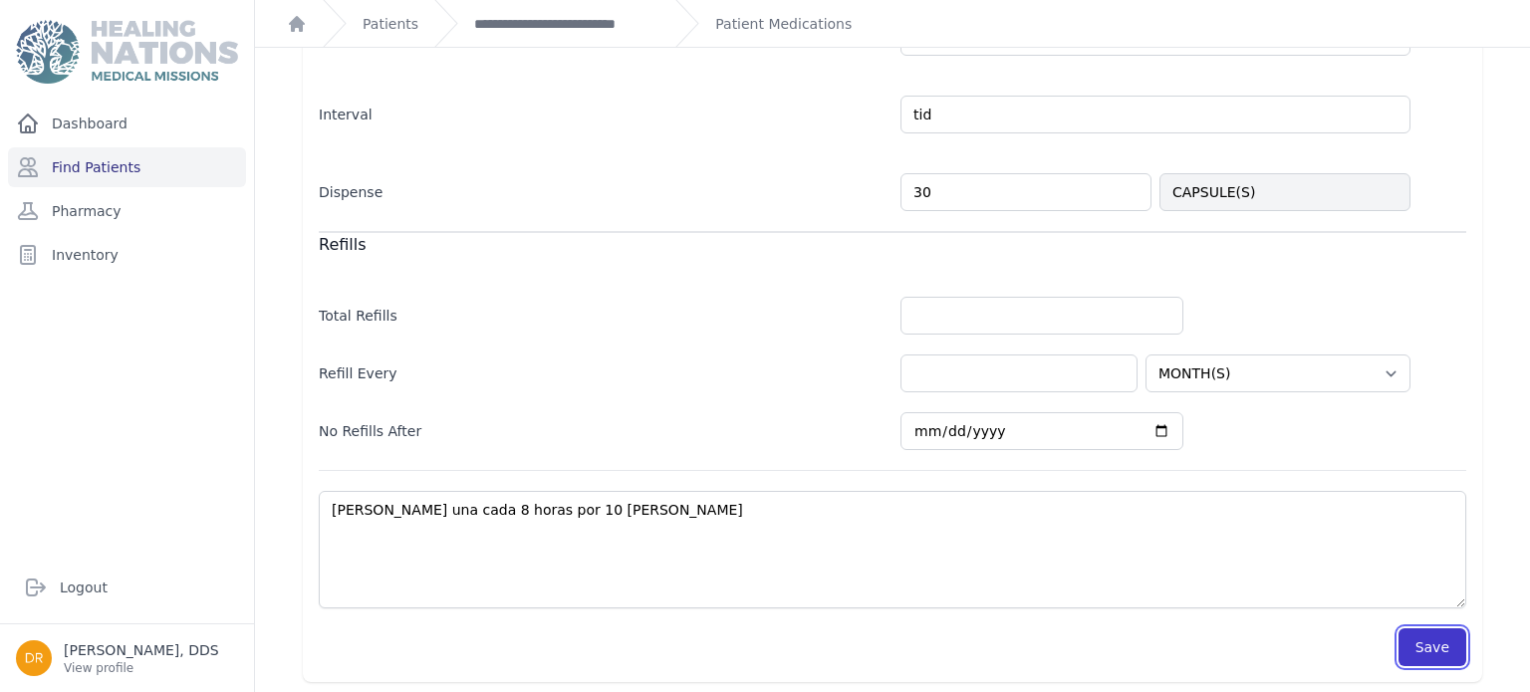
click at [1451, 640] on button "Save" at bounding box center [1432, 648] width 68 height 38
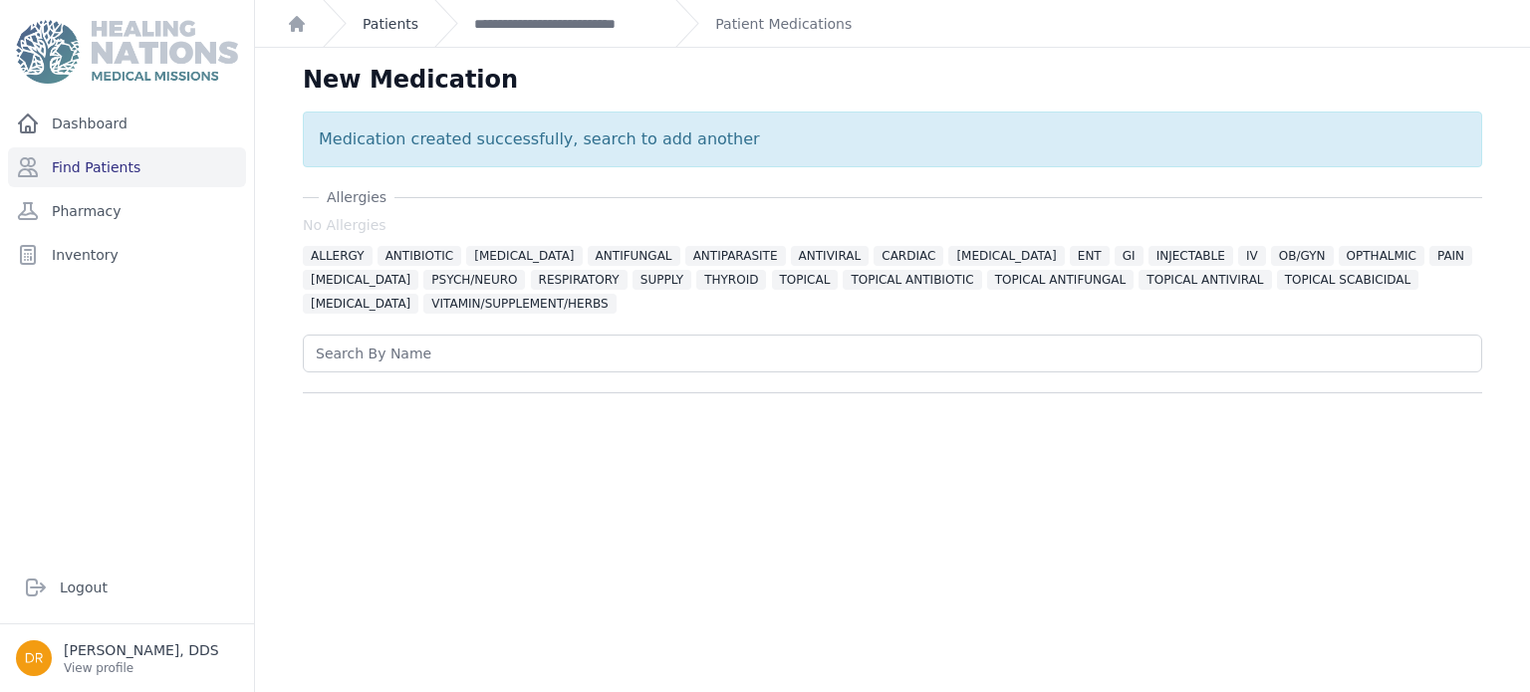
click at [395, 21] on link "Patients" at bounding box center [391, 24] width 56 height 20
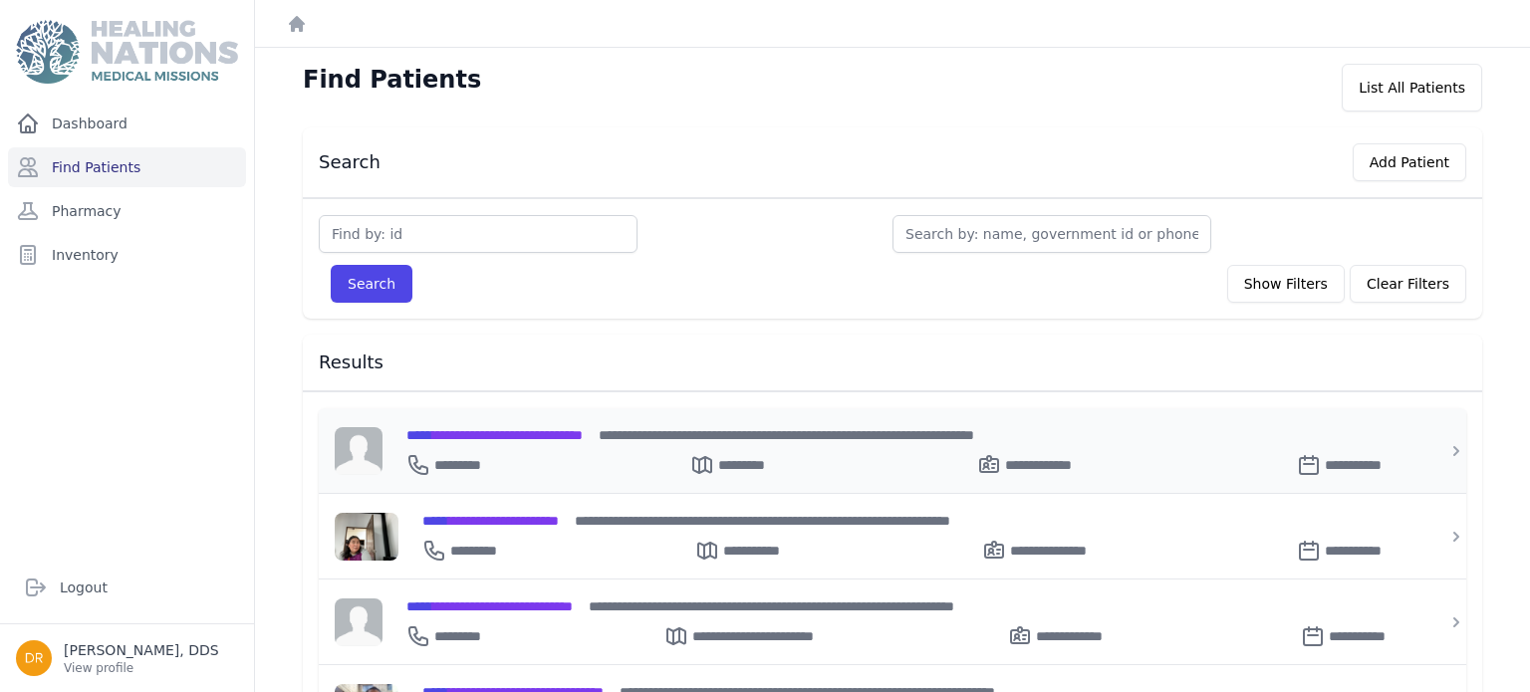
click at [530, 440] on div "**********" at bounding box center [904, 434] width 996 height 21
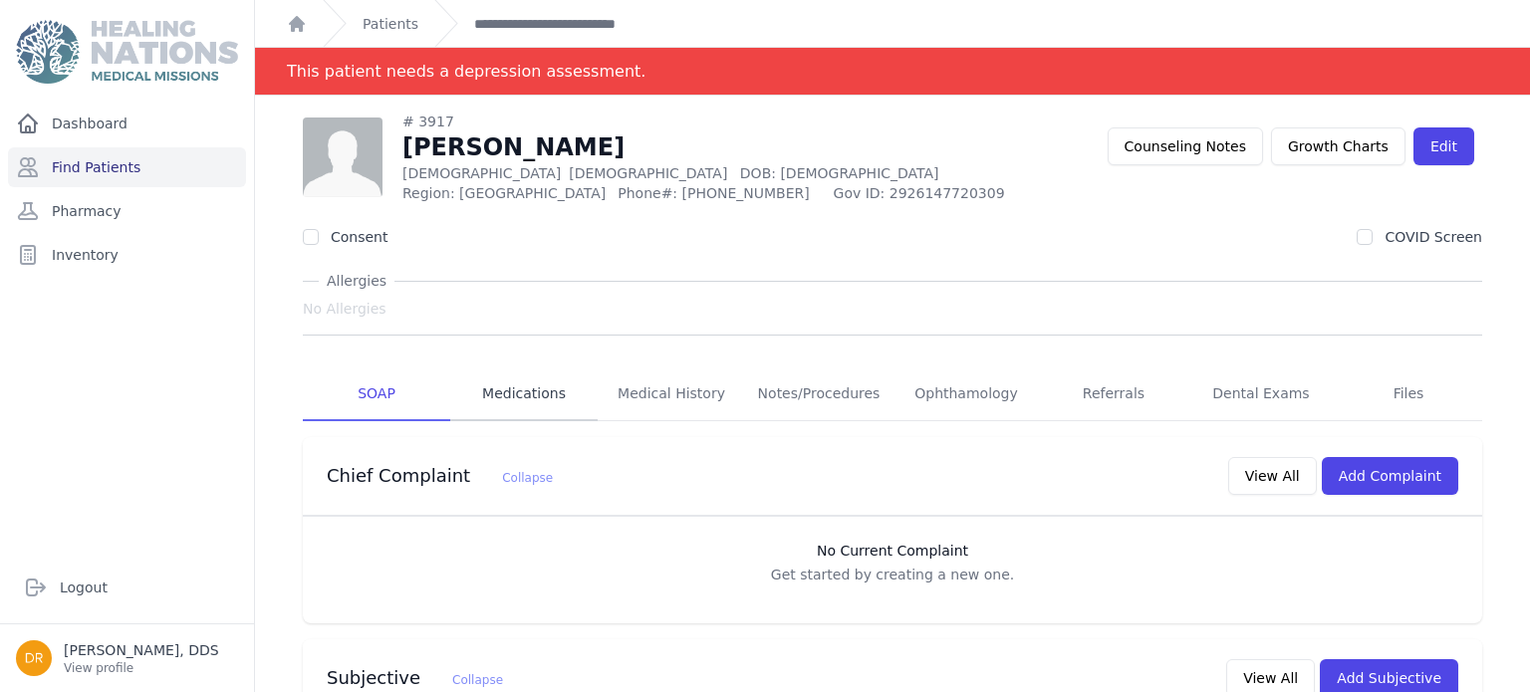
click at [504, 398] on link "Medications" at bounding box center [523, 395] width 147 height 54
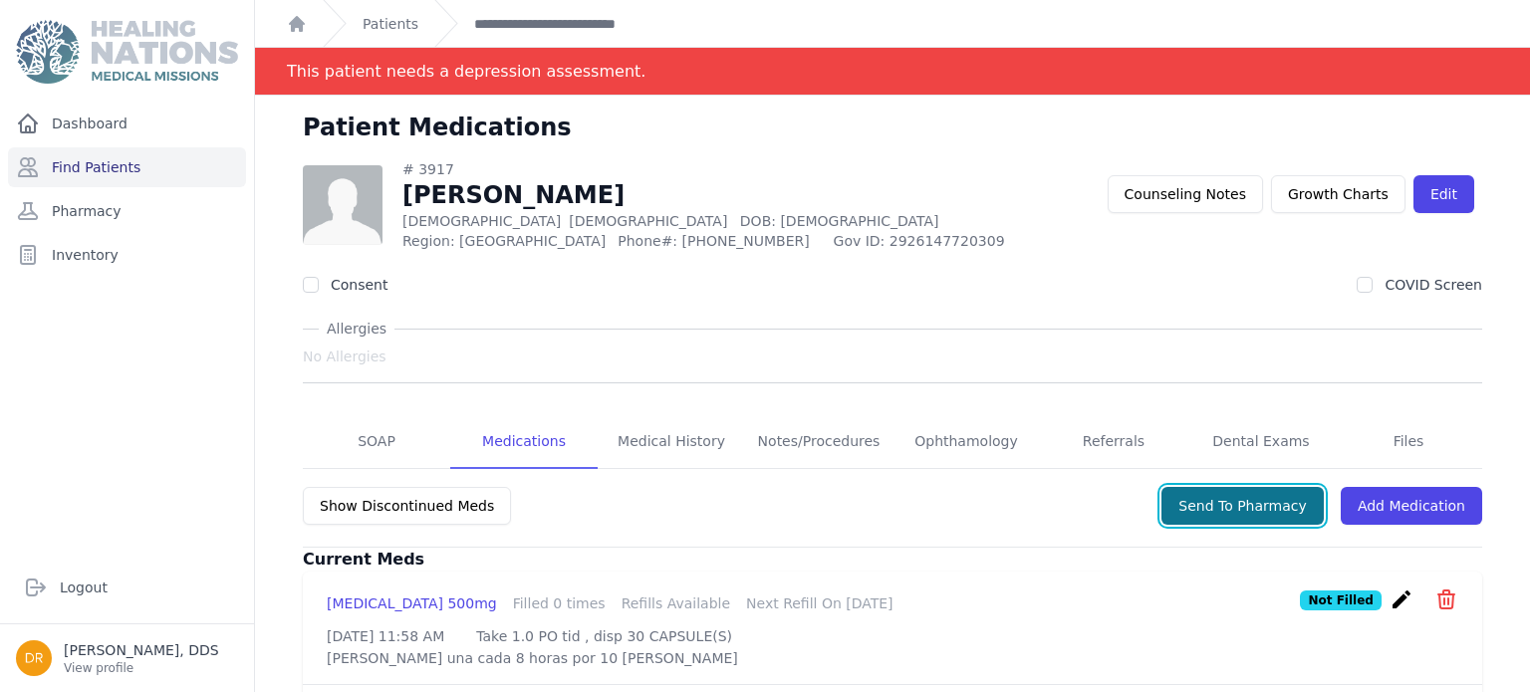
click at [1249, 515] on button "Send To Pharmacy" at bounding box center [1242, 506] width 162 height 38
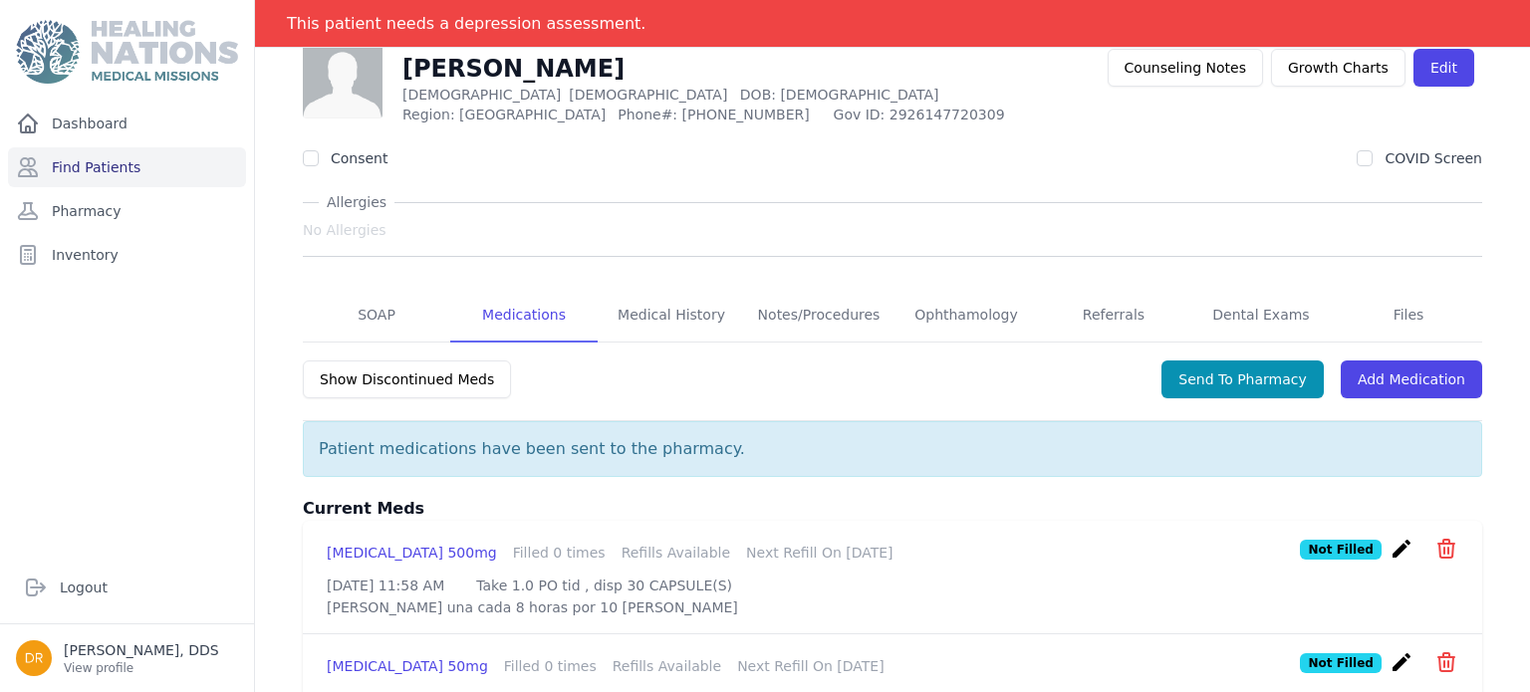
scroll to position [126, 0]
click at [1277, 310] on link "Dental Exams" at bounding box center [1260, 317] width 147 height 54
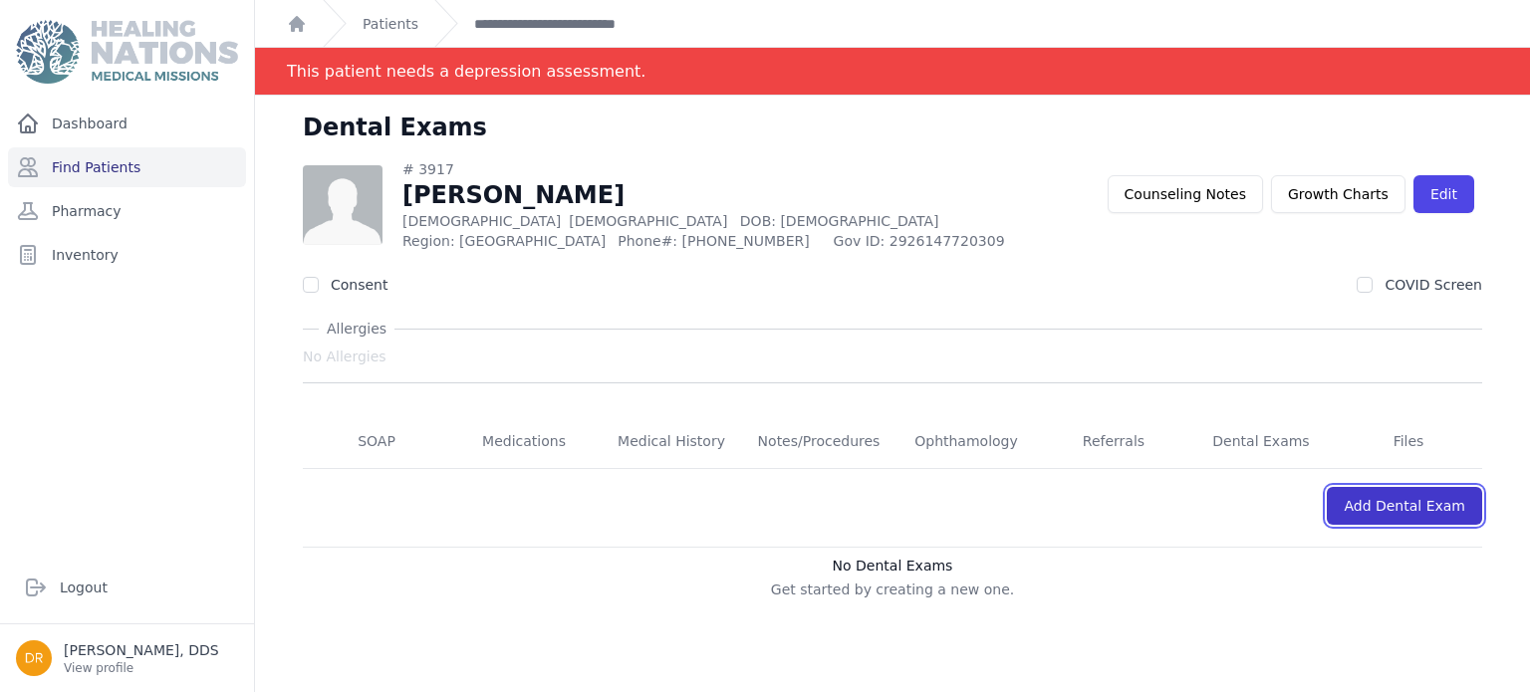
click at [1421, 504] on link "Add Dental Exam" at bounding box center [1404, 506] width 155 height 38
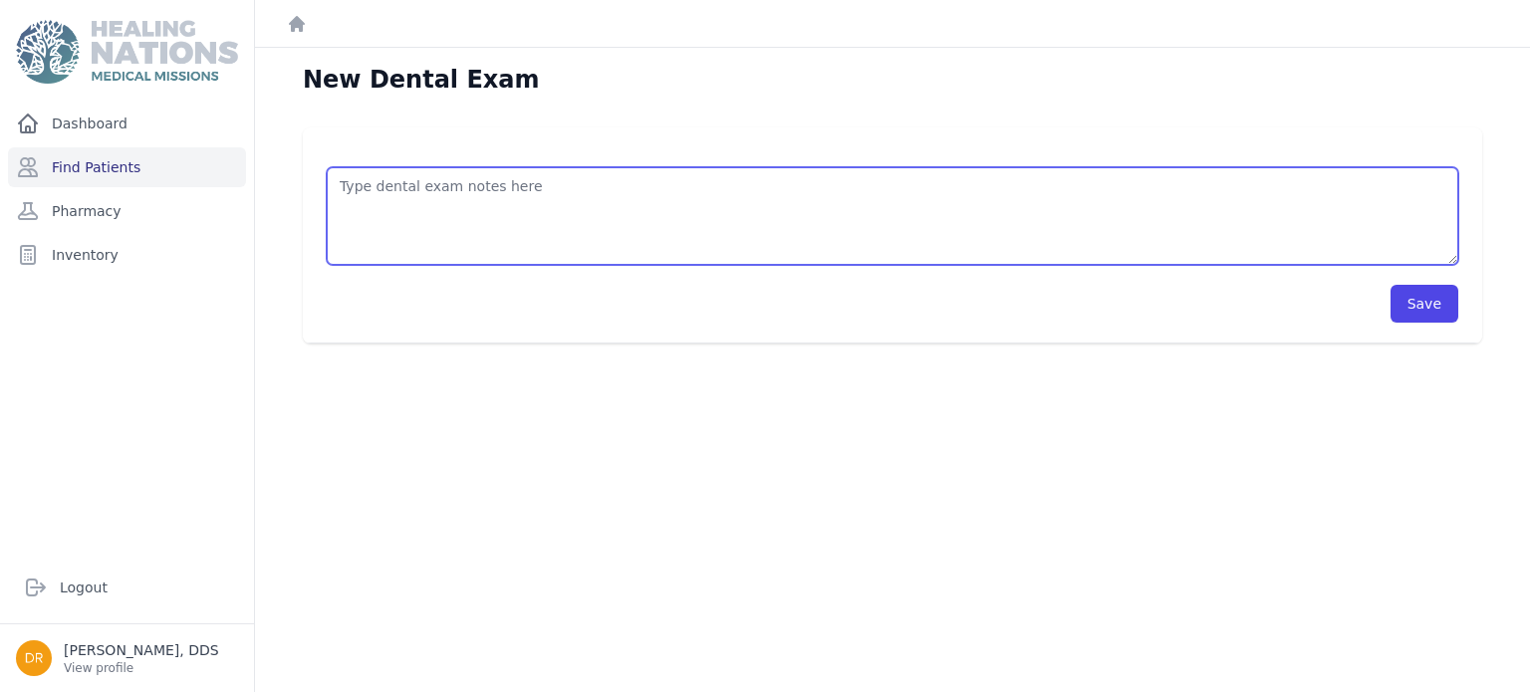
click at [761, 193] on textarea at bounding box center [893, 216] width 1132 height 98
click at [460, 224] on textarea "px. with bad gums and loosing bone. 3 Rx. extraction of P#14. toothbrush and to…" at bounding box center [893, 216] width 1132 height 98
click at [633, 186] on textarea "px. with bad gums and loosing bone. 3 Rx. extraction of P#14. toothbrush and to…" at bounding box center [893, 216] width 1132 height 98
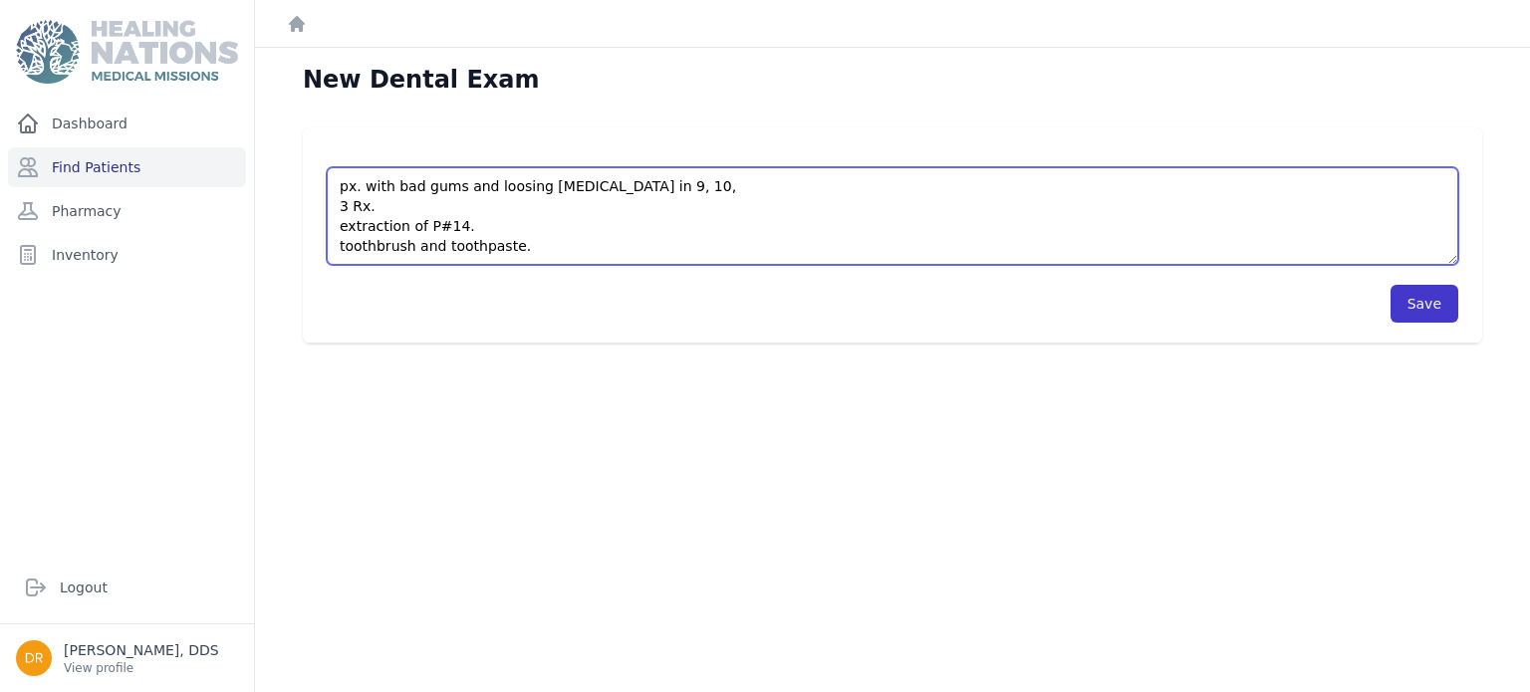
type textarea "px. with bad gums and loosing [MEDICAL_DATA] in 9, 10, 3 Rx. extraction of P#14…"
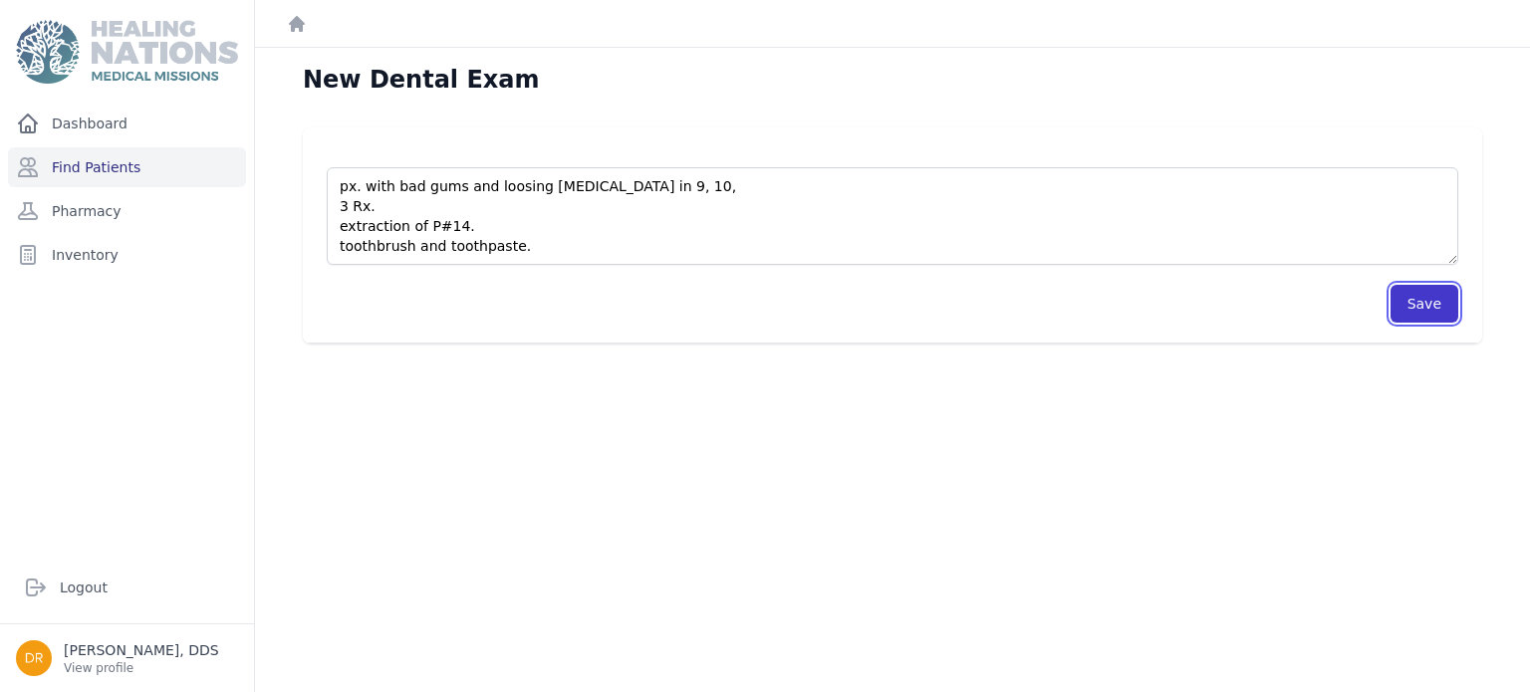
click at [1429, 312] on button "Save" at bounding box center [1424, 304] width 68 height 38
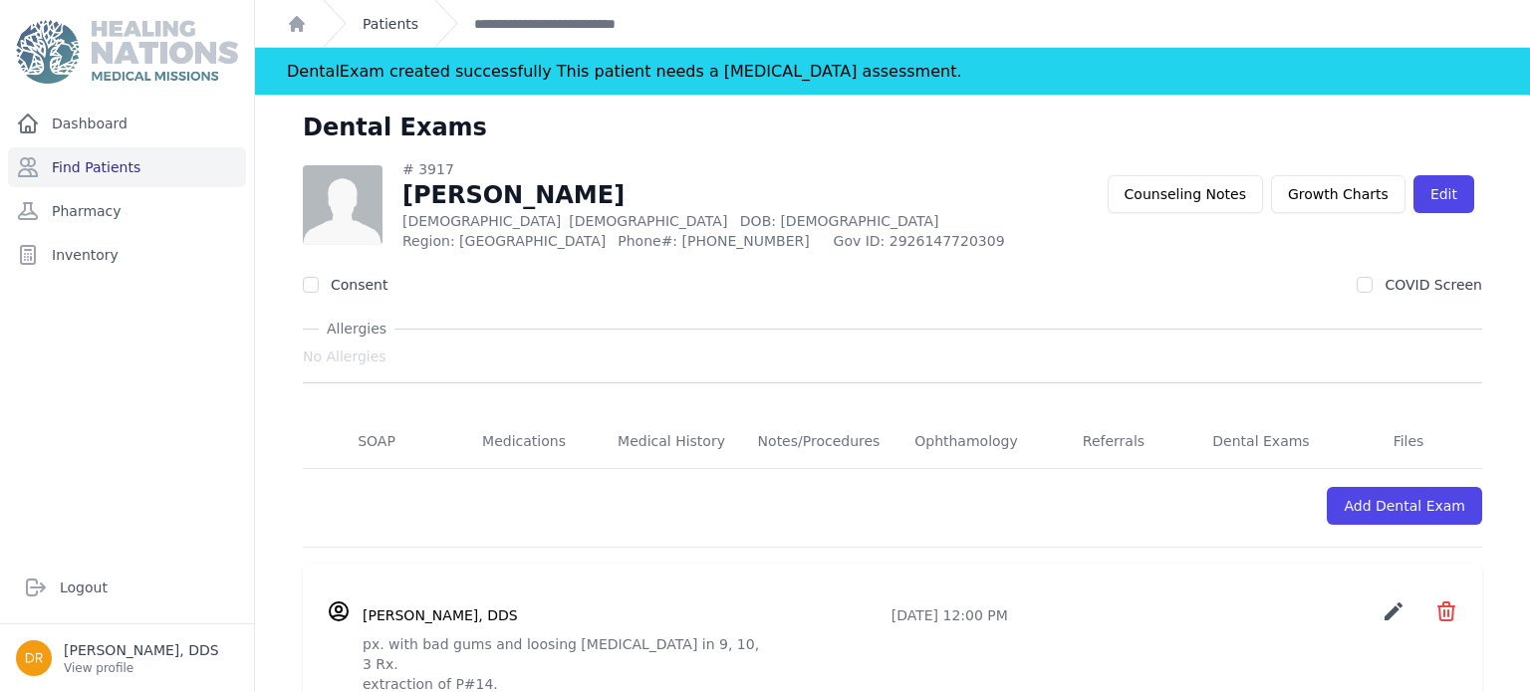
click at [394, 22] on link "Patients" at bounding box center [391, 24] width 56 height 20
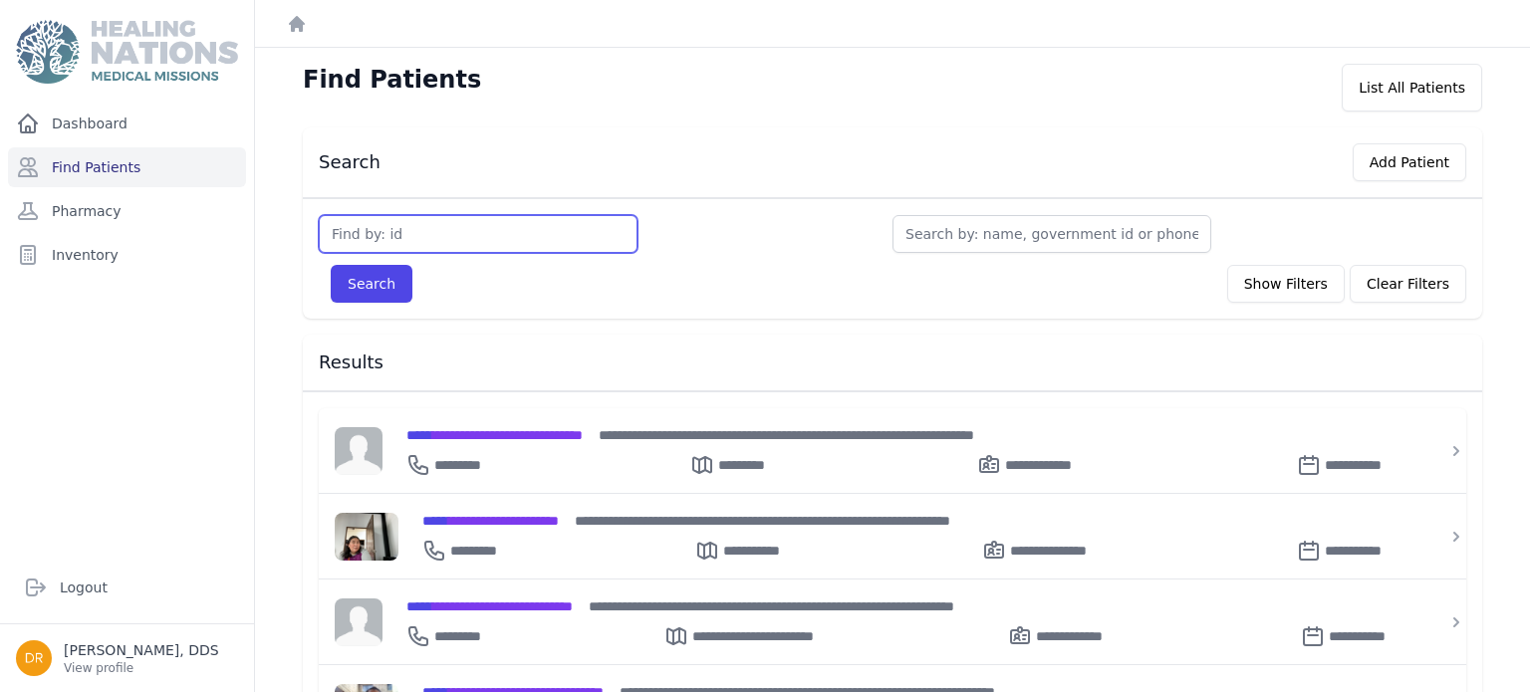
click at [470, 234] on input "text" at bounding box center [478, 234] width 319 height 38
type input "3916"
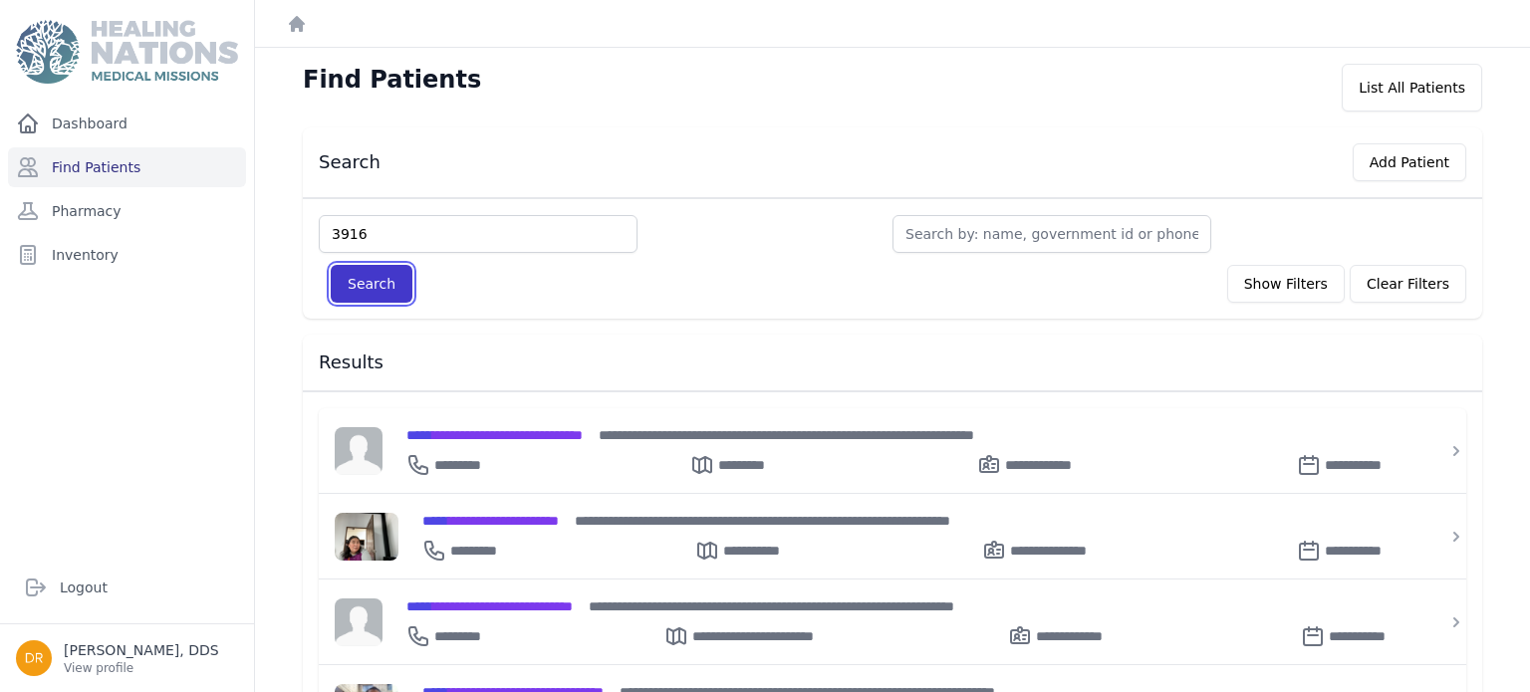
click at [344, 271] on button "Search" at bounding box center [372, 284] width 82 height 38
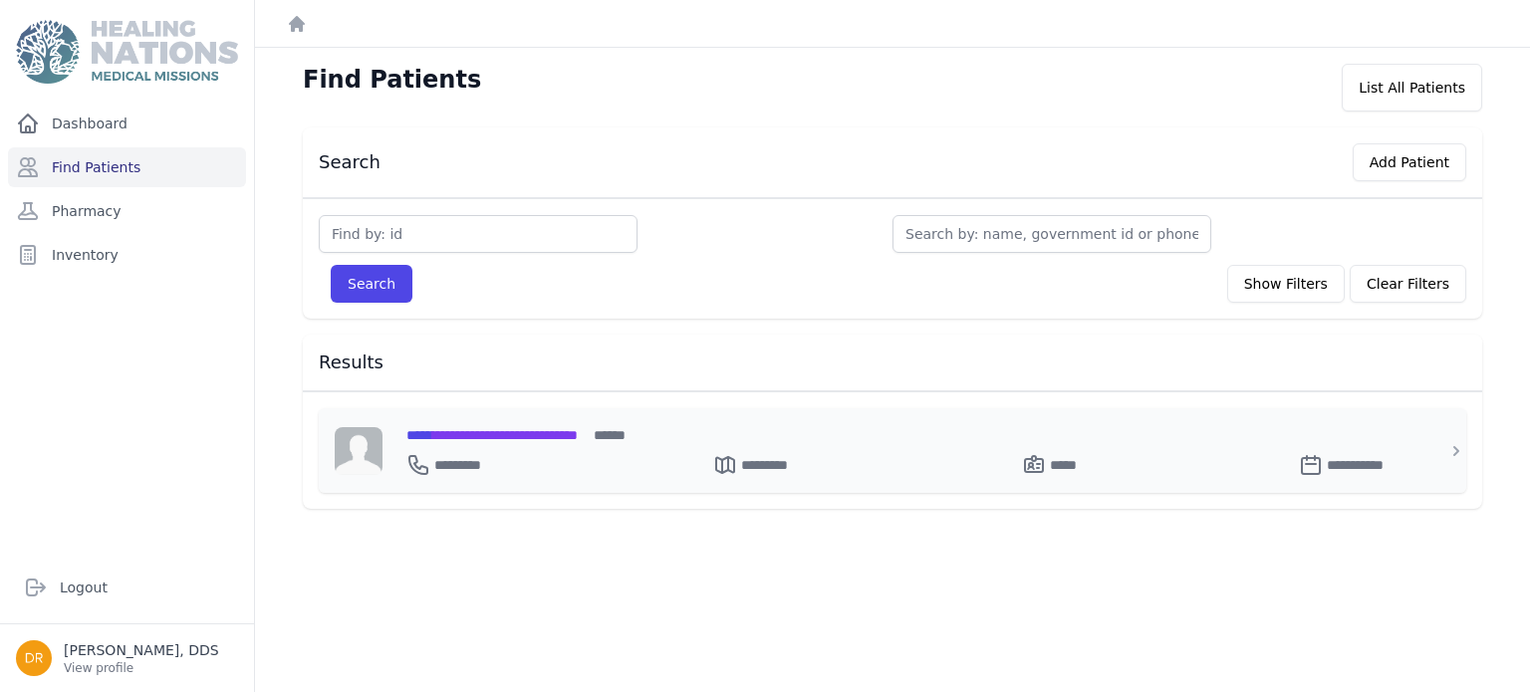
click at [549, 433] on span "**********" at bounding box center [491, 435] width 171 height 14
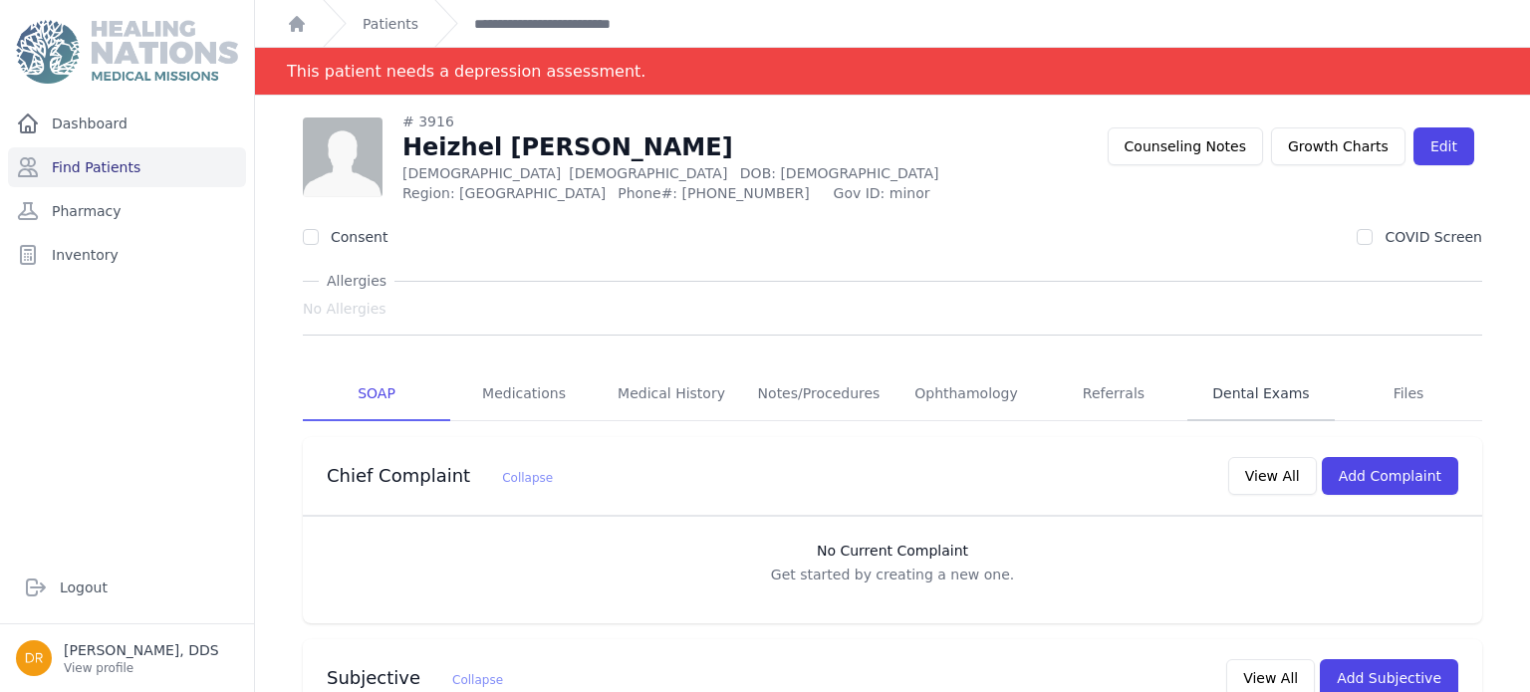
click at [1262, 399] on link "Dental Exams" at bounding box center [1260, 395] width 147 height 54
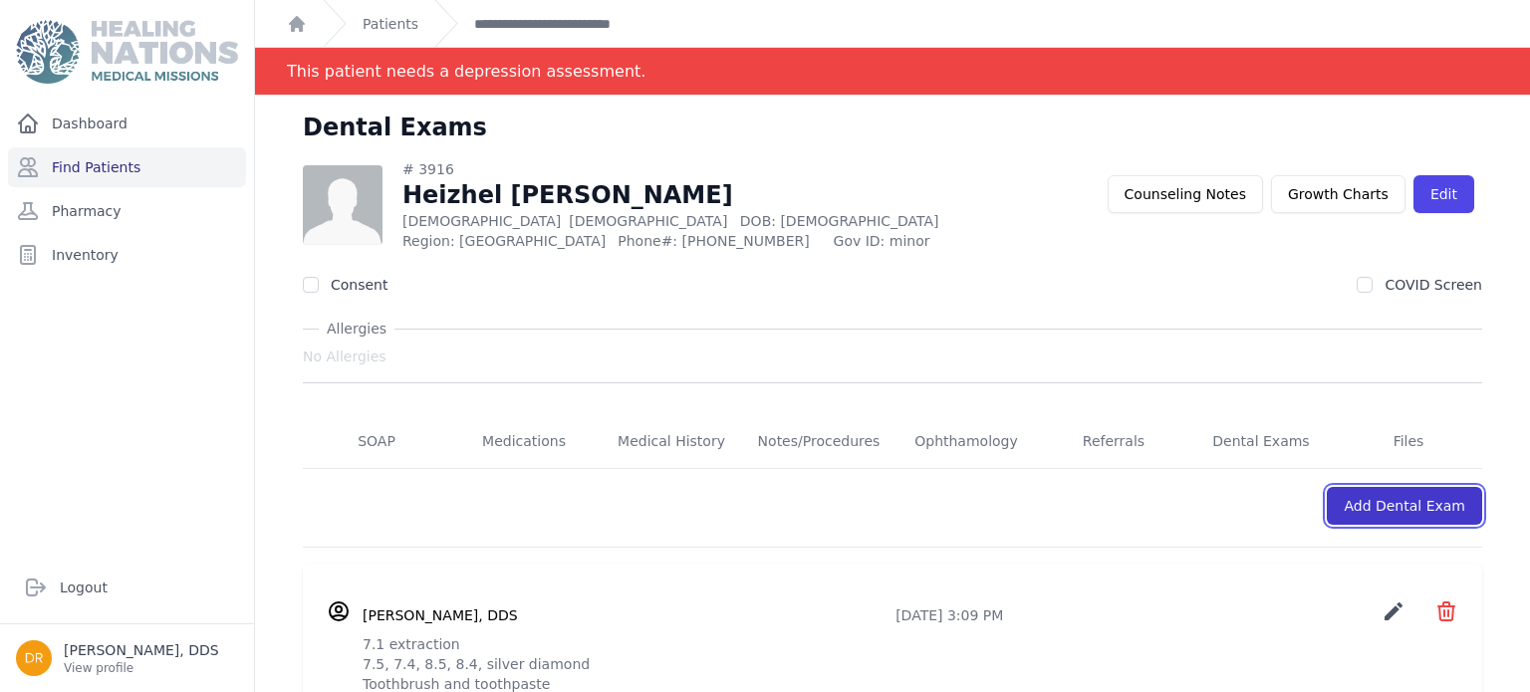
click at [1439, 513] on link "Add Dental Exam" at bounding box center [1404, 506] width 155 height 38
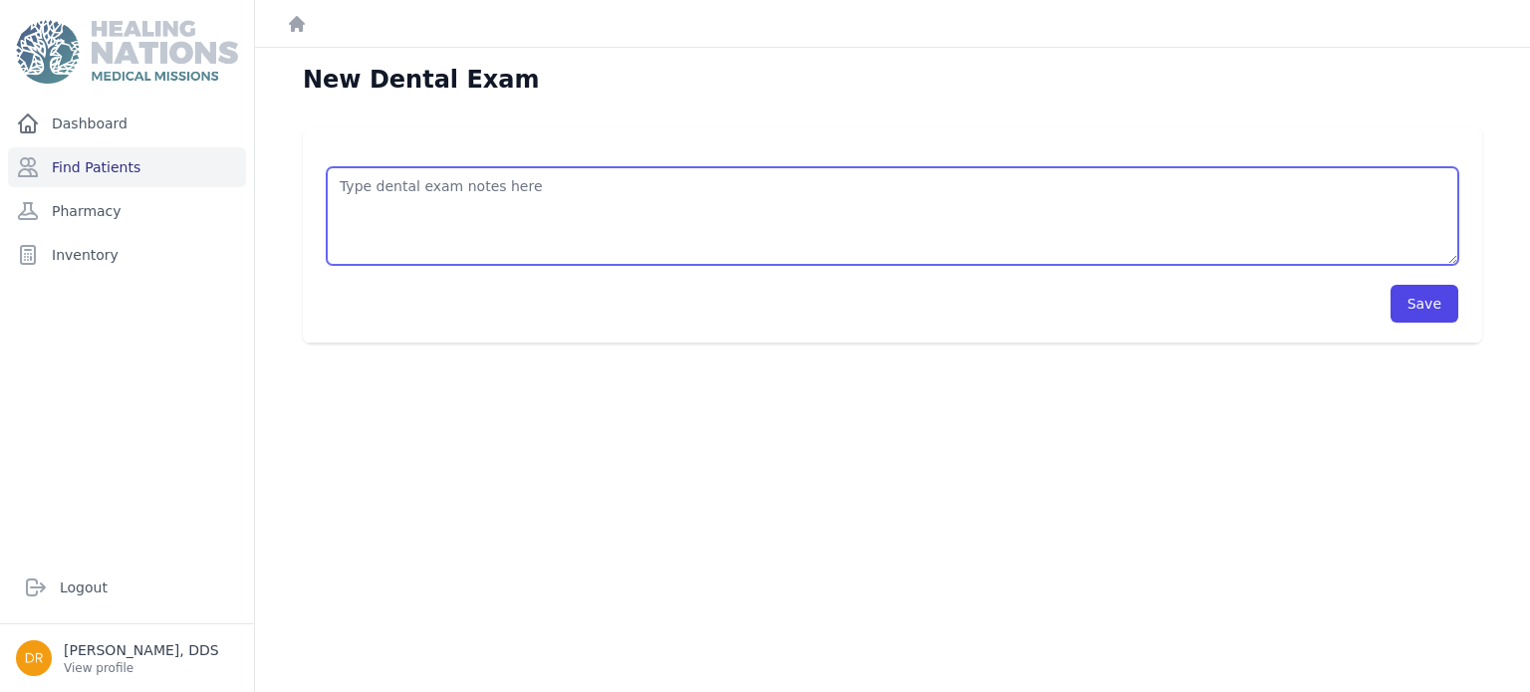
click at [978, 186] on textarea at bounding box center [893, 216] width 1132 height 98
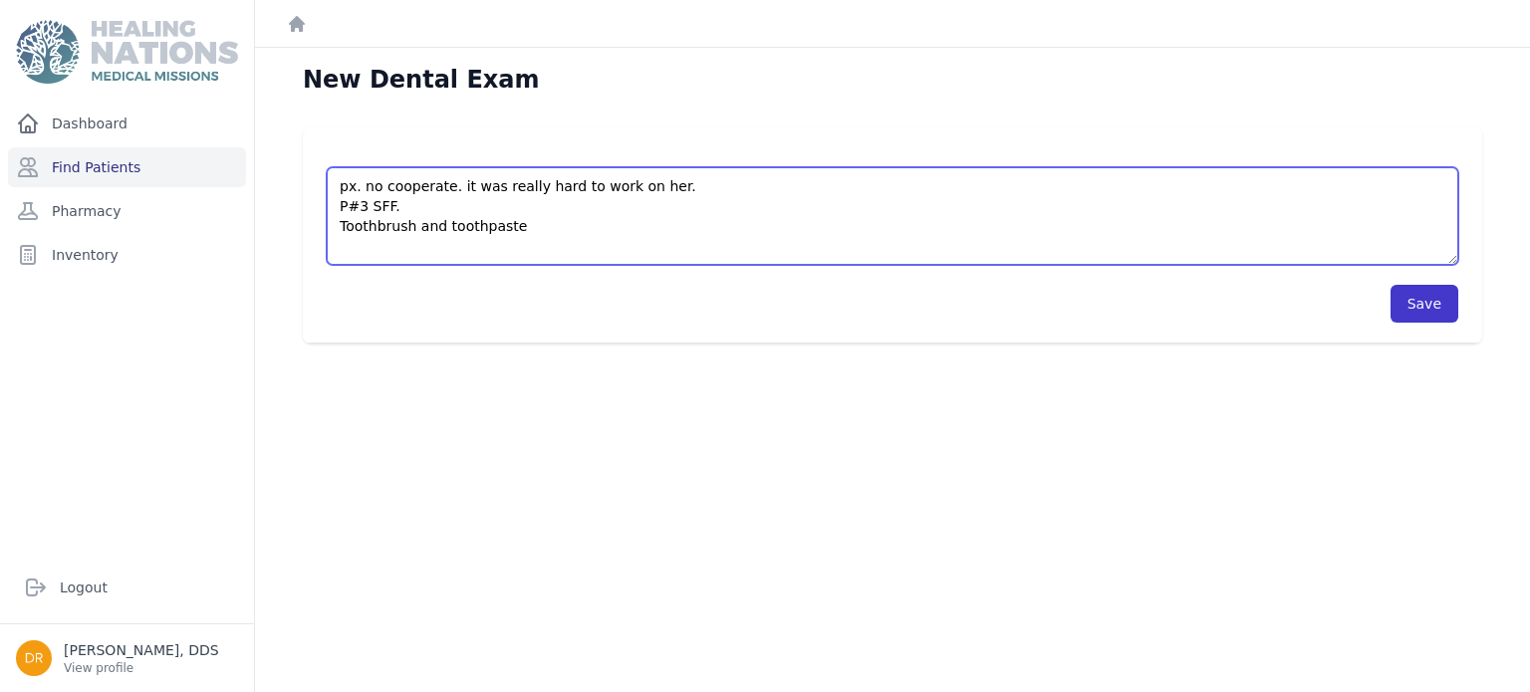
type textarea "px. no cooperate. it was really hard to work on her. P#3 SFF. Toothbrush and to…"
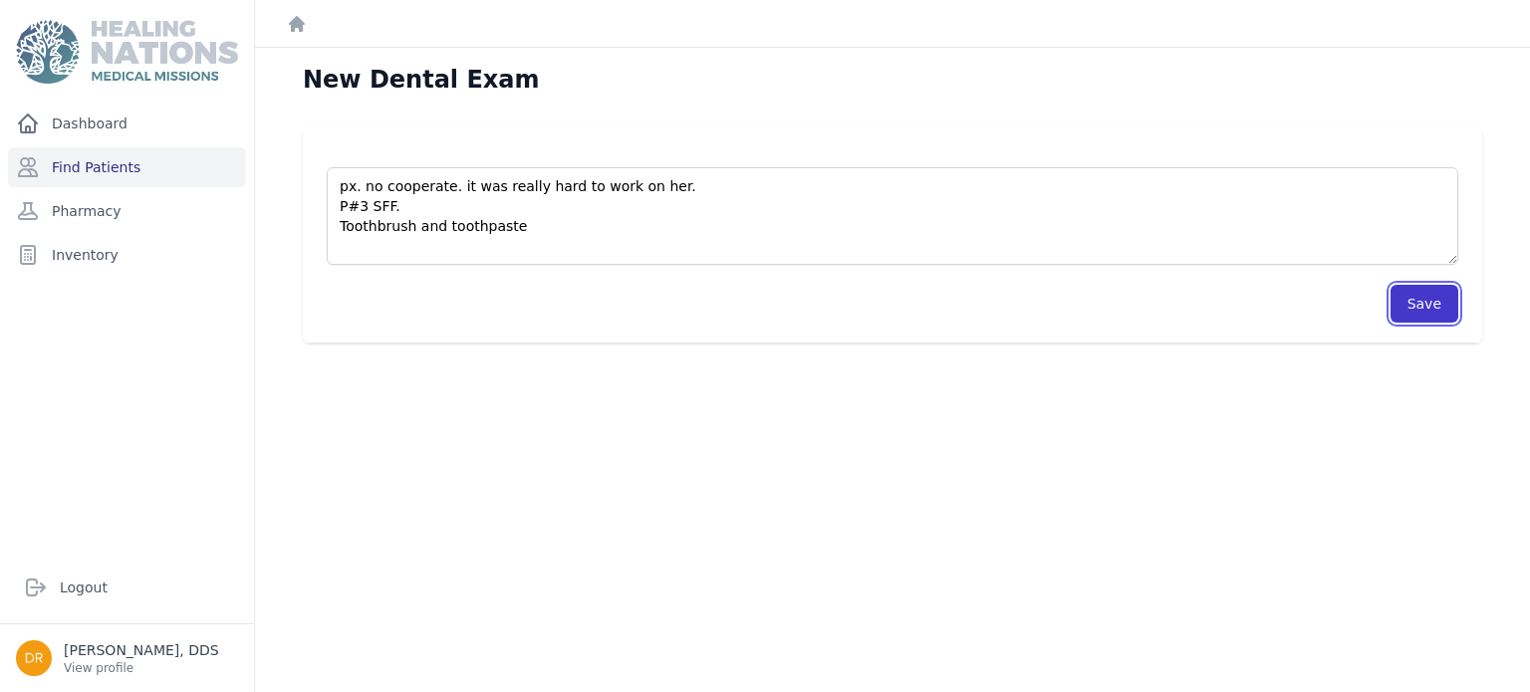
click at [1425, 303] on button "Save" at bounding box center [1424, 304] width 68 height 38
